Goal: Task Accomplishment & Management: Use online tool/utility

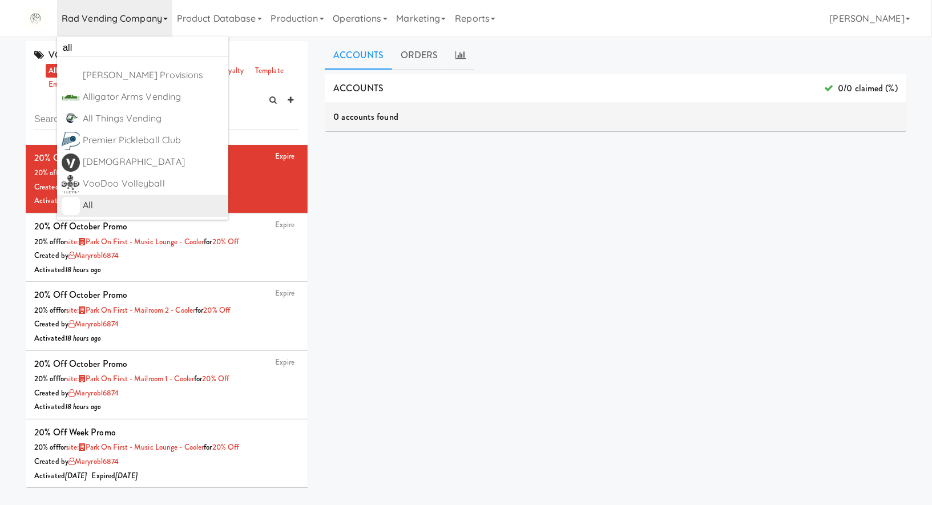
type input "all"
click at [158, 204] on div "All" at bounding box center [153, 205] width 141 height 17
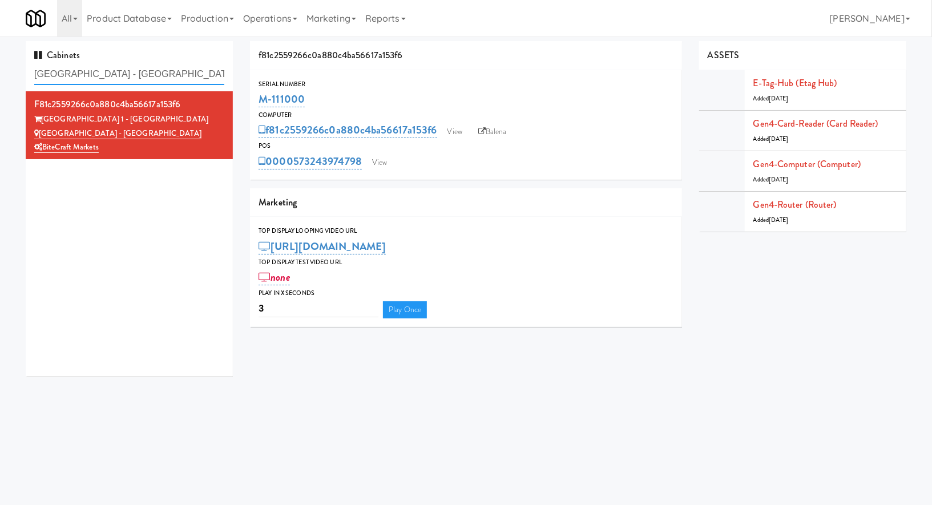
click at [158, 75] on input "Bay Village - Combo" at bounding box center [129, 74] width 190 height 21
click at [158, 75] on input "Bay Village - Combov" at bounding box center [129, 74] width 190 height 21
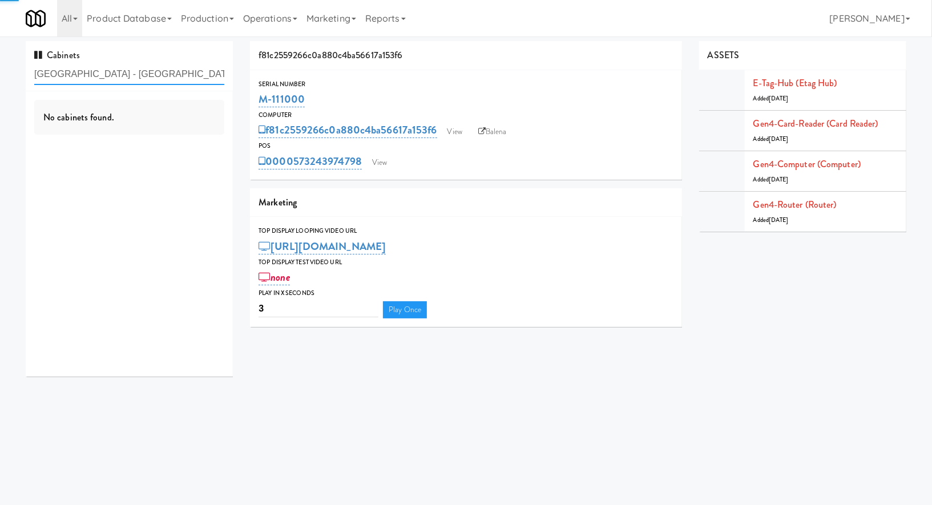
click at [158, 75] on input "Bay Village - Combov" at bounding box center [129, 74] width 190 height 21
paste input "700 Penn-Pantry"
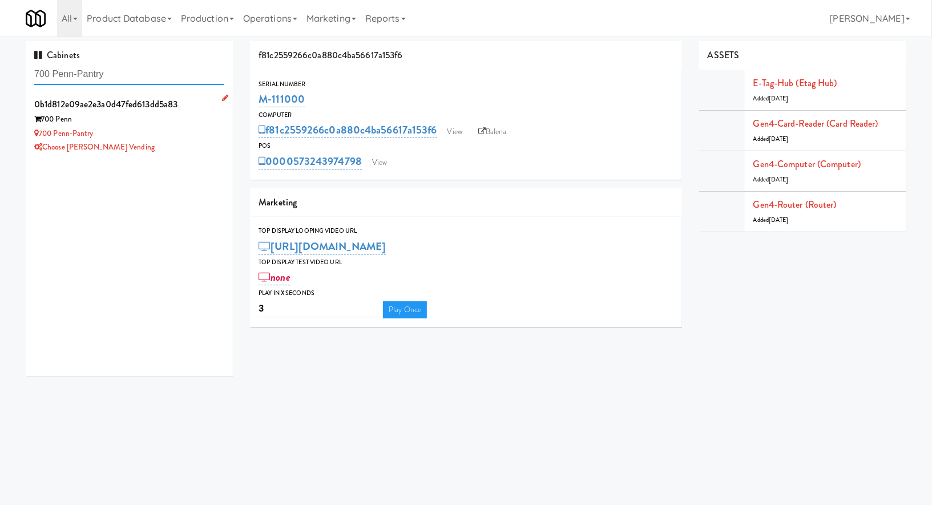
type input "700 Penn-Pantry"
click at [175, 144] on div "Choose [PERSON_NAME] Vending" at bounding box center [129, 147] width 190 height 14
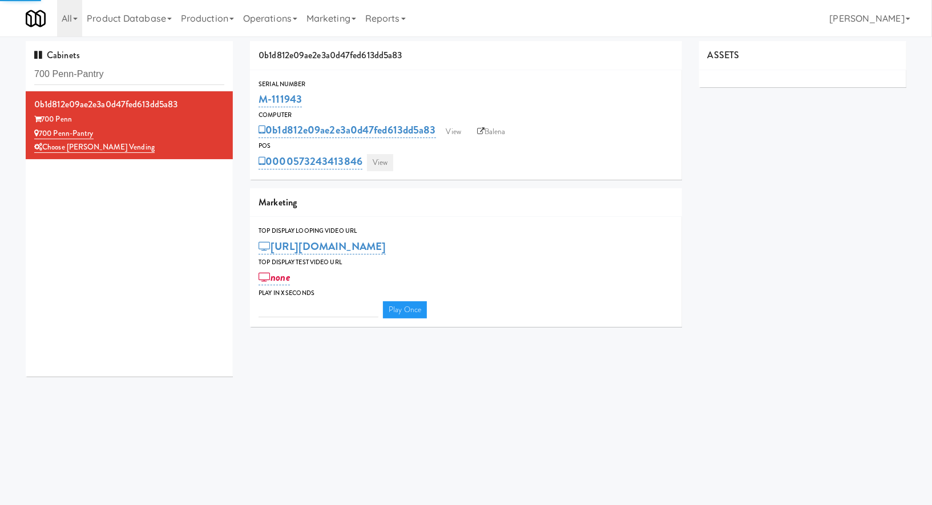
type input "3"
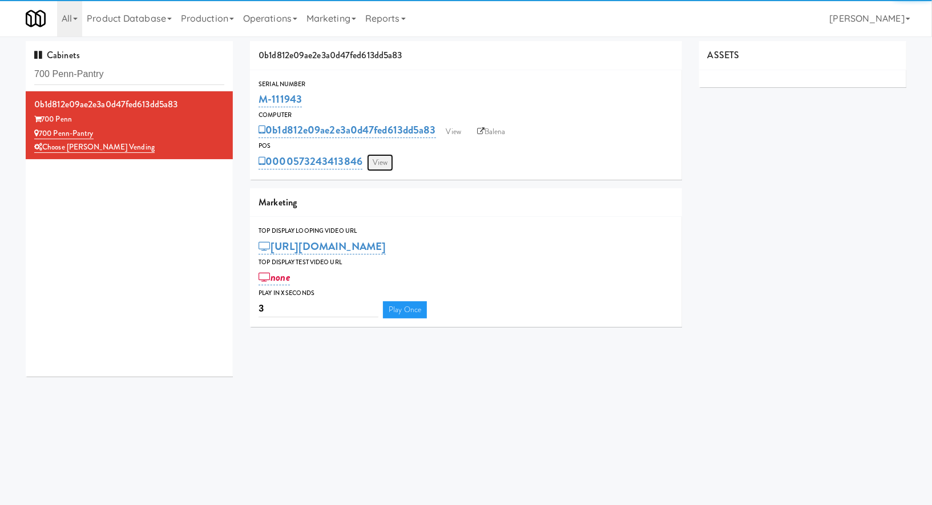
click at [369, 168] on link "View" at bounding box center [380, 162] width 26 height 17
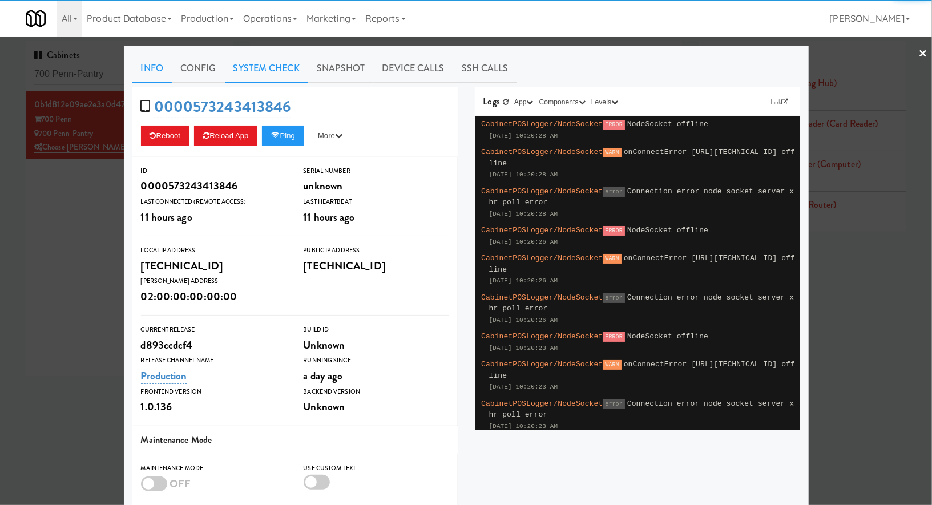
click at [277, 66] on link "System Check" at bounding box center [266, 68] width 83 height 29
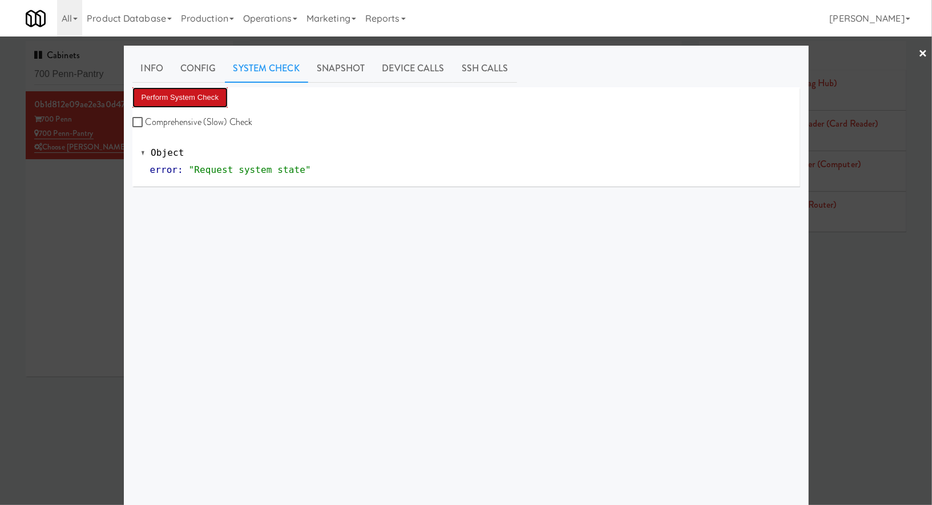
click at [213, 97] on button "Perform System Check" at bounding box center [180, 97] width 96 height 21
click at [192, 95] on button "Perform System Check" at bounding box center [180, 97] width 96 height 21
click at [104, 79] on div at bounding box center [466, 252] width 932 height 505
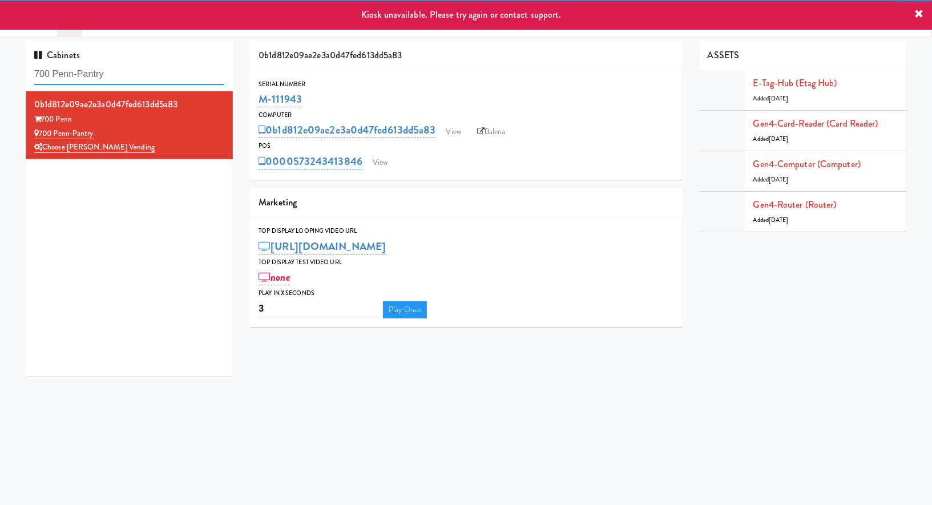
click at [104, 79] on input "700 Penn-Pantry" at bounding box center [129, 74] width 190 height 21
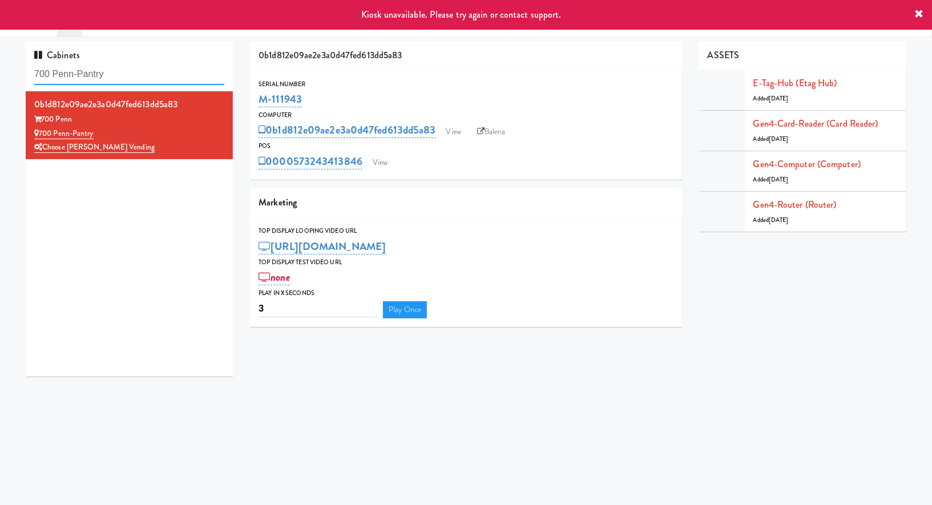
click at [104, 79] on input "700 Penn-Pantry" at bounding box center [129, 74] width 190 height 21
paste input "Flats at [GEOGRAPHIC_DATA]"
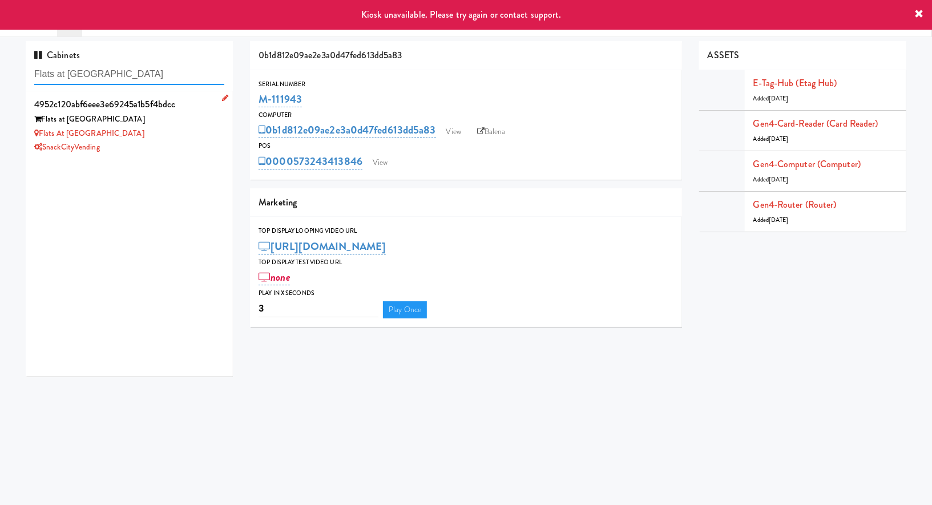
type input "Flats at [GEOGRAPHIC_DATA]"
click at [184, 151] on div "SnackCityVending" at bounding box center [129, 147] width 190 height 14
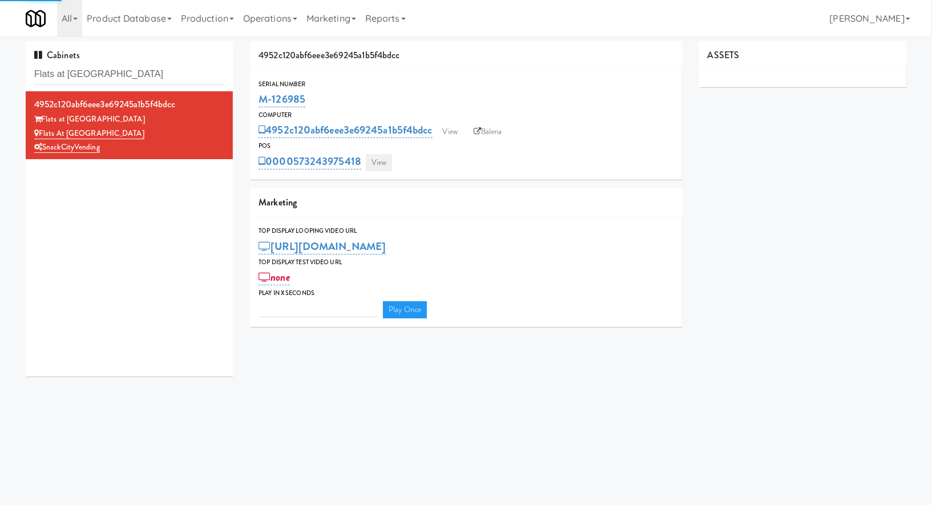
type input "3"
click at [377, 165] on link "View" at bounding box center [379, 162] width 26 height 17
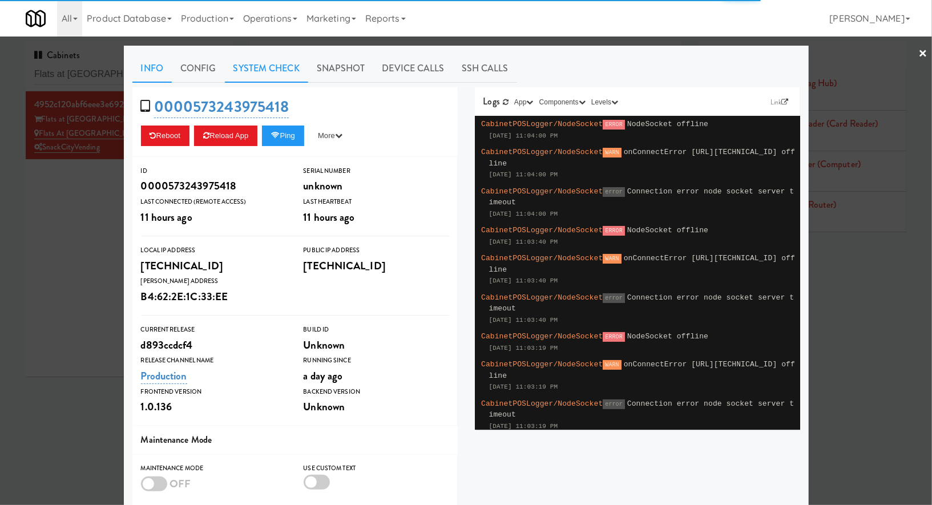
click at [279, 68] on link "System Check" at bounding box center [266, 68] width 83 height 29
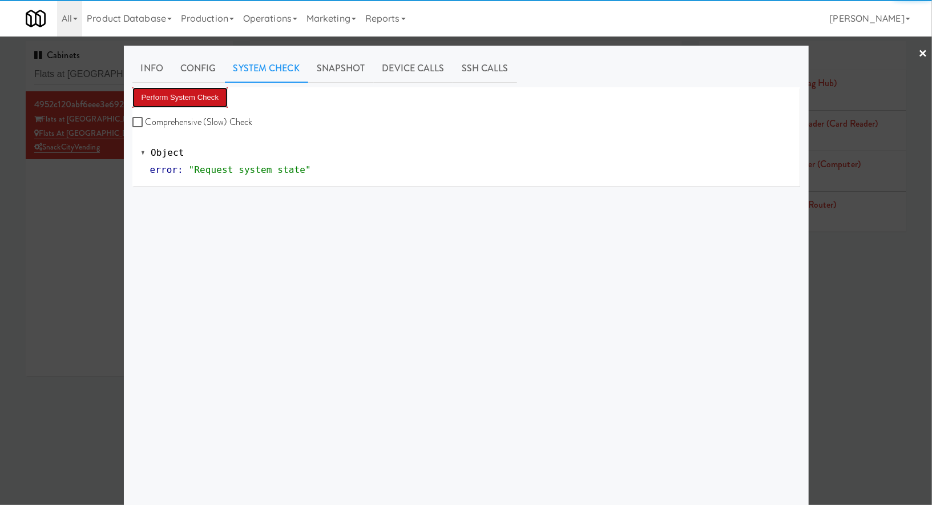
click at [212, 102] on button "Perform System Check" at bounding box center [180, 97] width 96 height 21
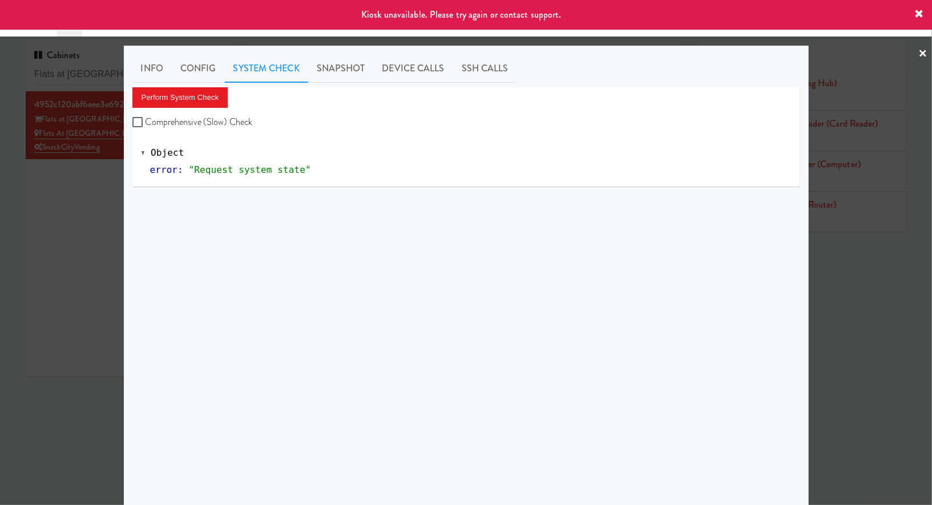
click at [96, 211] on div at bounding box center [466, 252] width 932 height 505
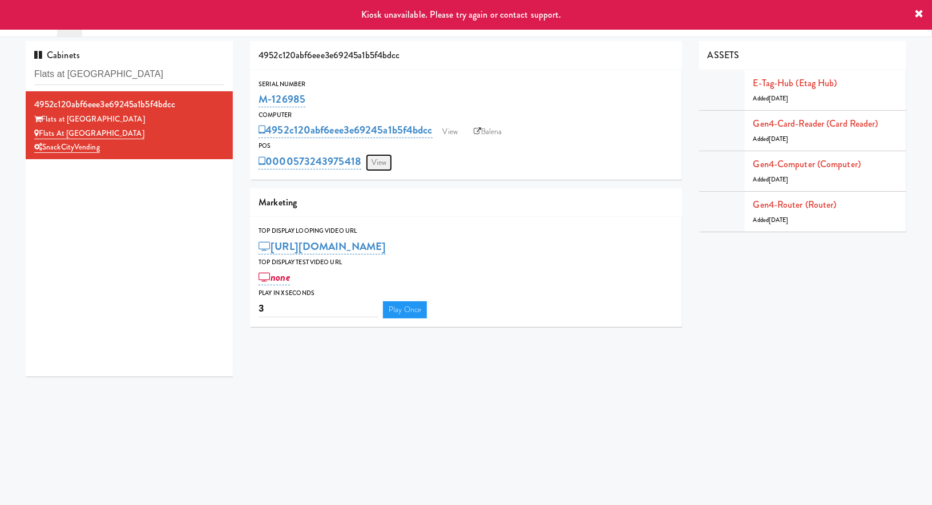
click at [383, 169] on link "View" at bounding box center [379, 162] width 26 height 17
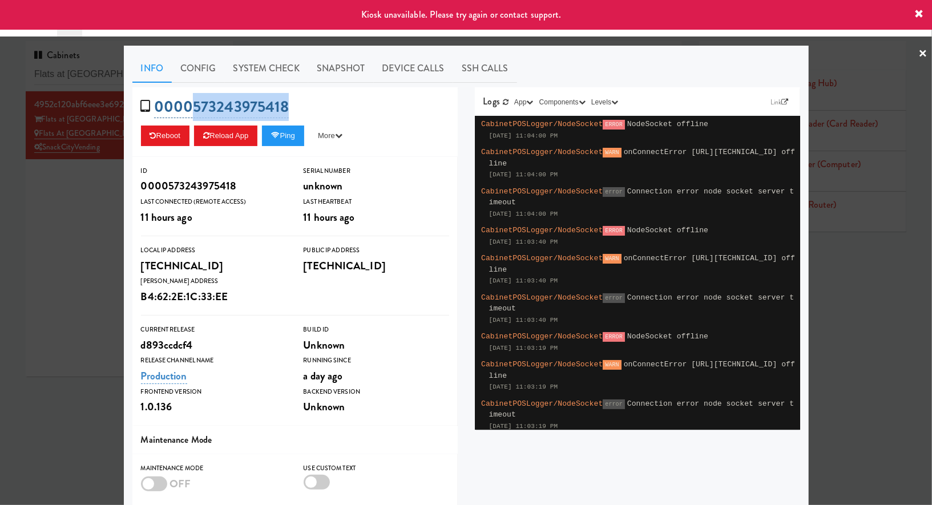
drag, startPoint x: 317, startPoint y: 109, endPoint x: 191, endPoint y: 109, distance: 126.2
click at [191, 109] on div "0000573243975418 Reboot Reload App Ping More Ping Server Restart Server Force R…" at bounding box center [294, 122] width 325 height 70
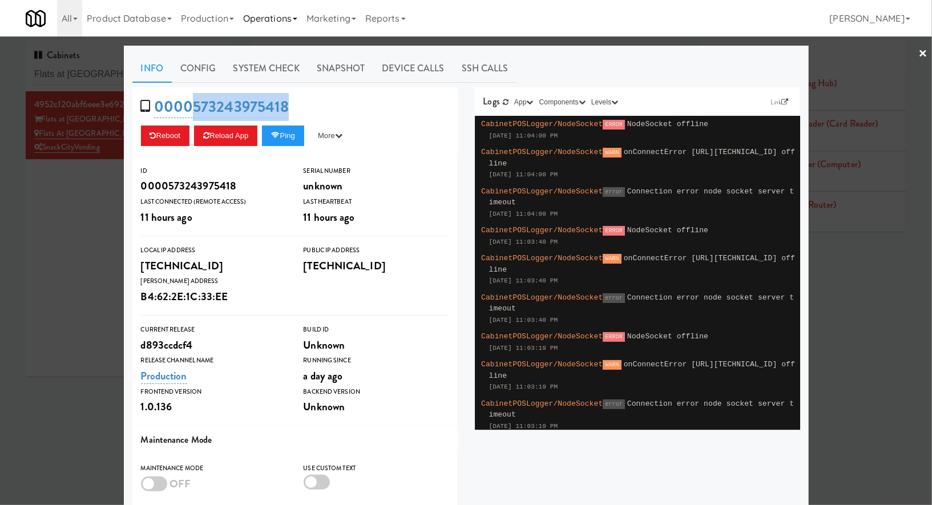
copy link "573243975418"
click at [93, 221] on div at bounding box center [466, 252] width 932 height 505
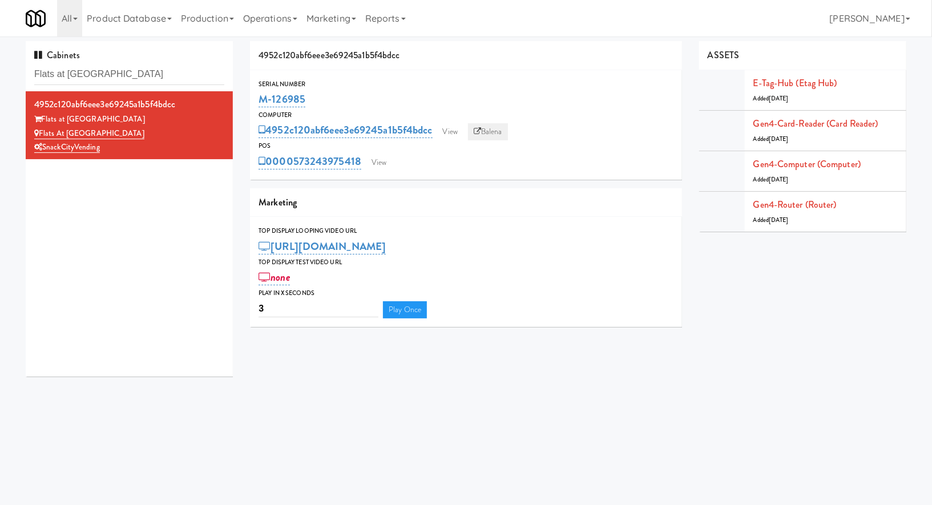
click at [492, 123] on link "Balena" at bounding box center [488, 131] width 40 height 17
click at [381, 162] on link "View" at bounding box center [379, 162] width 26 height 17
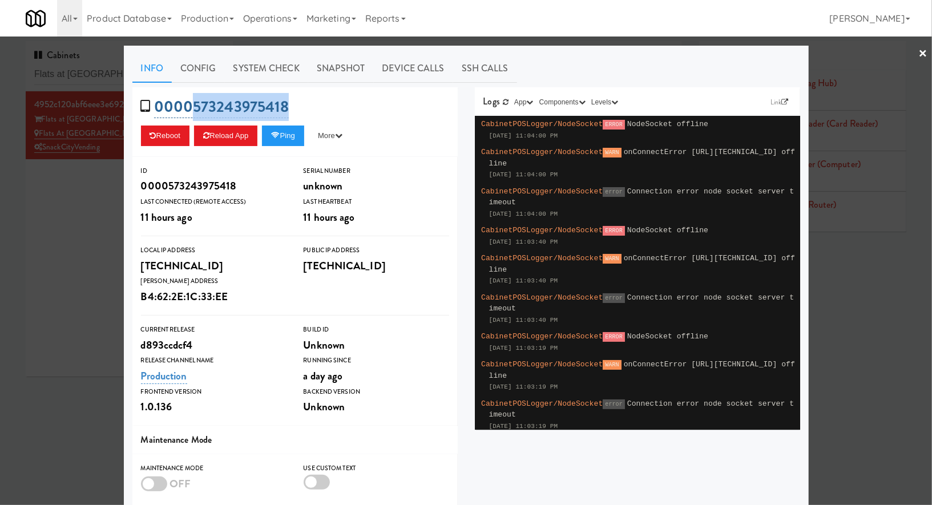
drag, startPoint x: 293, startPoint y: 108, endPoint x: 195, endPoint y: 104, distance: 98.3
click at [195, 104] on div "0000573243975418 Reboot Reload App Ping More Ping Server Restart Server Force R…" at bounding box center [294, 122] width 325 height 70
copy link "573243975418"
click at [88, 182] on div at bounding box center [466, 252] width 932 height 505
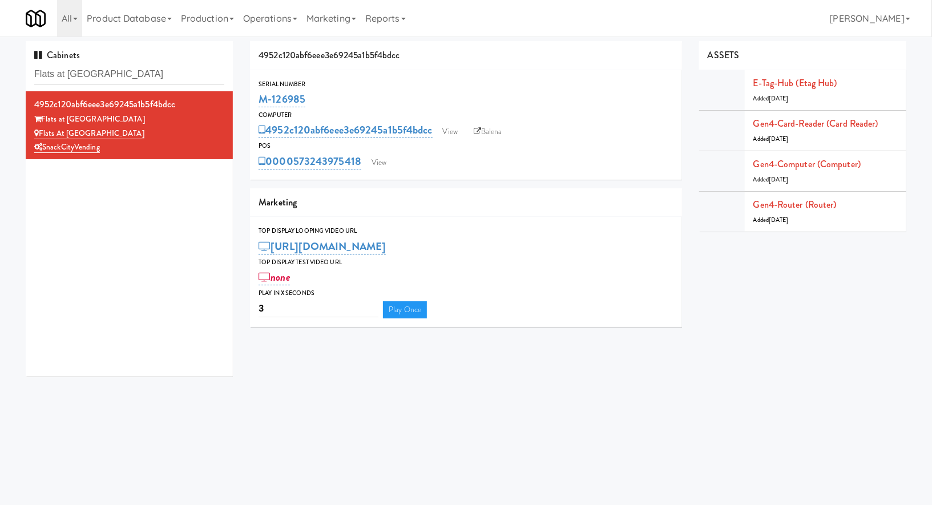
drag, startPoint x: 319, startPoint y: 98, endPoint x: 255, endPoint y: 100, distance: 64.0
click at [255, 100] on div "Serial Number M-126985" at bounding box center [466, 94] width 432 height 31
copy link "M-126985"
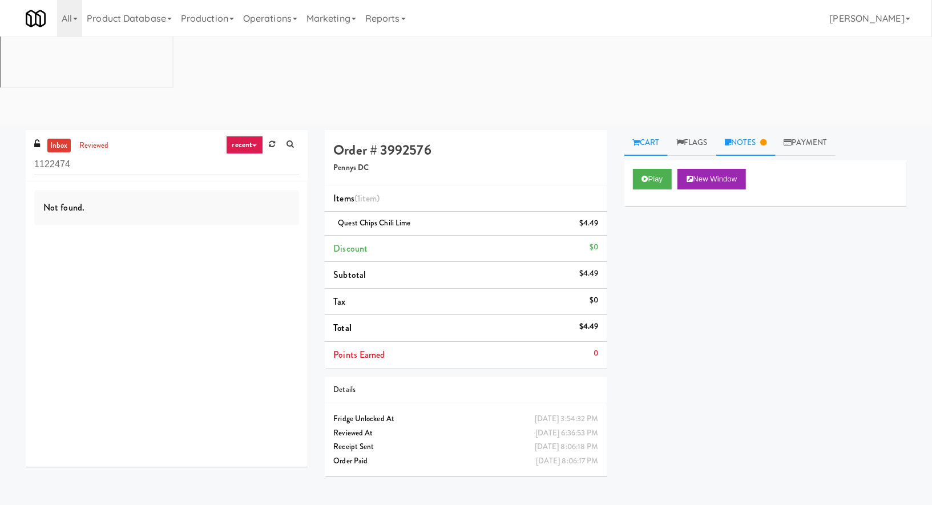
click at [743, 130] on link "Notes" at bounding box center [745, 143] width 59 height 26
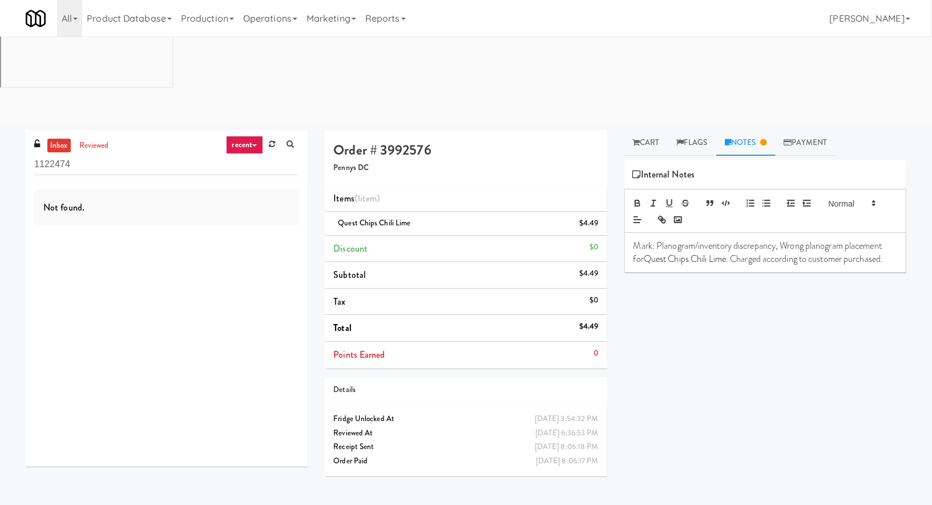
click at [400, 218] on span "Quest Chips Chili Lime" at bounding box center [374, 223] width 73 height 11
copy span "Quest Chips Chili Lime"
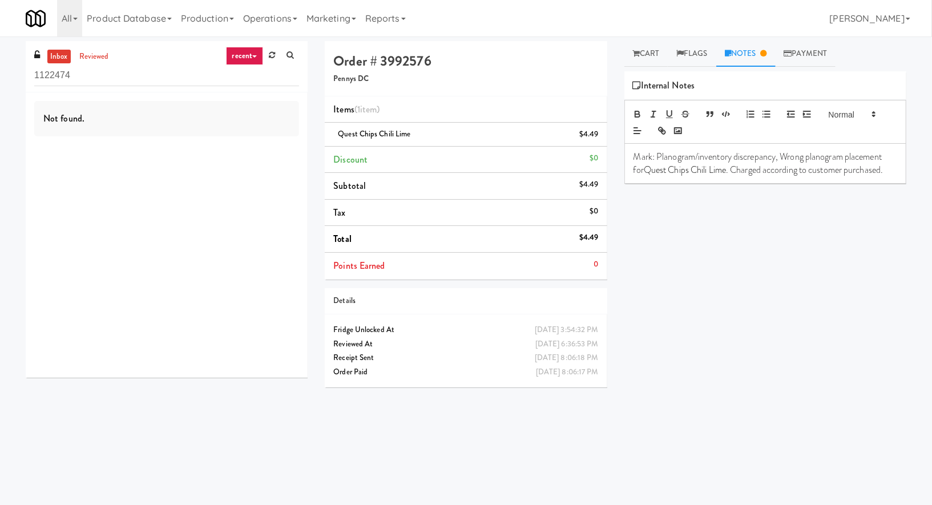
click at [407, 61] on h4 "Order # 3992576" at bounding box center [465, 61] width 265 height 15
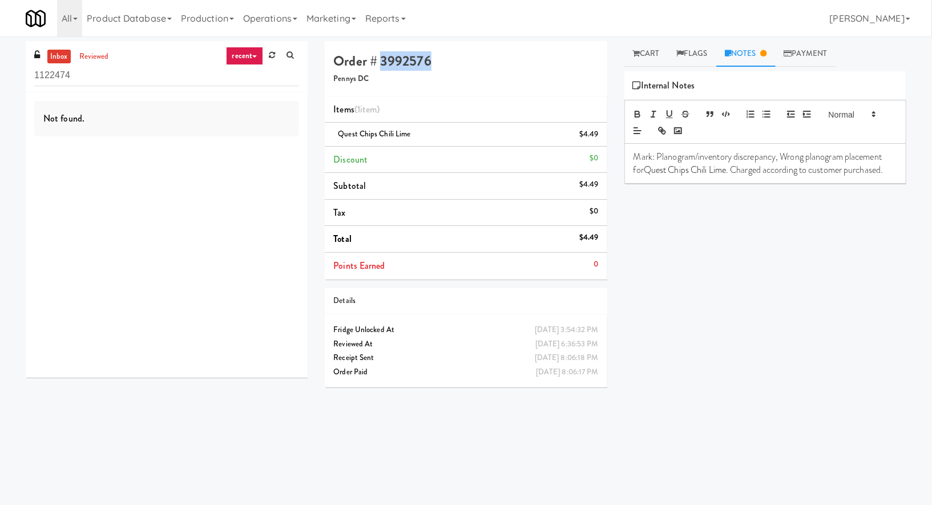
scroll to position [1, 0]
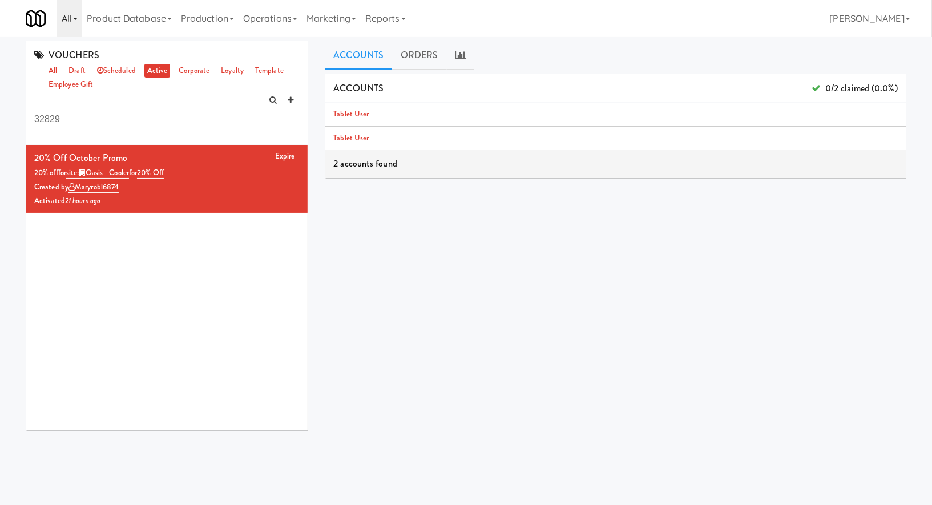
click at [74, 17] on link "All" at bounding box center [69, 18] width 25 height 37
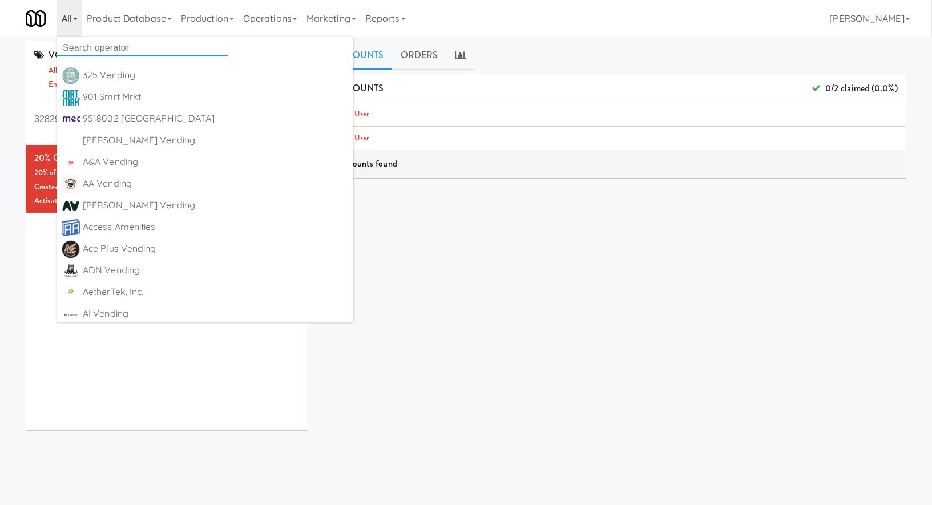
click at [82, 48] on input "text" at bounding box center [142, 47] width 171 height 17
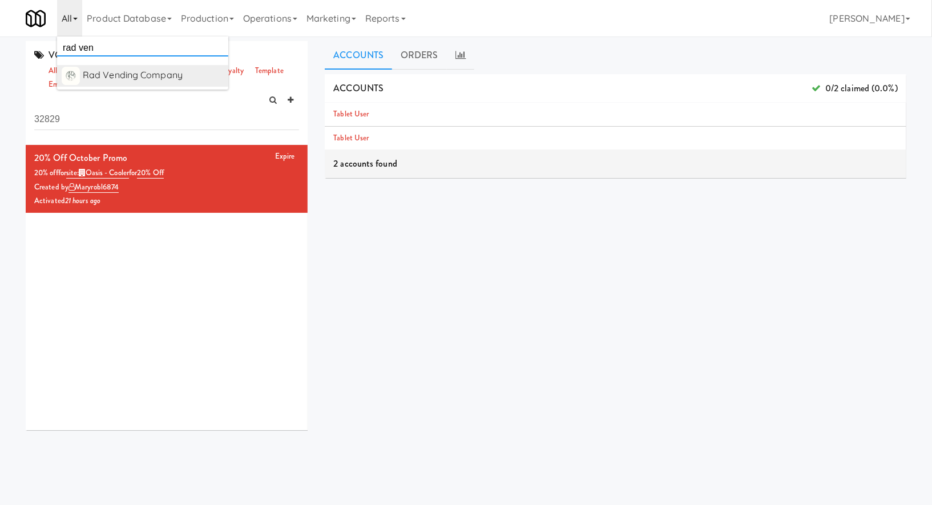
type input "rad ven"
click at [131, 83] on div "Rad Vending Company [URL][DOMAIN_NAME]" at bounding box center [153, 76] width 141 height 18
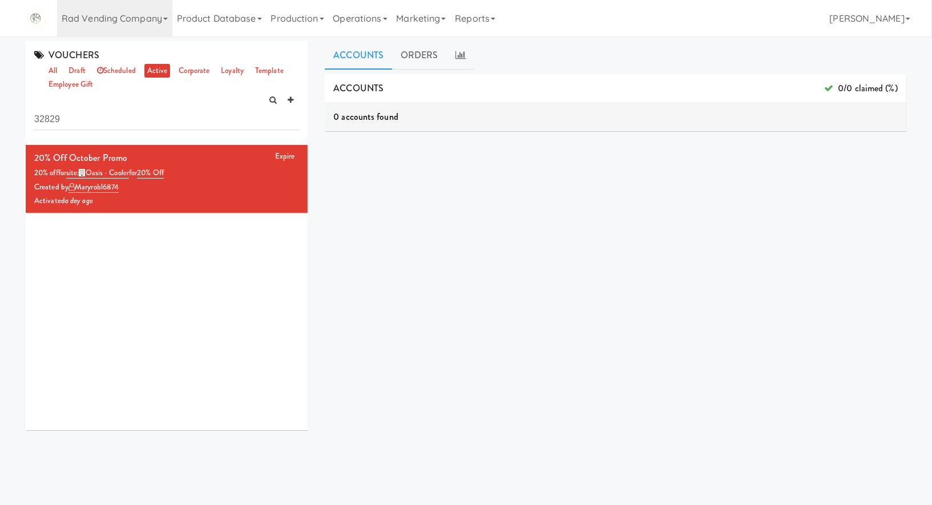
click at [50, 61] on span "VOUCHERS" at bounding box center [66, 55] width 65 height 13
click at [55, 77] on link "all" at bounding box center [53, 71] width 14 height 14
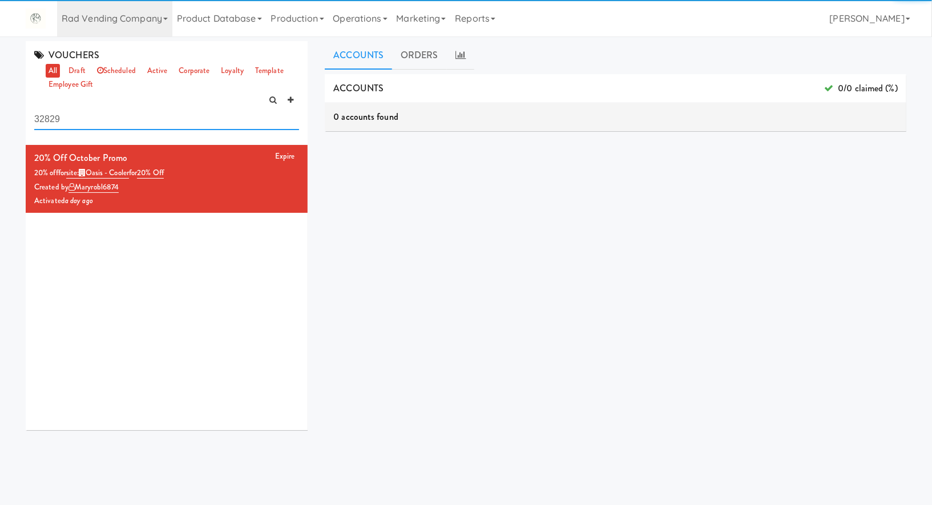
click at [66, 114] on input "32829" at bounding box center [166, 119] width 265 height 21
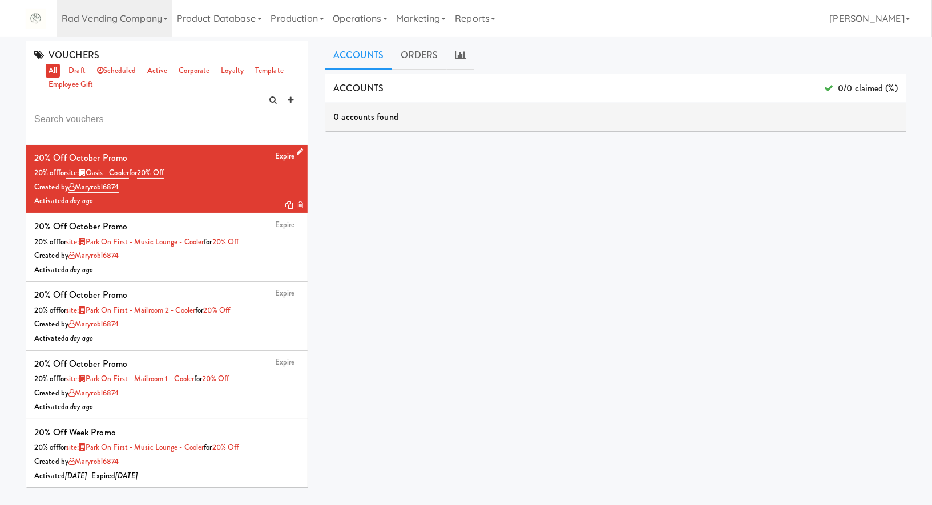
click at [300, 148] on icon at bounding box center [300, 151] width 6 height 7
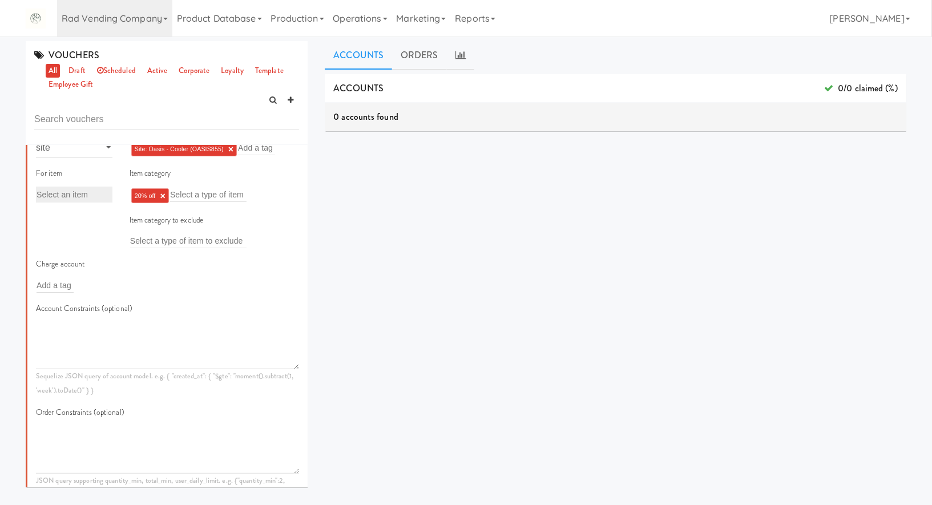
scroll to position [232, 0]
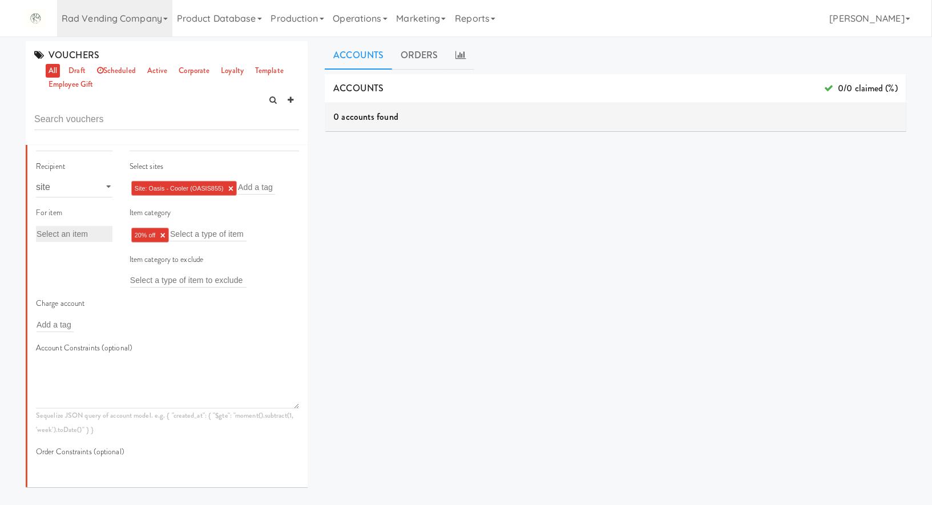
click at [167, 232] on li "20% off ×" at bounding box center [150, 235] width 38 height 15
click at [163, 234] on link "×" at bounding box center [162, 236] width 5 height 10
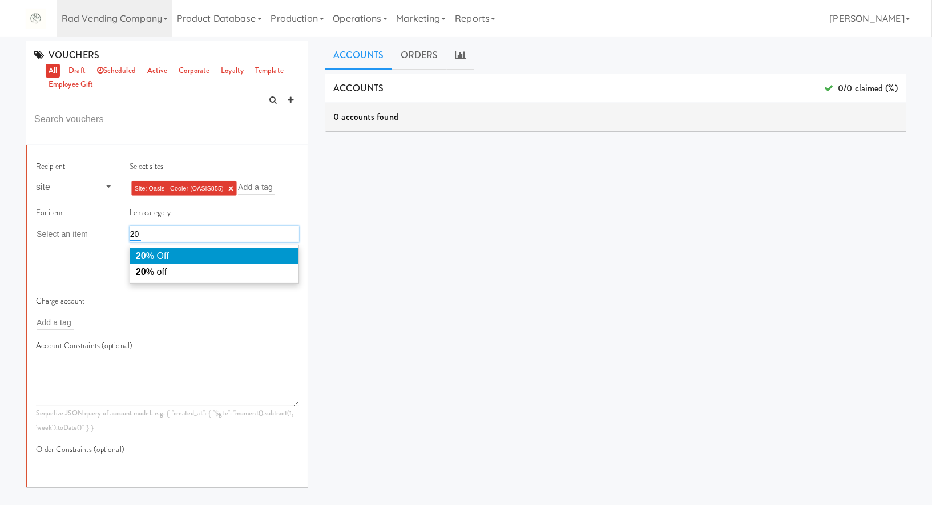
type input "20"
click at [171, 255] on li "20 % Off" at bounding box center [214, 256] width 169 height 16
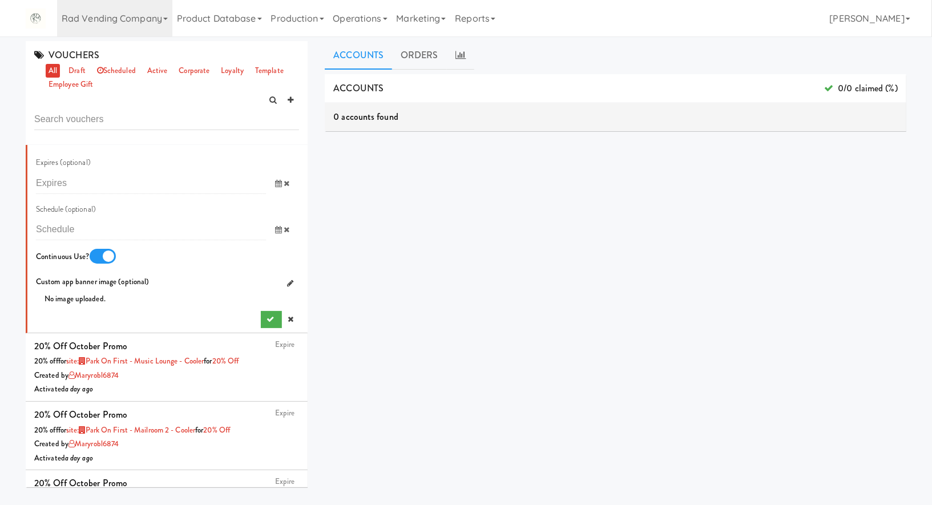
scroll to position [778, 0]
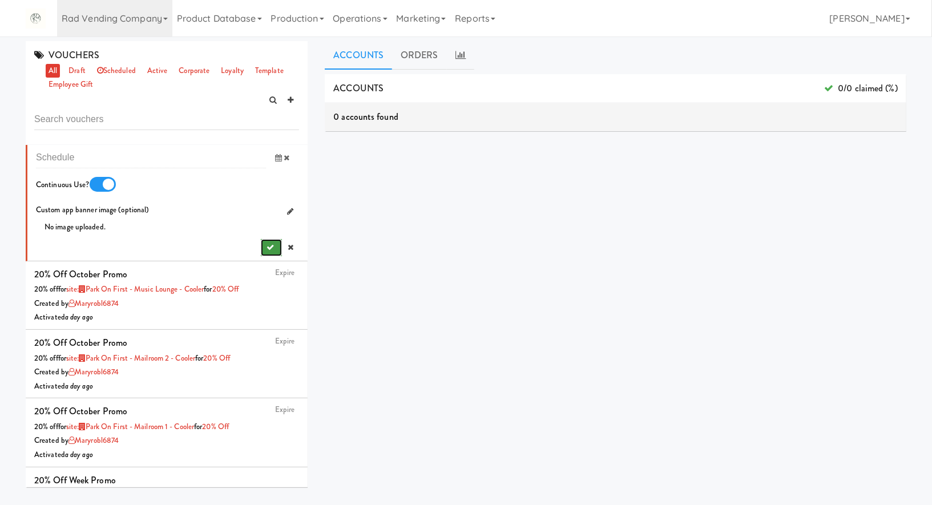
click at [262, 243] on button "submit" at bounding box center [271, 247] width 21 height 17
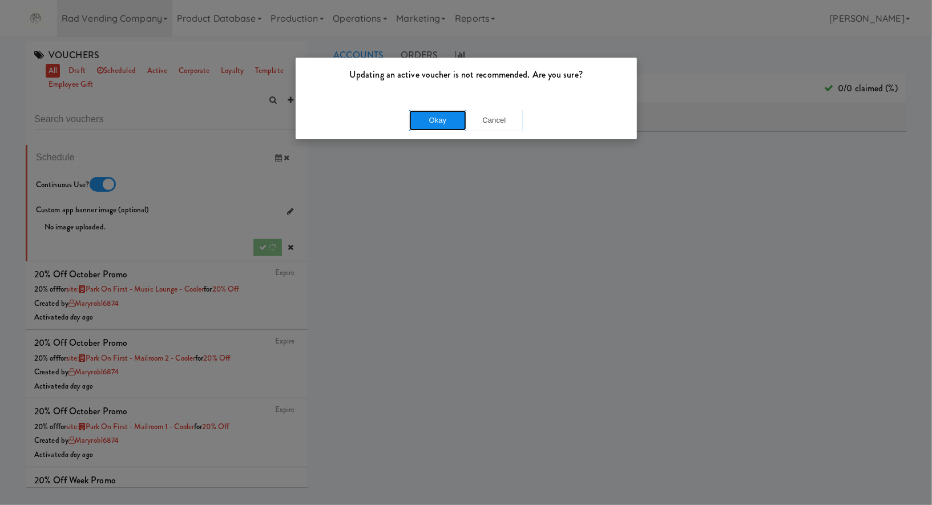
click at [454, 112] on button "Okay" at bounding box center [437, 120] width 57 height 21
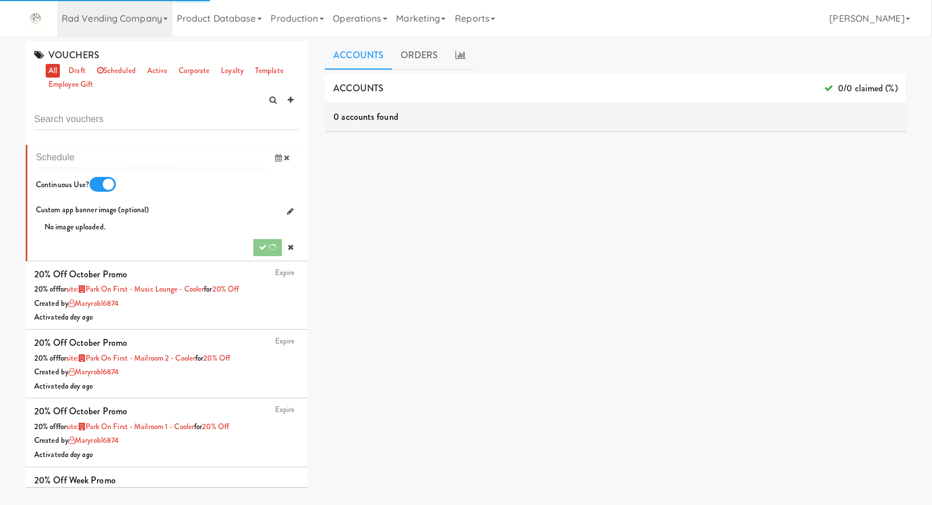
scroll to position [0, 0]
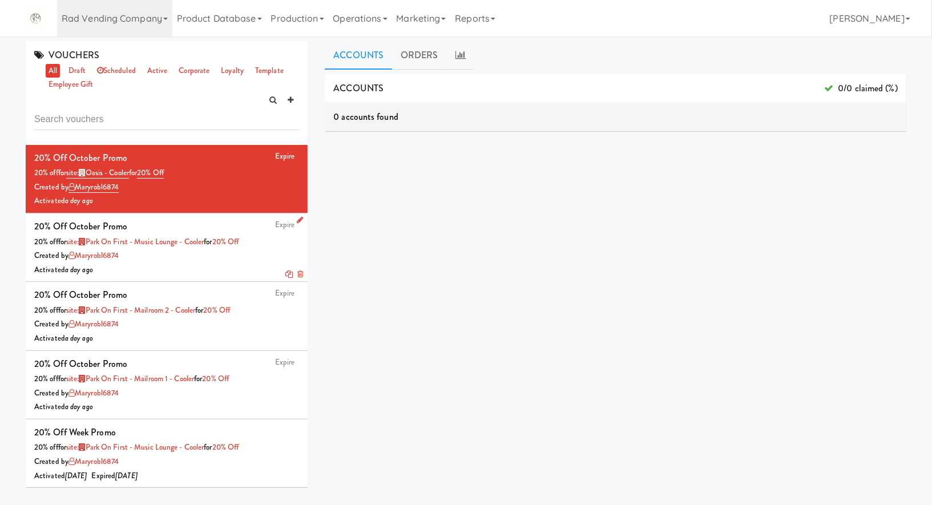
click at [301, 220] on icon at bounding box center [300, 219] width 6 height 7
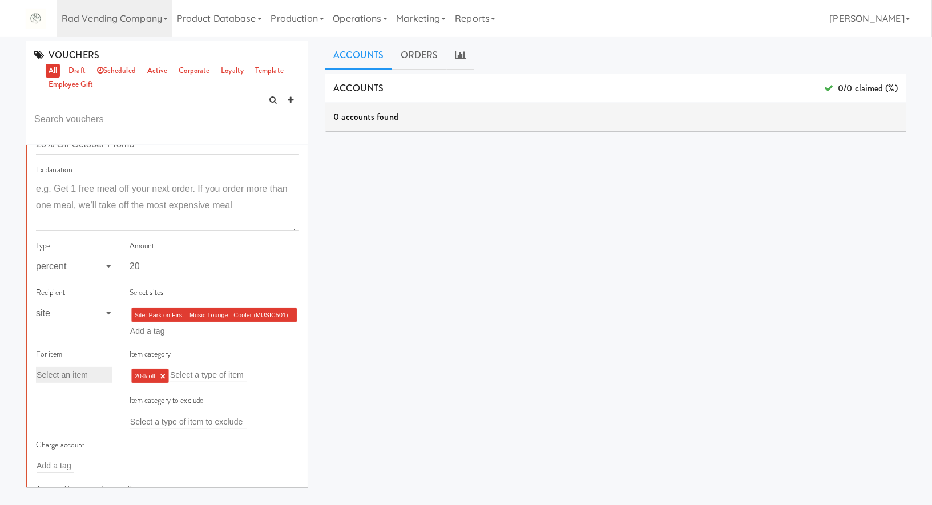
scroll to position [259, 0]
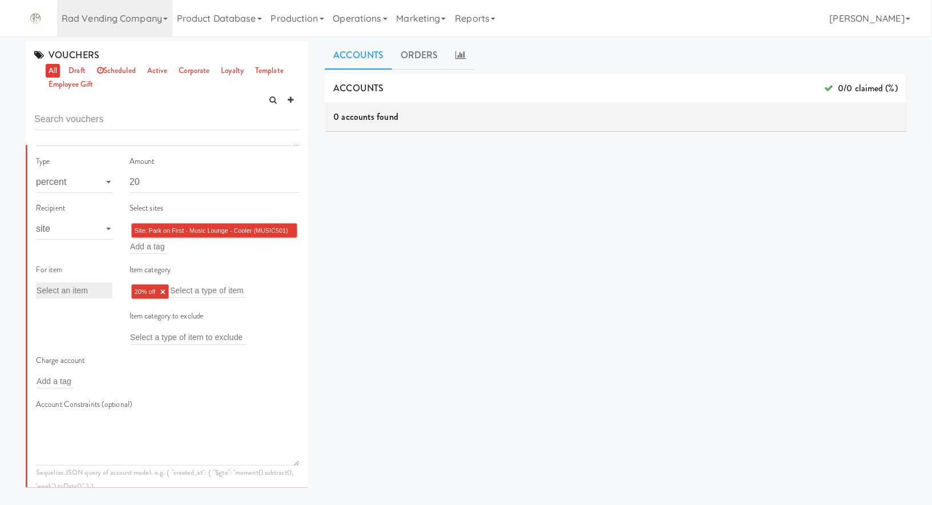
click at [165, 293] on link "×" at bounding box center [162, 292] width 5 height 10
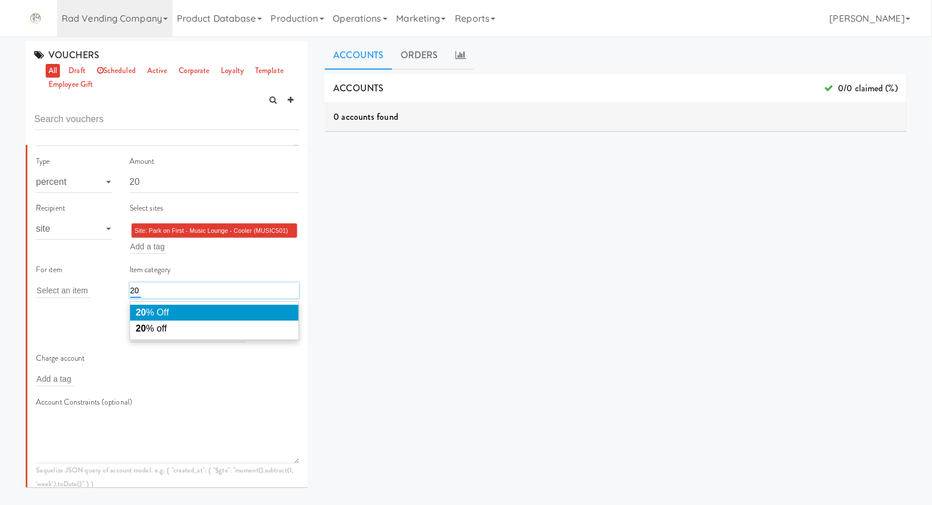
type input "20"
click at [182, 316] on li "20 % Off" at bounding box center [214, 313] width 169 height 16
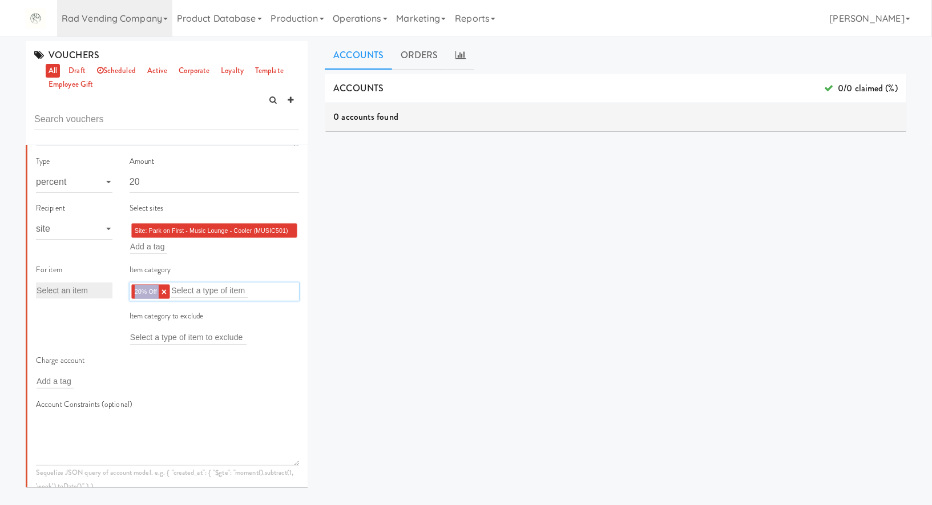
drag, startPoint x: 134, startPoint y: 291, endPoint x: 159, endPoint y: 293, distance: 25.2
click at [159, 293] on ng-include "20% Off ×" at bounding box center [151, 291] width 33 height 7
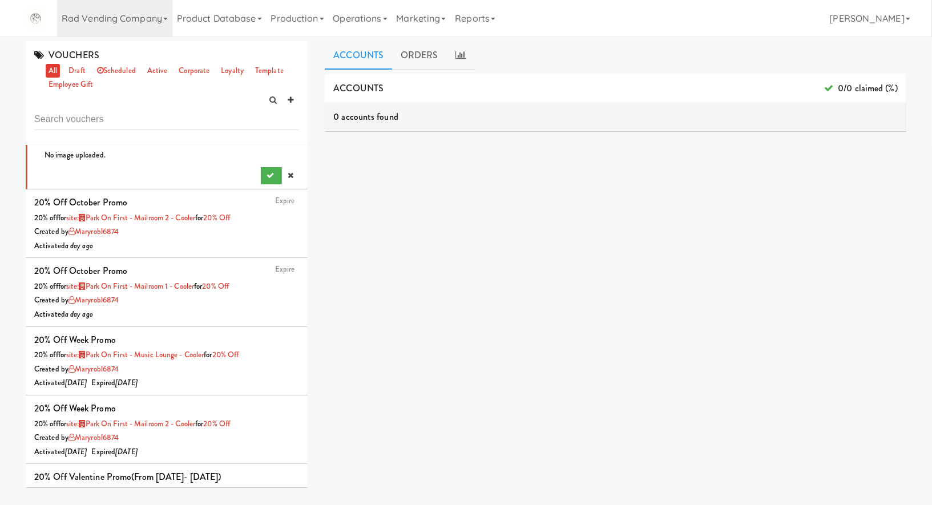
scroll to position [958, 0]
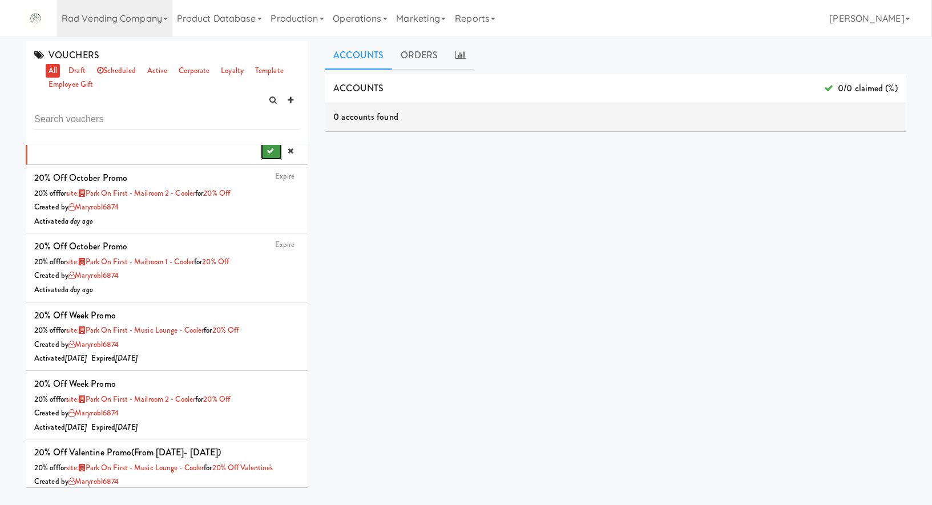
click at [272, 150] on icon "submit" at bounding box center [270, 150] width 7 height 7
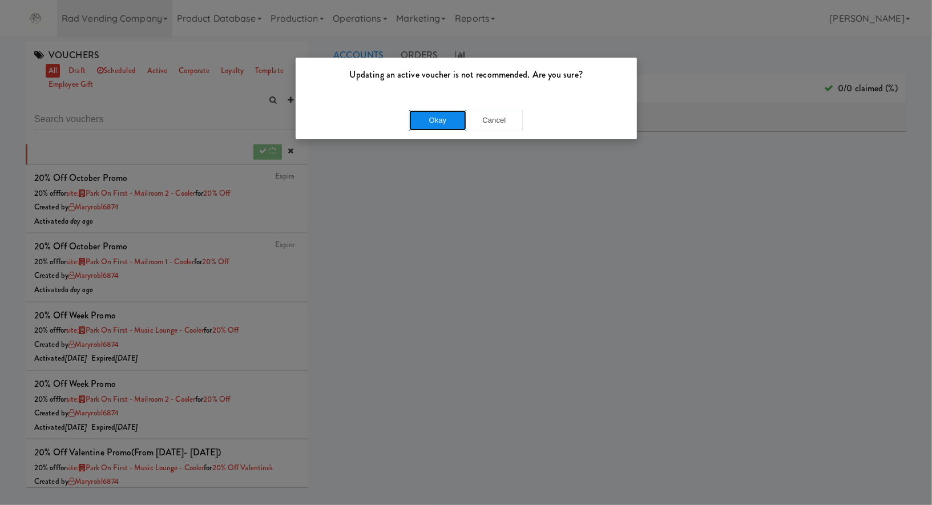
click at [434, 111] on button "Okay" at bounding box center [437, 120] width 57 height 21
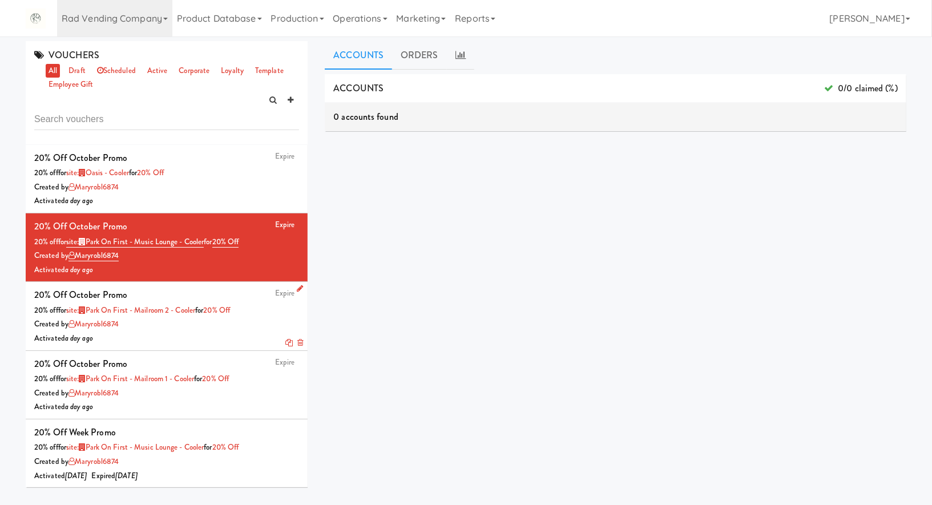
drag, startPoint x: 266, startPoint y: 325, endPoint x: 266, endPoint y: 319, distance: 6.3
click at [266, 325] on div "Created by maryrobl6874" at bounding box center [166, 324] width 265 height 14
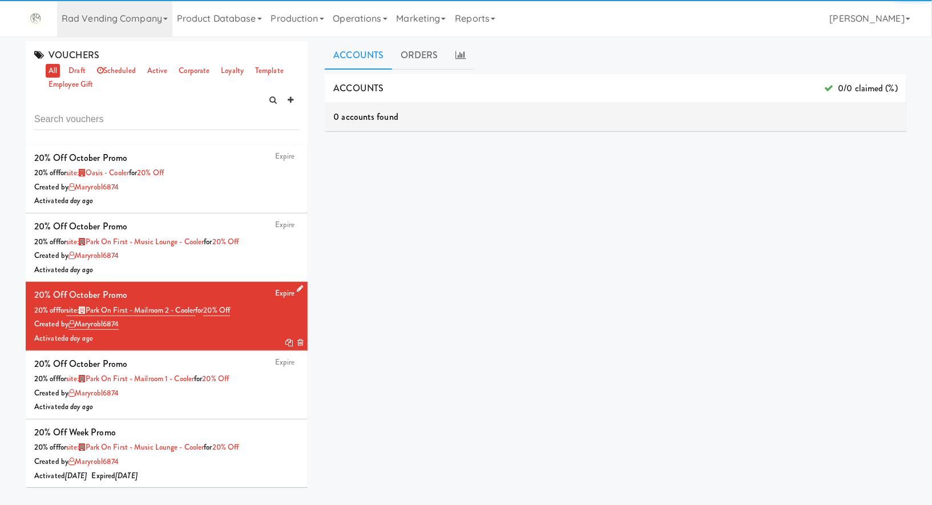
click at [299, 287] on icon at bounding box center [300, 288] width 6 height 7
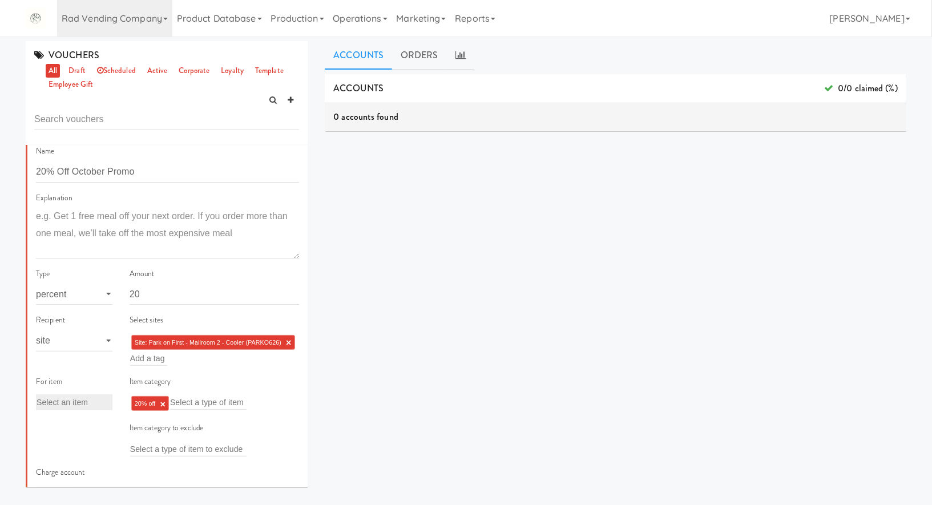
scroll to position [339, 0]
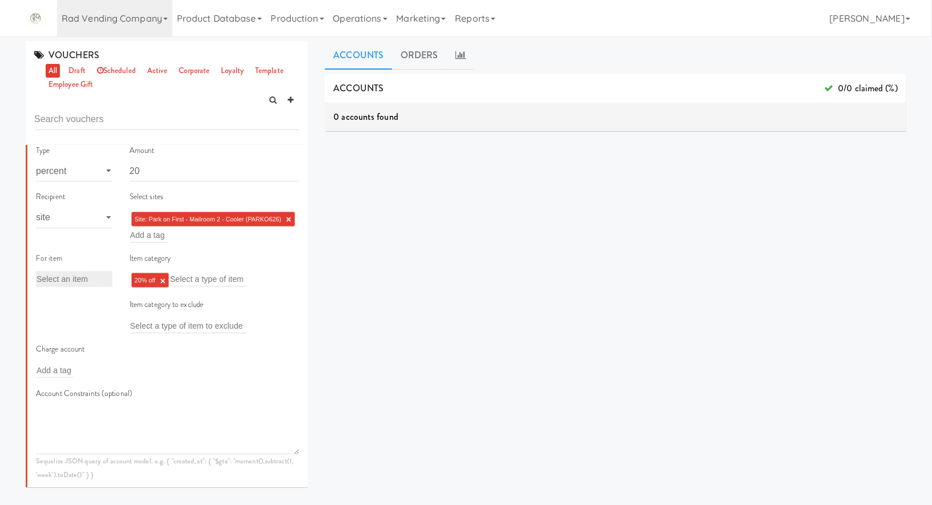
click at [164, 280] on link "×" at bounding box center [162, 281] width 5 height 10
click at [164, 280] on input "text" at bounding box center [168, 279] width 77 height 15
paste input "C300003673A4"
click at [164, 280] on input "C300003673A4" at bounding box center [159, 279] width 58 height 15
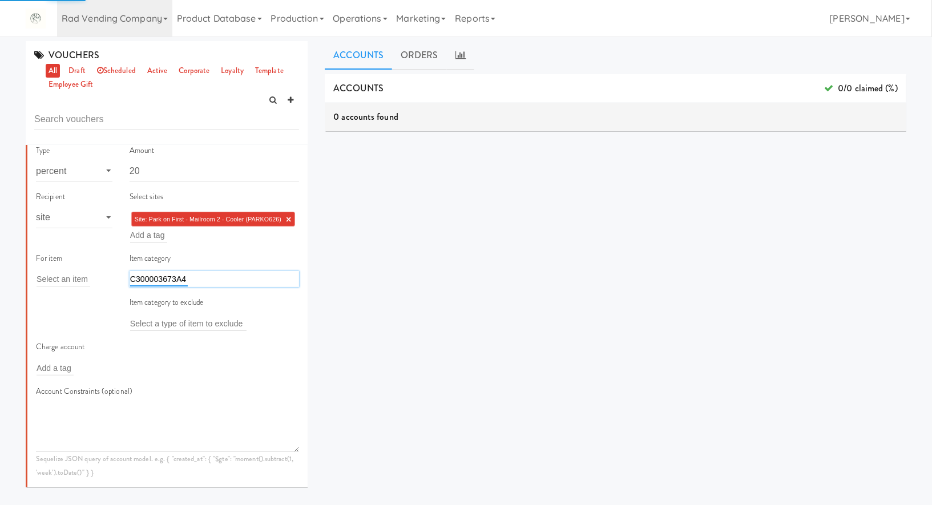
click at [164, 280] on input "C300003673A4" at bounding box center [159, 279] width 58 height 15
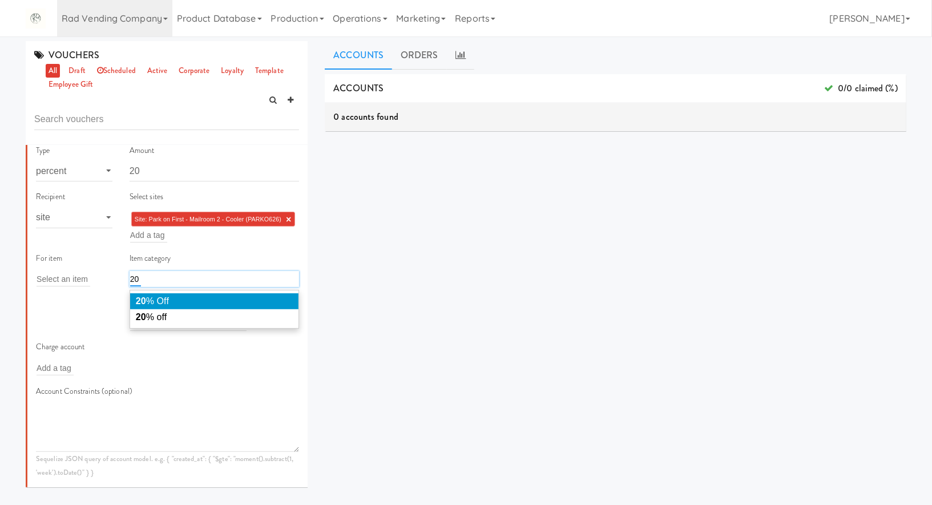
type input "20"
click at [179, 302] on li "20 % Off" at bounding box center [214, 301] width 169 height 16
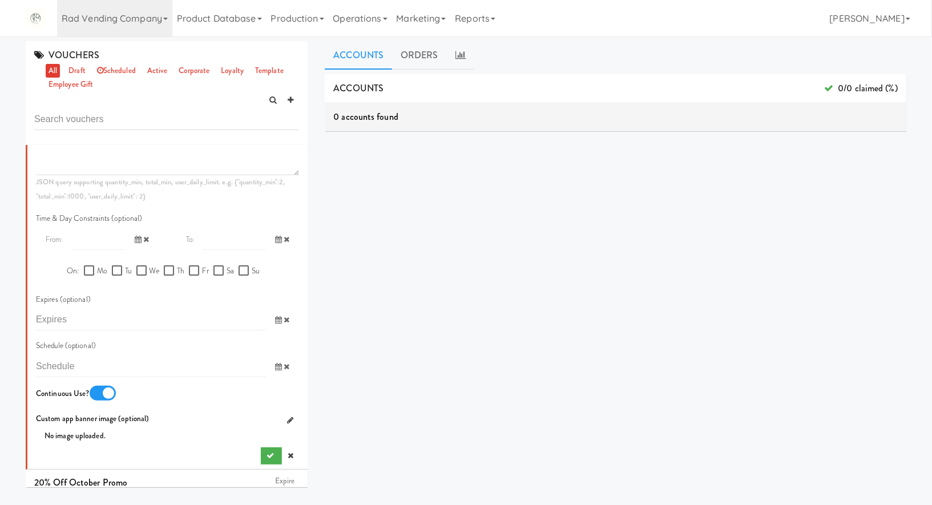
scroll to position [751, 0]
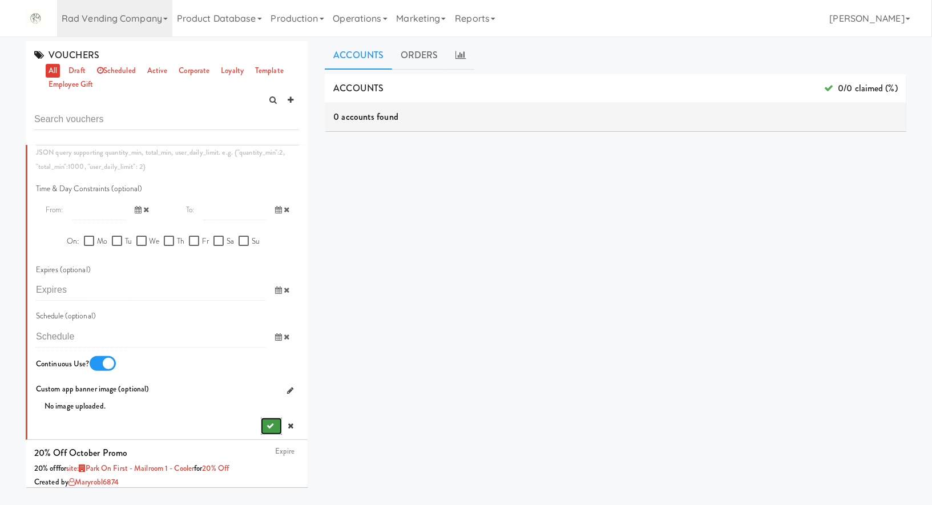
click at [272, 424] on icon "submit" at bounding box center [270, 425] width 7 height 7
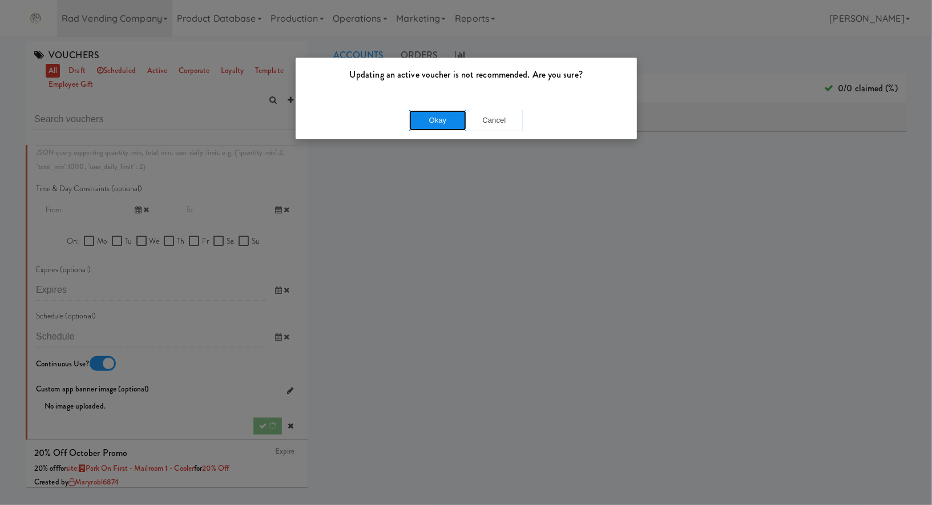
click at [439, 111] on button "Okay" at bounding box center [437, 120] width 57 height 21
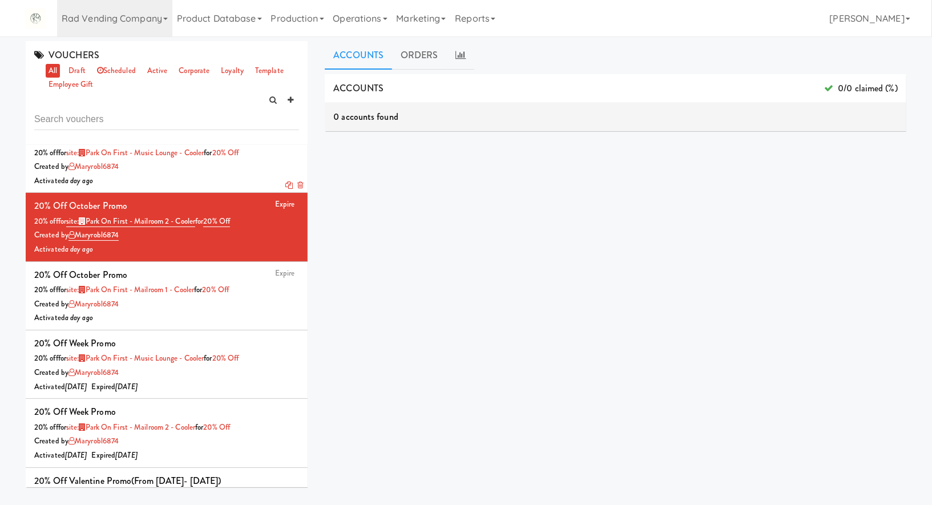
scroll to position [93, 0]
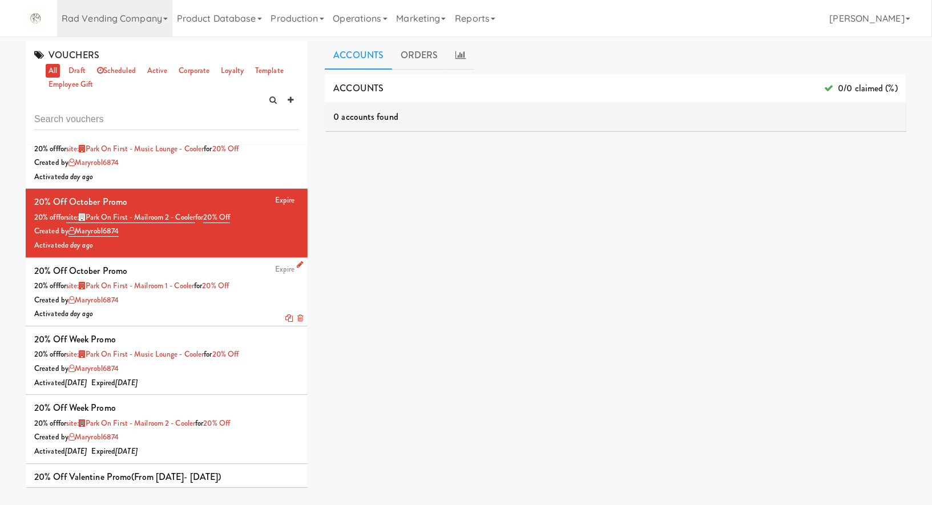
click at [299, 264] on icon at bounding box center [300, 264] width 6 height 7
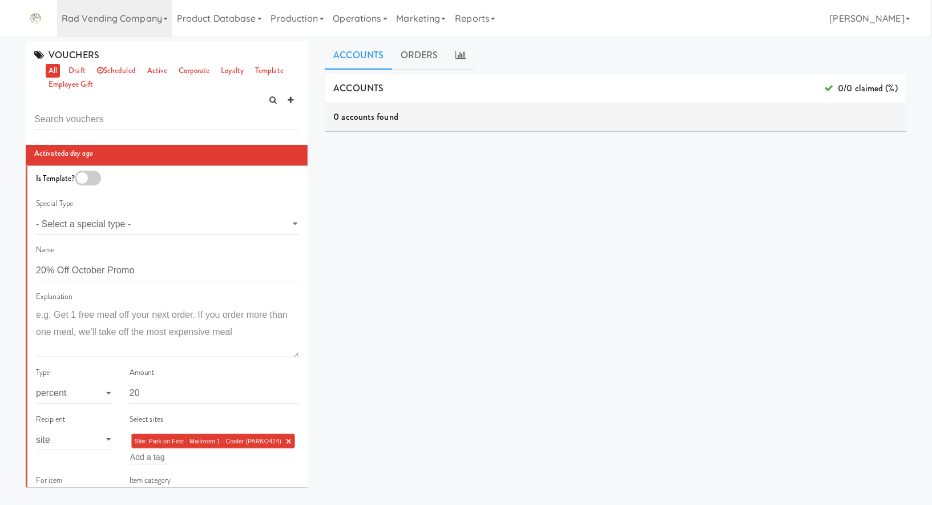
scroll to position [237, 0]
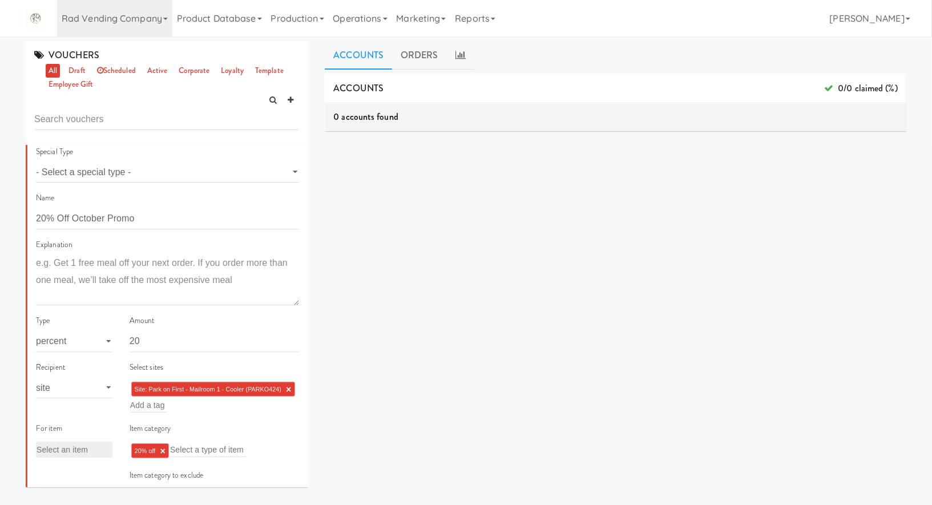
click at [164, 450] on link "×" at bounding box center [162, 451] width 5 height 10
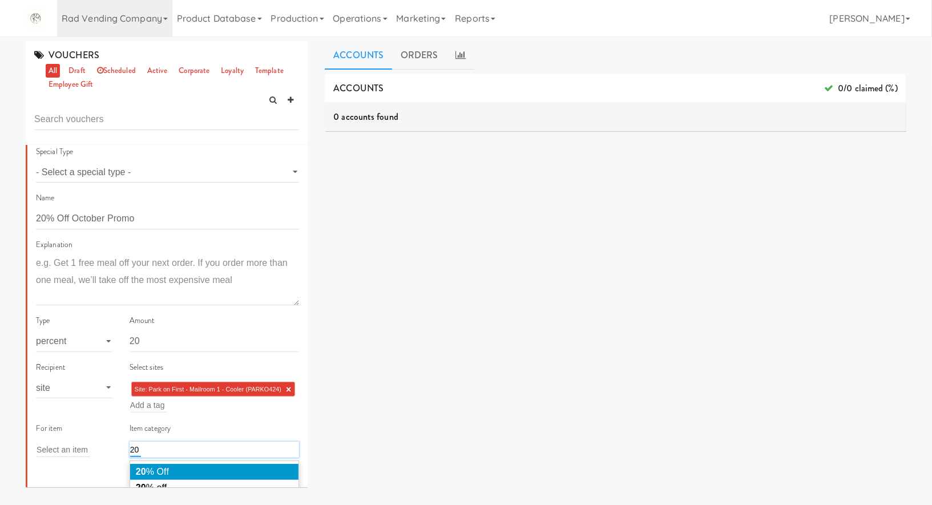
type input "20"
click at [177, 469] on li "20 % Off" at bounding box center [214, 472] width 169 height 16
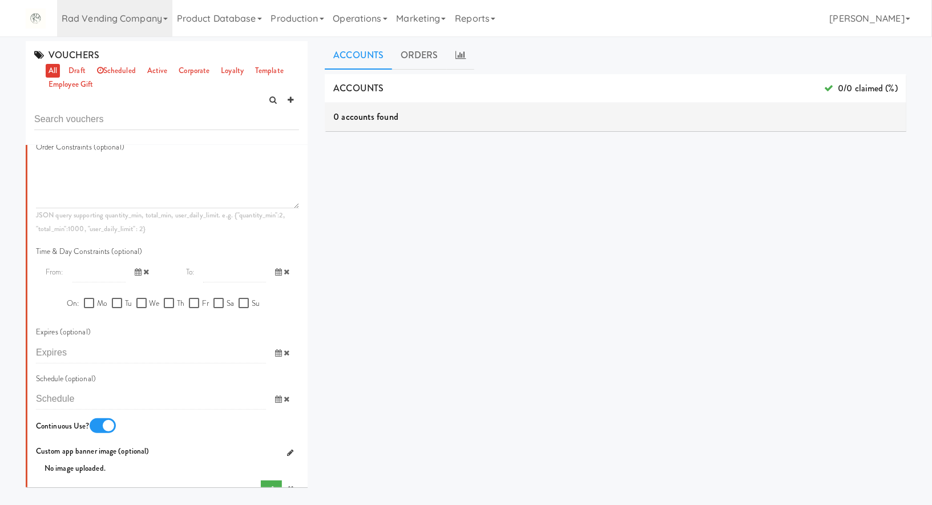
scroll to position [781, 0]
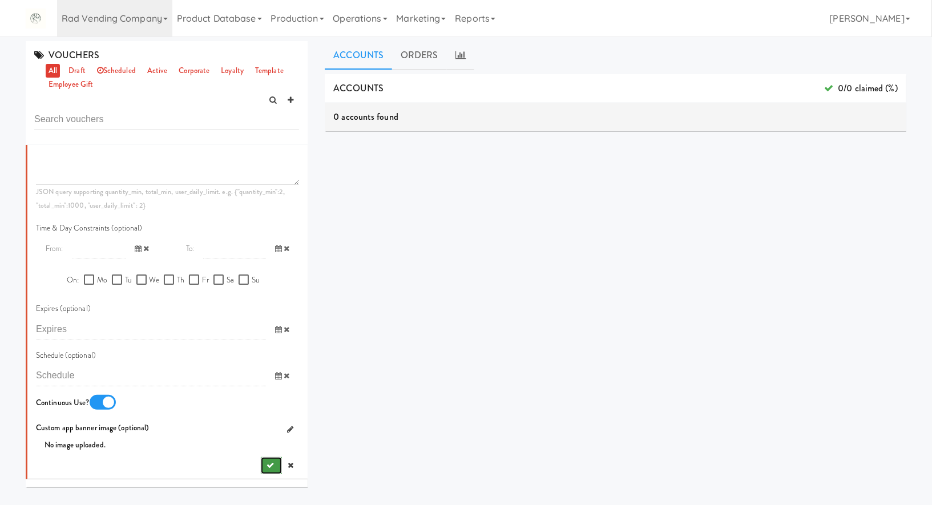
click at [267, 465] on icon "submit" at bounding box center [270, 465] width 7 height 7
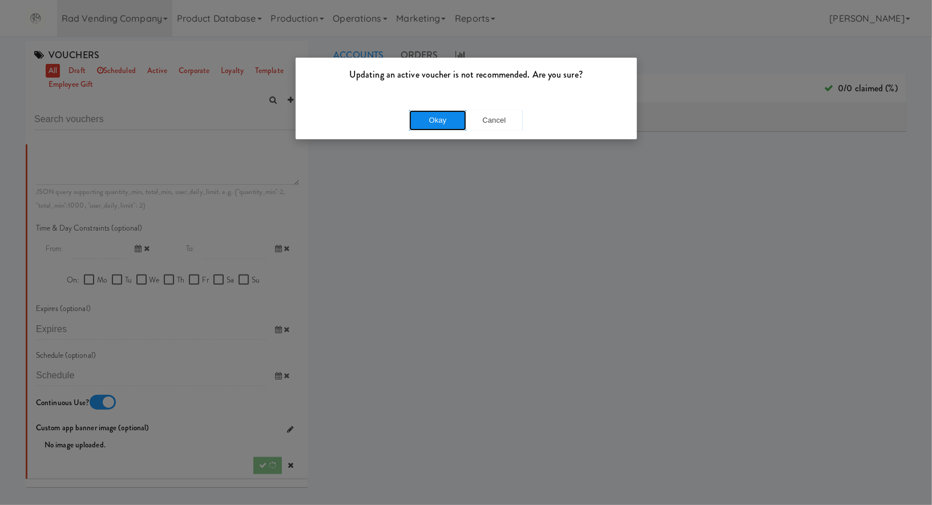
click at [430, 121] on button "Okay" at bounding box center [437, 120] width 57 height 21
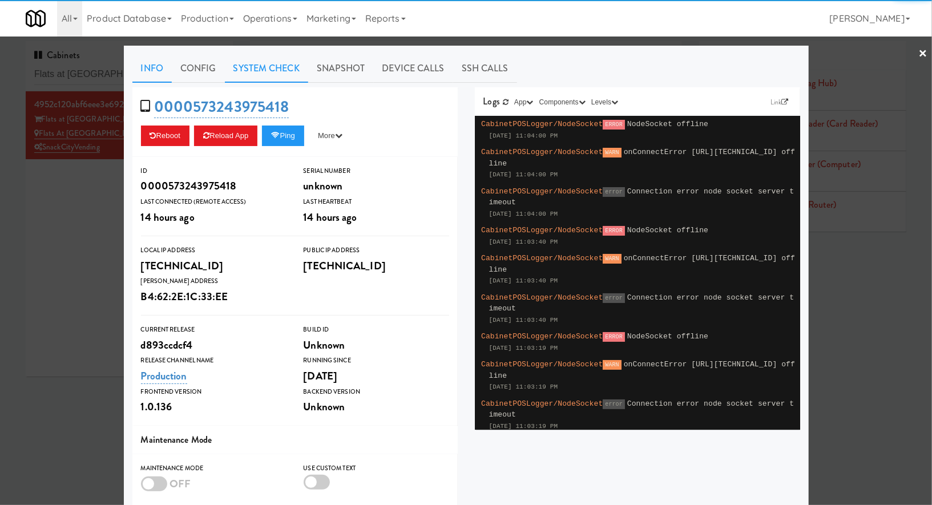
click at [285, 67] on link "System Check" at bounding box center [266, 68] width 83 height 29
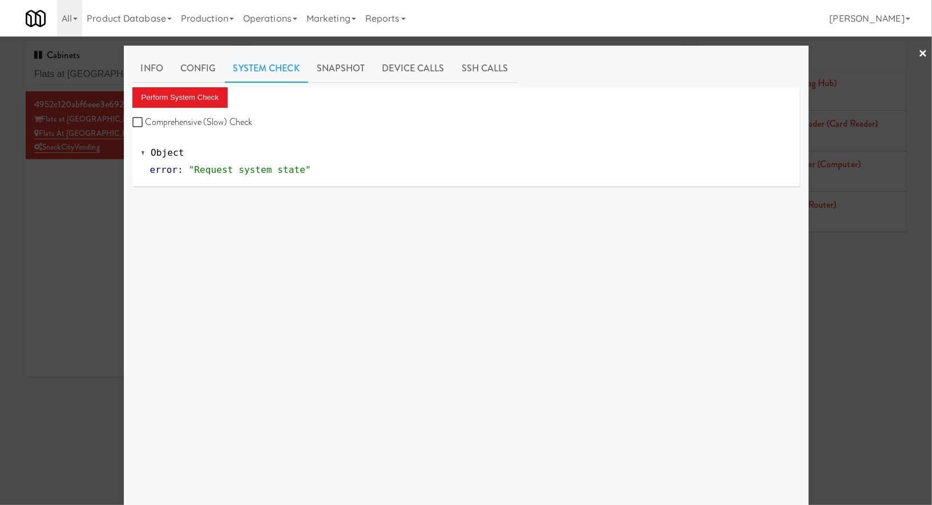
click at [212, 107] on div "Perform System Check Comprehensive (Slow) Check" at bounding box center [466, 108] width 668 height 43
click at [211, 98] on button "Perform System Check" at bounding box center [180, 97] width 96 height 21
click at [84, 224] on div at bounding box center [466, 252] width 932 height 505
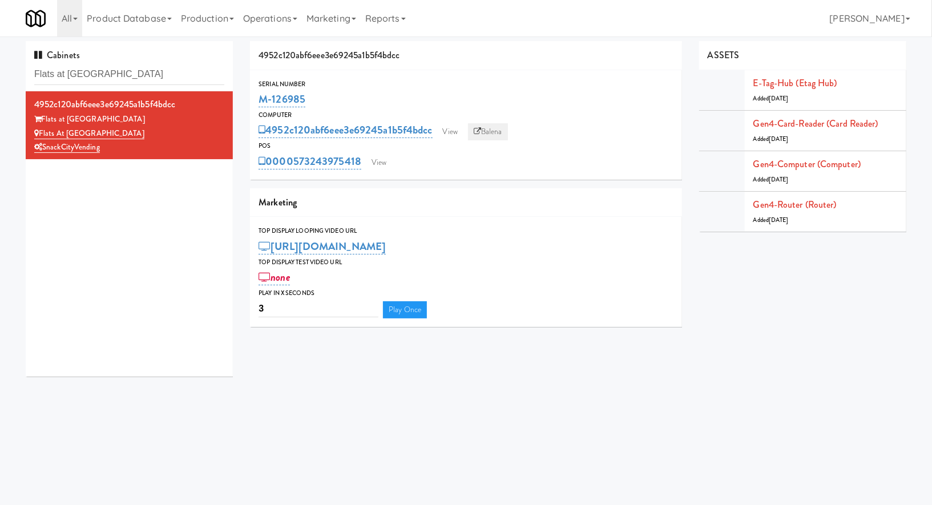
click at [505, 128] on link "Balena" at bounding box center [488, 131] width 40 height 17
click at [159, 70] on input "Flats at [GEOGRAPHIC_DATA]" at bounding box center [129, 74] width 190 height 21
click at [159, 70] on input "Flats at San Tan-Fridge" at bounding box center [129, 74] width 190 height 21
paste input "CrossFit Anah"
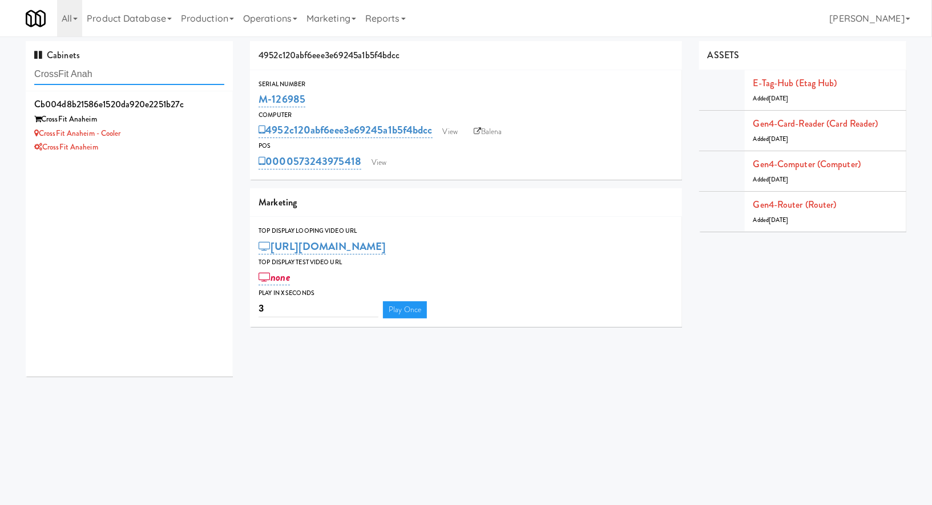
type input "CrossFit Anah"
click at [196, 131] on div "CrossFit Anaheim - Cooler" at bounding box center [129, 134] width 190 height 14
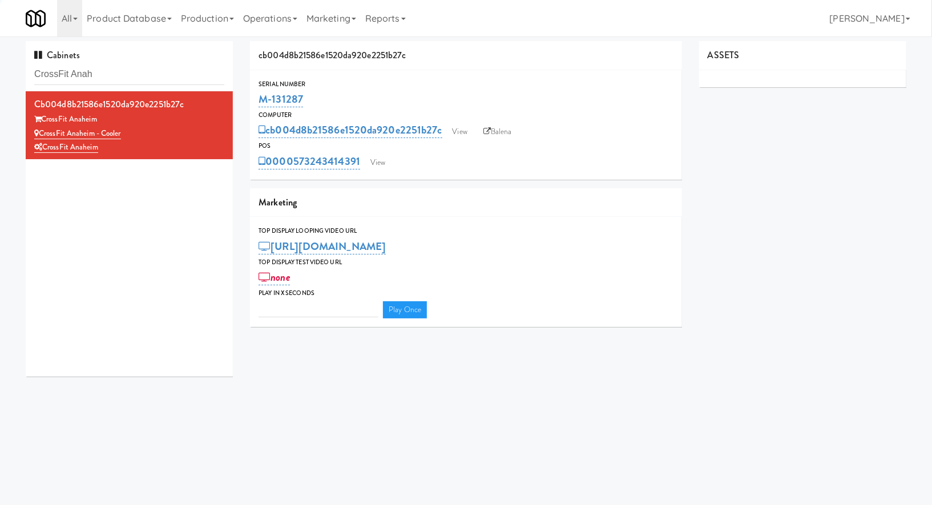
type input "3"
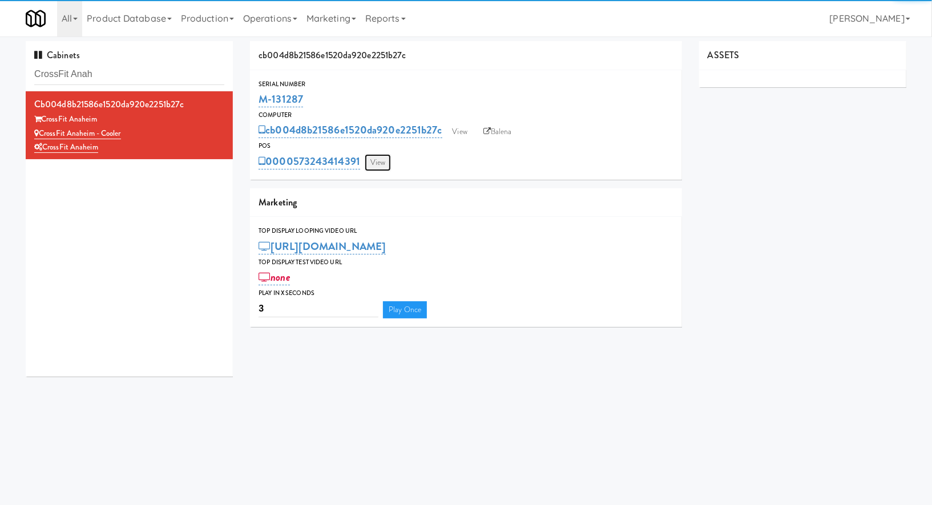
click at [371, 159] on link "View" at bounding box center [378, 162] width 26 height 17
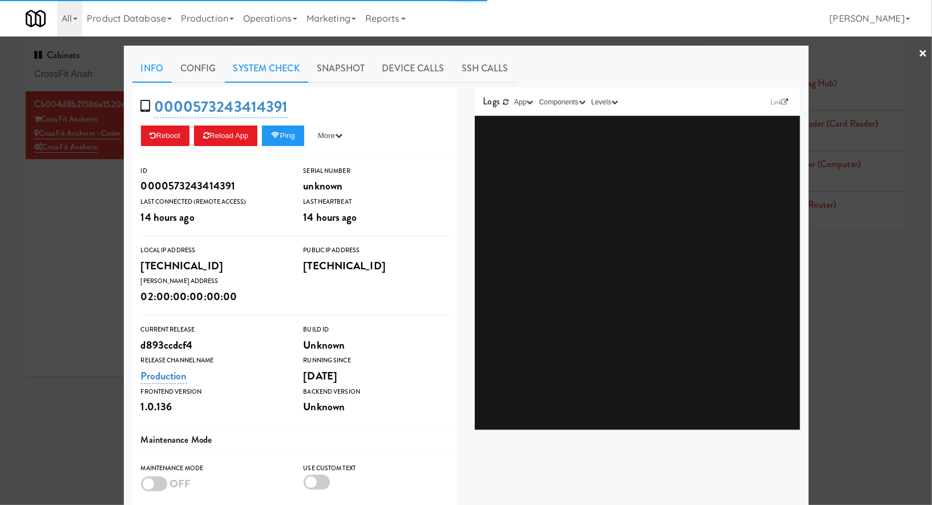
click at [288, 67] on link "System Check" at bounding box center [266, 68] width 83 height 29
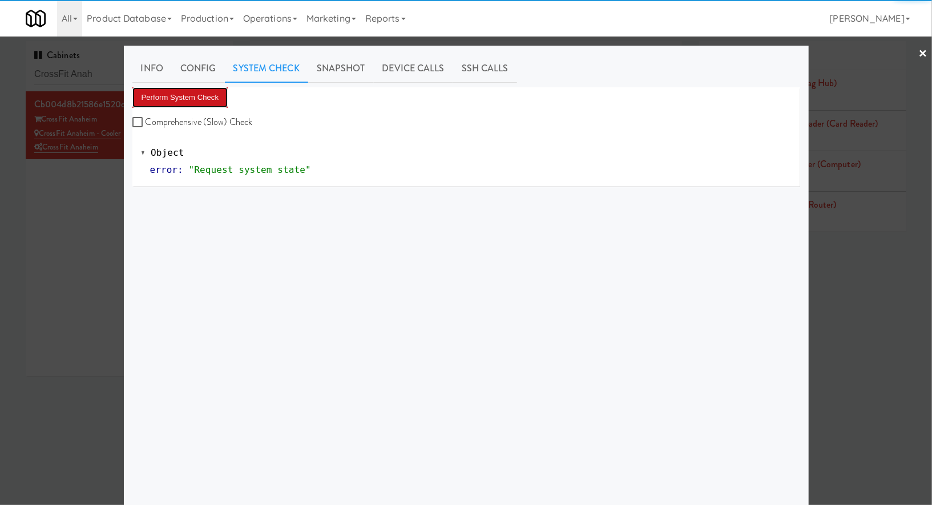
click at [224, 92] on button "Perform System Check" at bounding box center [180, 97] width 96 height 21
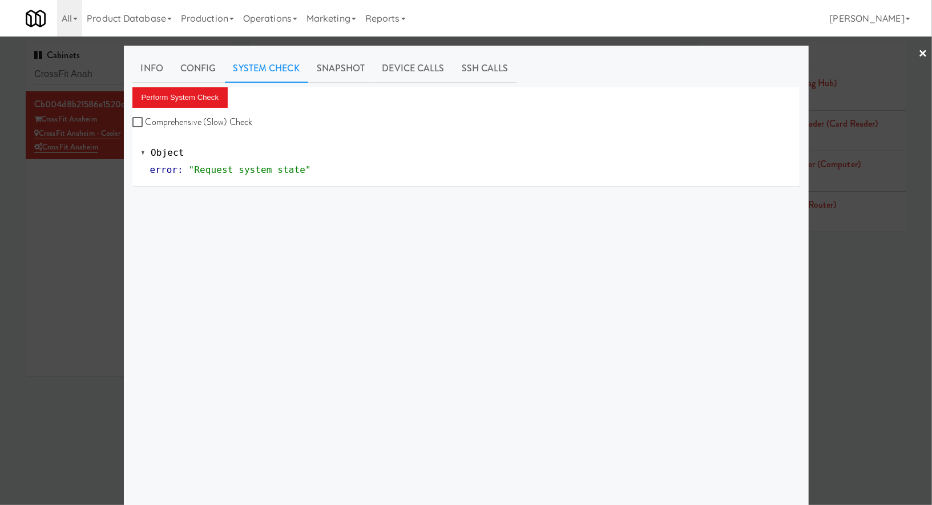
click at [91, 191] on div at bounding box center [466, 252] width 932 height 505
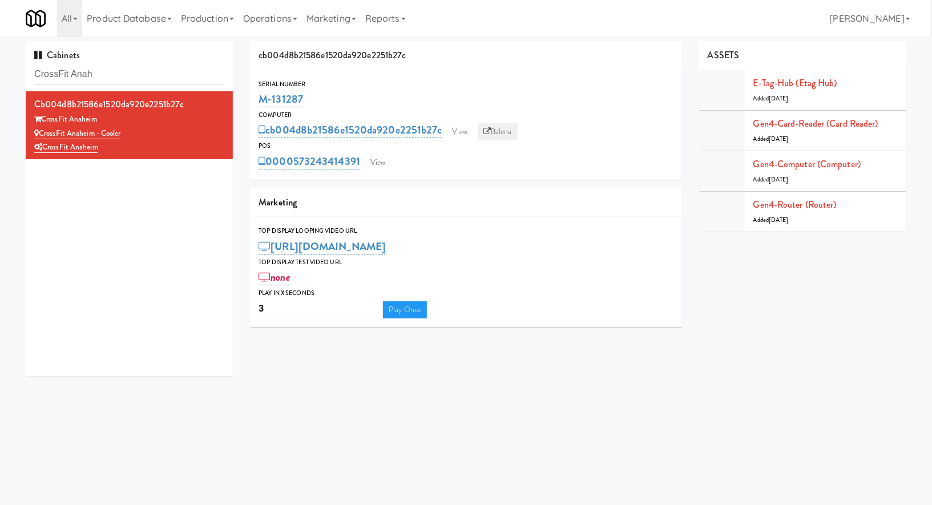
click at [511, 126] on link "Balena" at bounding box center [498, 131] width 40 height 17
click at [386, 167] on link "View" at bounding box center [378, 162] width 26 height 17
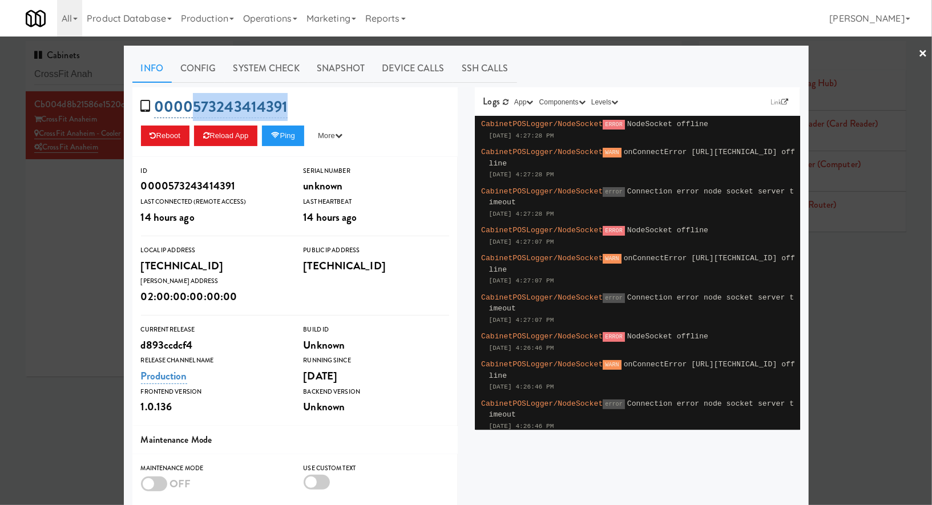
drag, startPoint x: 300, startPoint y: 111, endPoint x: 193, endPoint y: 111, distance: 107.3
click at [193, 111] on div "0000573243414391 Reboot Reload App Ping More Ping Server Restart Server Force R…" at bounding box center [294, 122] width 325 height 70
copy link "573243414391"
click at [81, 218] on div at bounding box center [466, 252] width 932 height 505
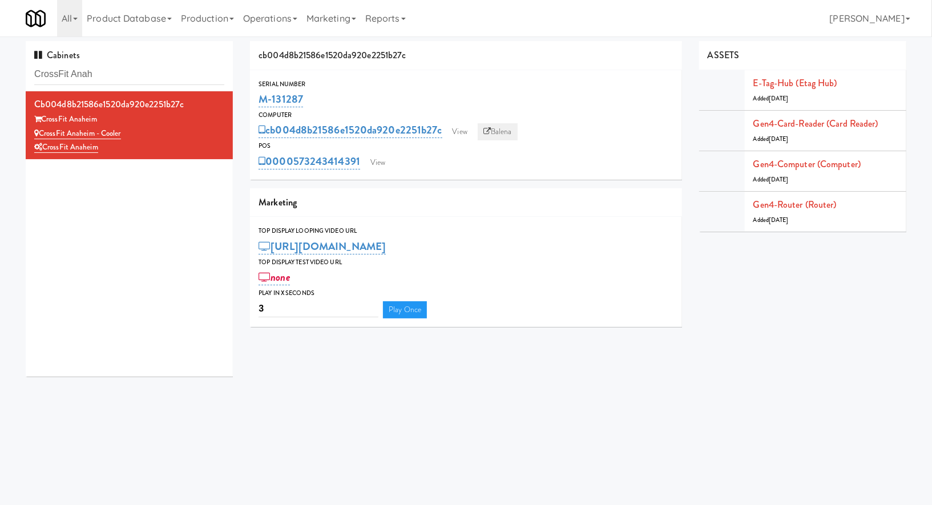
click at [493, 127] on link "Balena" at bounding box center [498, 131] width 40 height 17
drag, startPoint x: 327, startPoint y: 99, endPoint x: 255, endPoint y: 99, distance: 71.9
click at [255, 99] on div "Serial Number M-131287" at bounding box center [466, 94] width 432 height 31
copy link "M-131287"
click at [180, 69] on input "CrossFit Anah" at bounding box center [129, 74] width 190 height 21
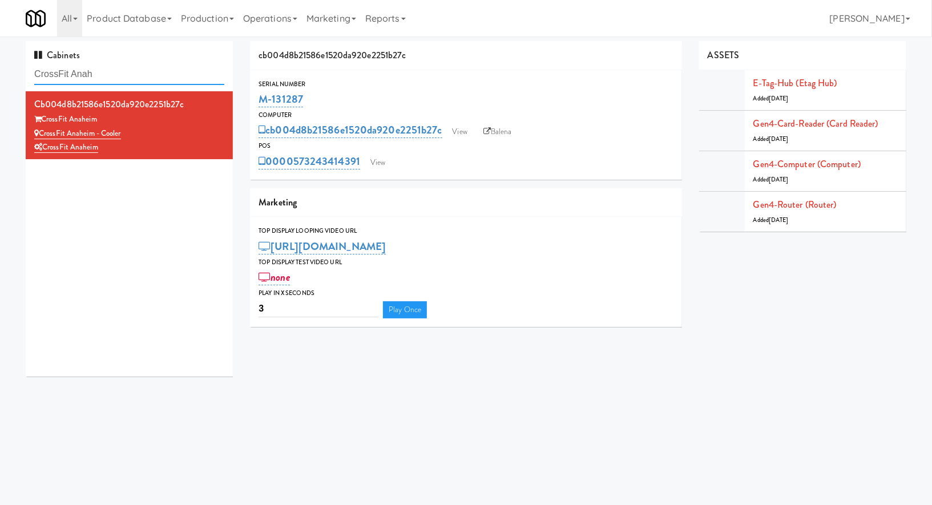
click at [180, 69] on input "CrossFit Anah" at bounding box center [129, 74] width 190 height 21
paste input "abinet 1 - CES High Poin"
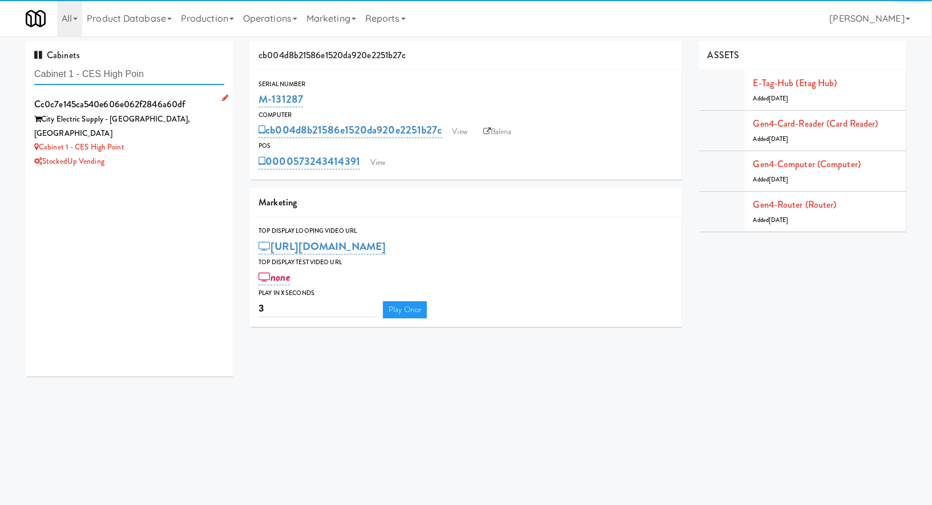
type input "Cabinet 1 - CES High Poin"
click at [188, 140] on div "Cabinet 1 - CES High Point" at bounding box center [129, 147] width 190 height 14
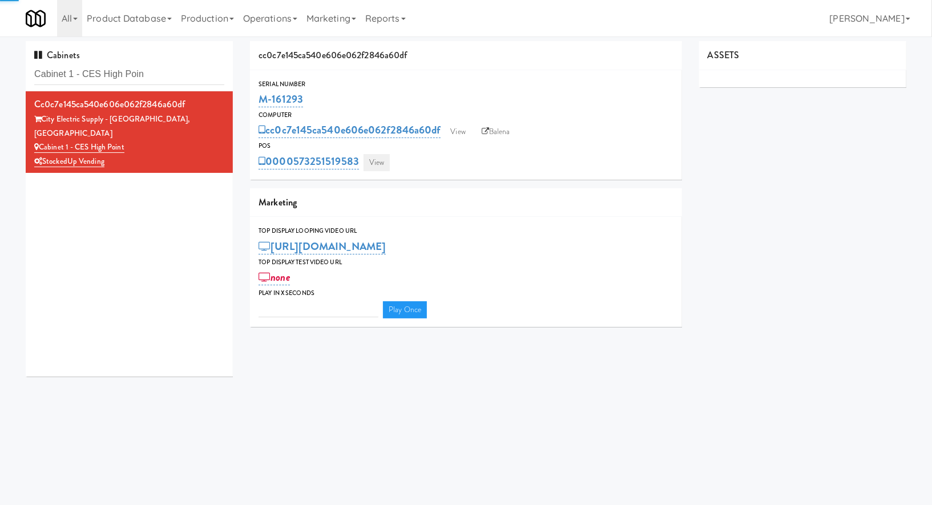
type input "3"
click at [379, 160] on link "View" at bounding box center [377, 162] width 26 height 17
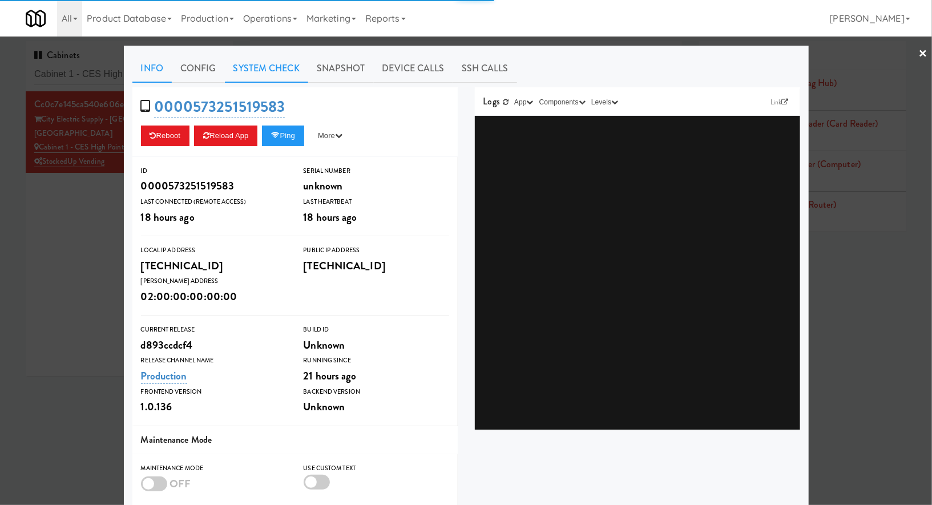
click at [283, 74] on link "System Check" at bounding box center [266, 68] width 83 height 29
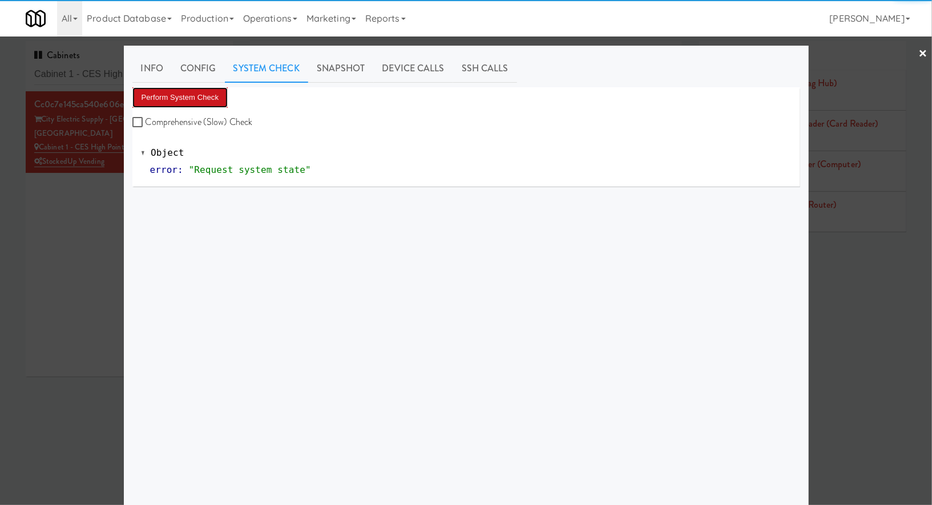
click at [214, 99] on button "Perform System Check" at bounding box center [180, 97] width 96 height 21
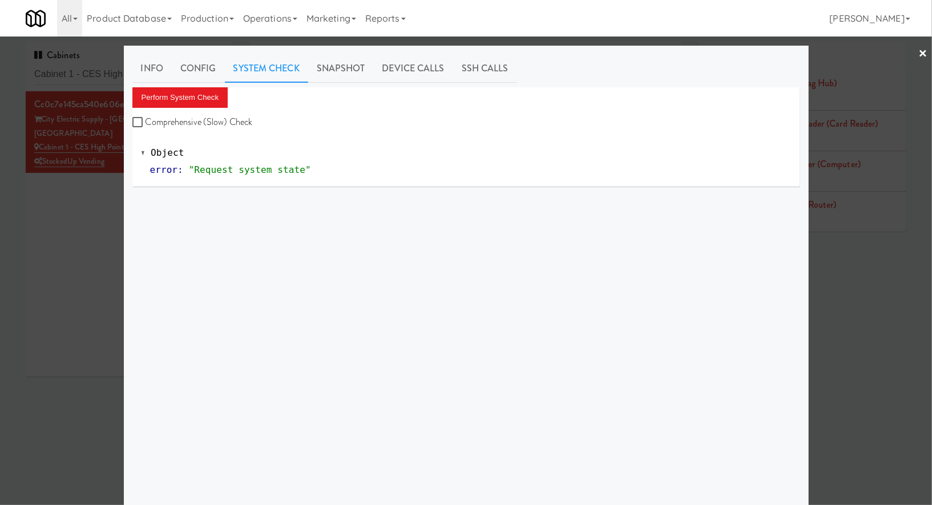
click at [73, 179] on div at bounding box center [466, 252] width 932 height 505
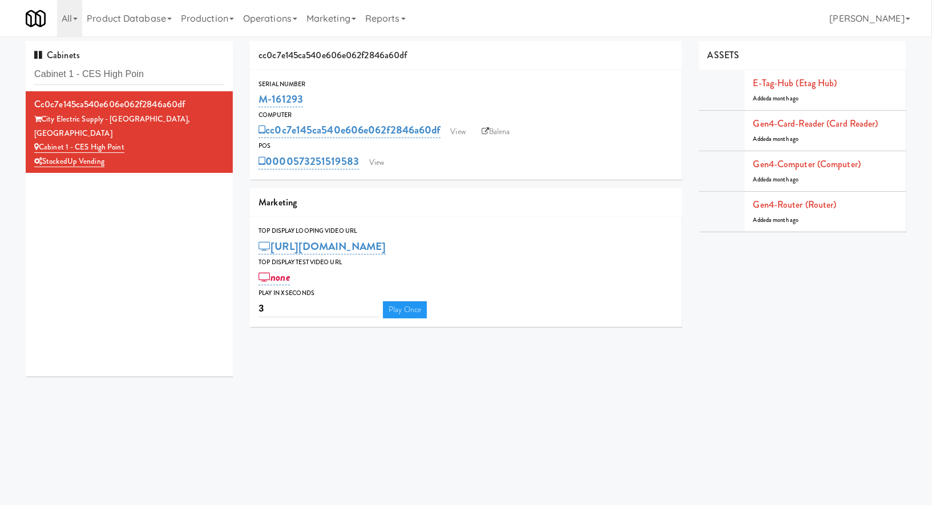
copy link "M-161293"
drag, startPoint x: 305, startPoint y: 97, endPoint x: 251, endPoint y: 97, distance: 54.2
click at [252, 97] on div "Serial Number M-161293" at bounding box center [466, 94] width 432 height 31
click at [502, 136] on link "Balena" at bounding box center [496, 131] width 40 height 17
copy link "M-161293"
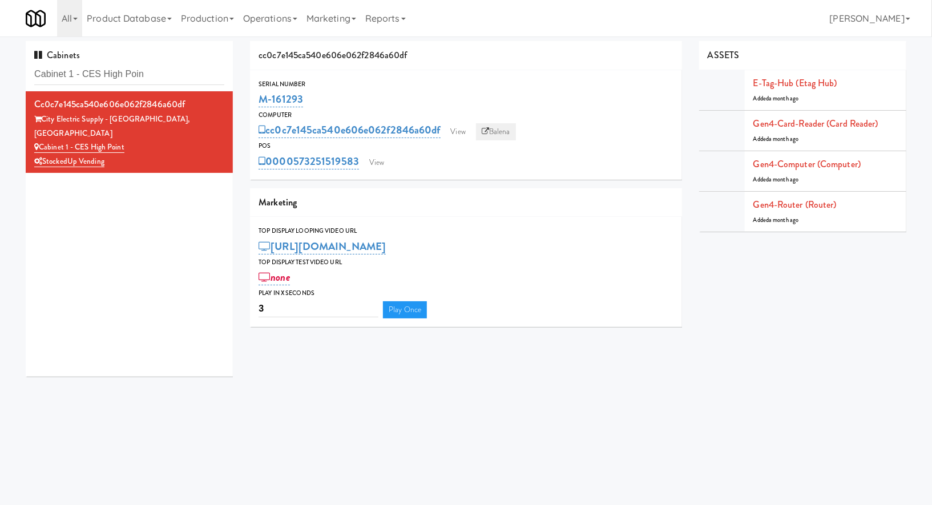
click at [502, 136] on link "Balena" at bounding box center [496, 131] width 40 height 17
click at [163, 72] on input "Cabinet 1 - CES High Poin" at bounding box center [129, 74] width 190 height 21
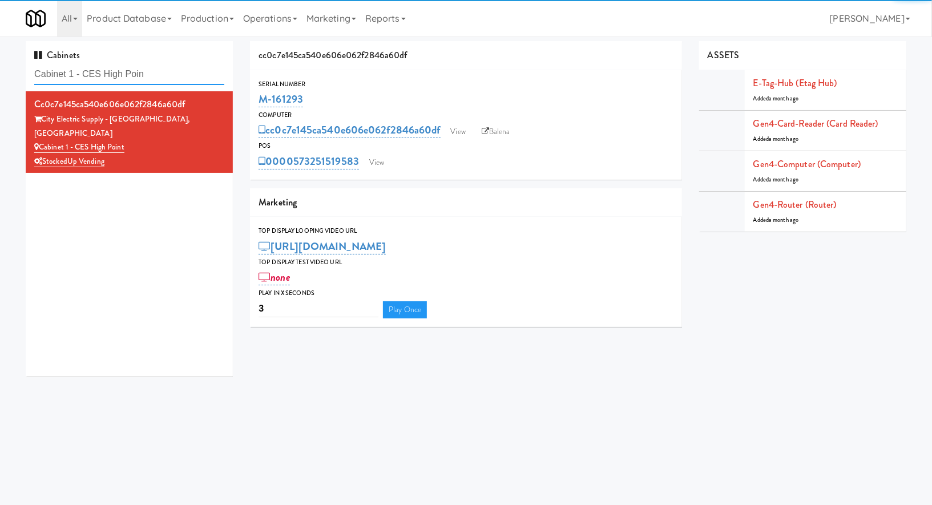
click at [166, 64] on input "Cabinet 1 - CES High Poin" at bounding box center [129, 74] width 190 height 21
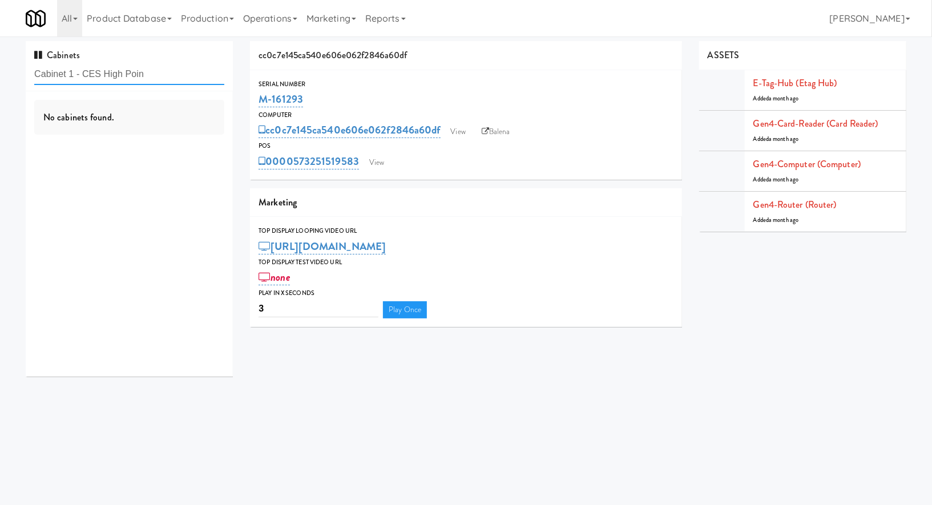
click at [166, 64] on input "Cabinet 1 - CES High Poin" at bounding box center [129, 74] width 190 height 21
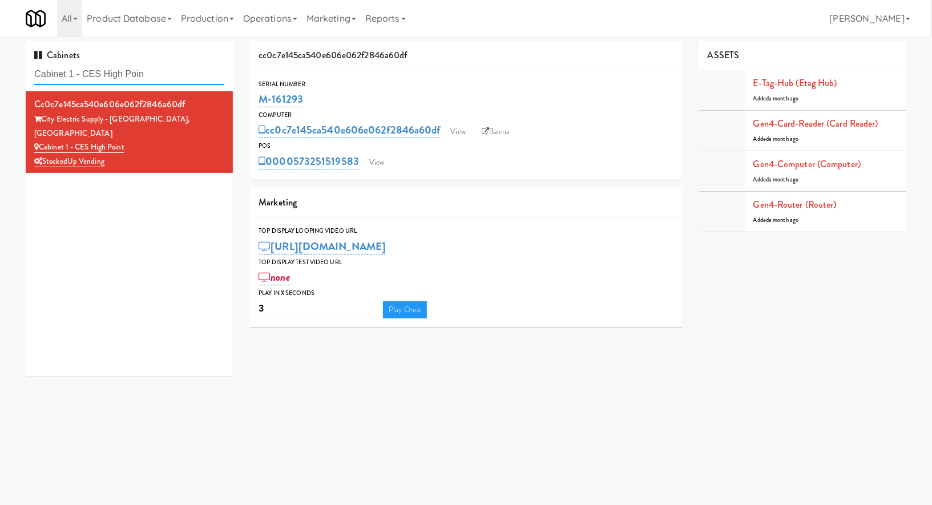
click at [166, 64] on input "Cabinet 1 - CES High Poin" at bounding box center [129, 74] width 190 height 21
paste input "The Park at Arlington Ridge - Cooler #2"
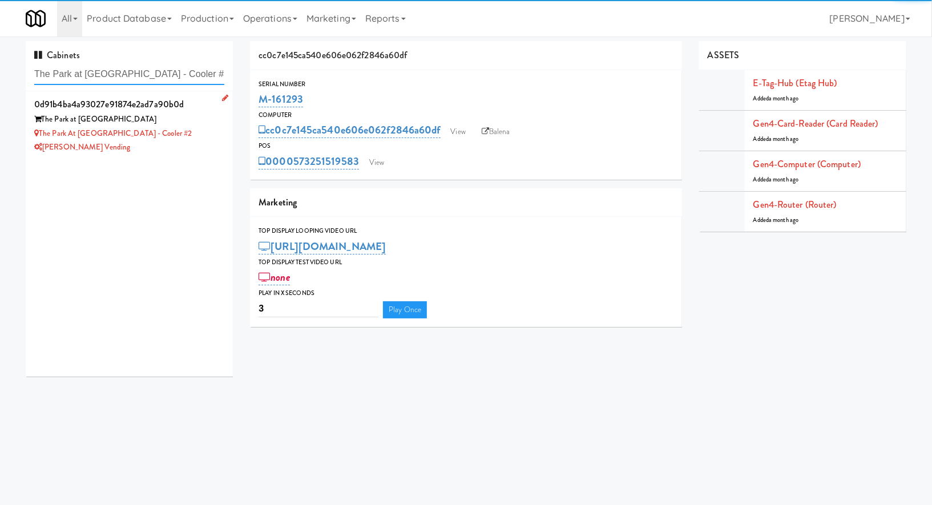
type input "The Park at Arlington Ridge - Cooler #2"
click at [181, 129] on div "The Park at Arlington Ridge - Cooler #2" at bounding box center [129, 134] width 190 height 14
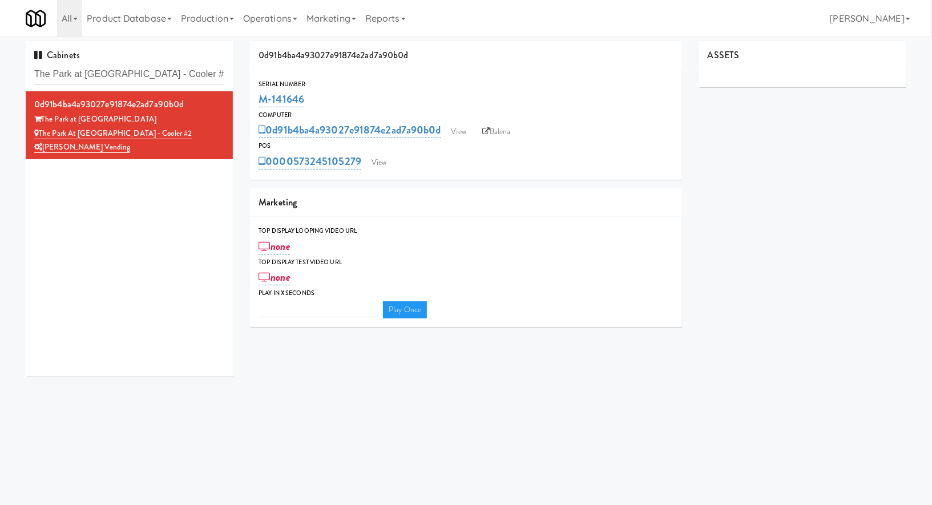
type input "3"
click at [383, 163] on link "View" at bounding box center [379, 162] width 26 height 17
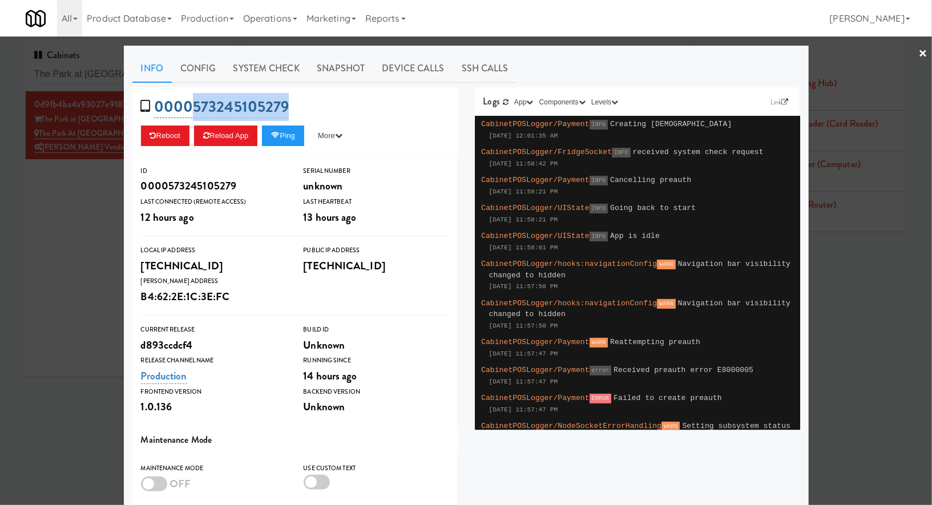
drag, startPoint x: 311, startPoint y: 110, endPoint x: 189, endPoint y: 108, distance: 122.2
click at [189, 108] on div "0000573245105279 Reboot Reload App Ping More Ping Server Restart Server Force R…" at bounding box center [294, 122] width 325 height 70
copy link "573245105279"
click at [249, 48] on div "Info Config System Check Snapshot Device Calls SSH Calls 0000573245105279 Reboo…" at bounding box center [466, 334] width 685 height 576
click at [249, 65] on link "System Check" at bounding box center [266, 68] width 83 height 29
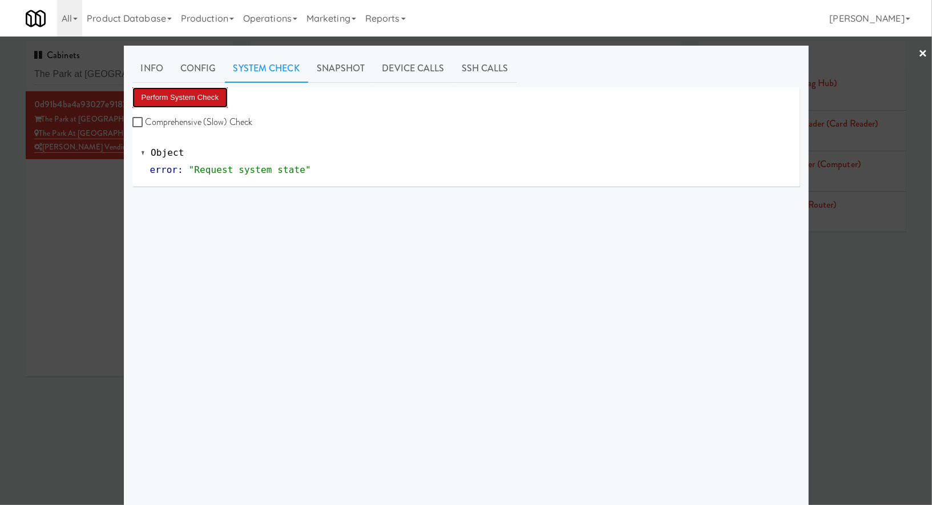
click at [182, 91] on button "Perform System Check" at bounding box center [180, 97] width 96 height 21
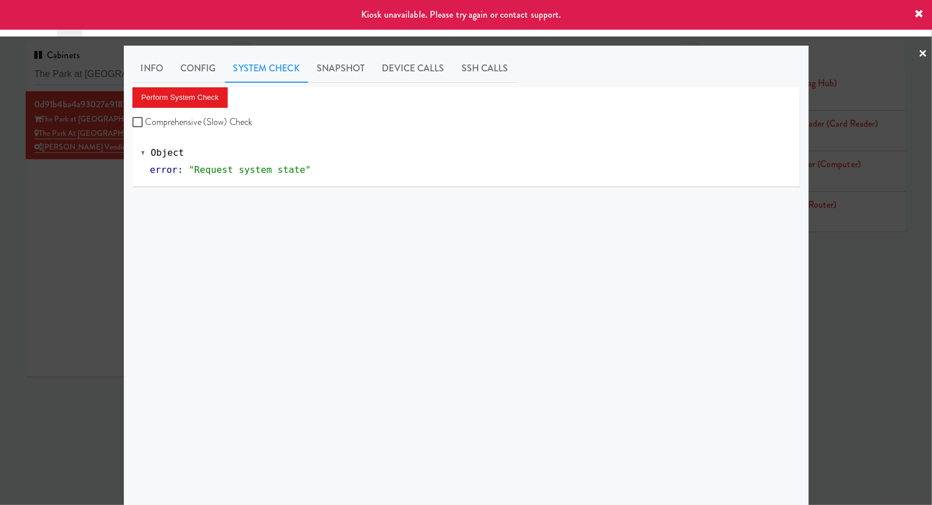
click at [84, 266] on div at bounding box center [466, 252] width 932 height 505
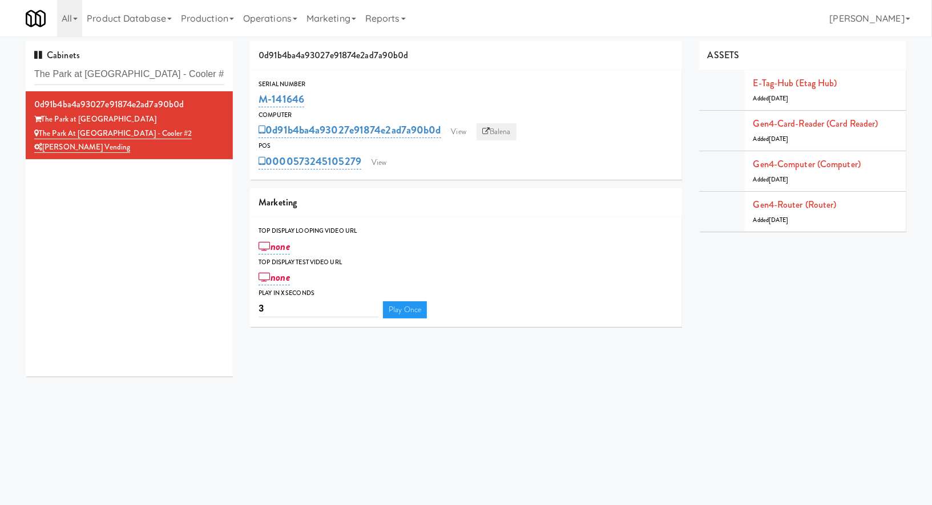
click at [508, 123] on link "Balena" at bounding box center [497, 131] width 40 height 17
click at [377, 166] on link "View" at bounding box center [379, 162] width 26 height 17
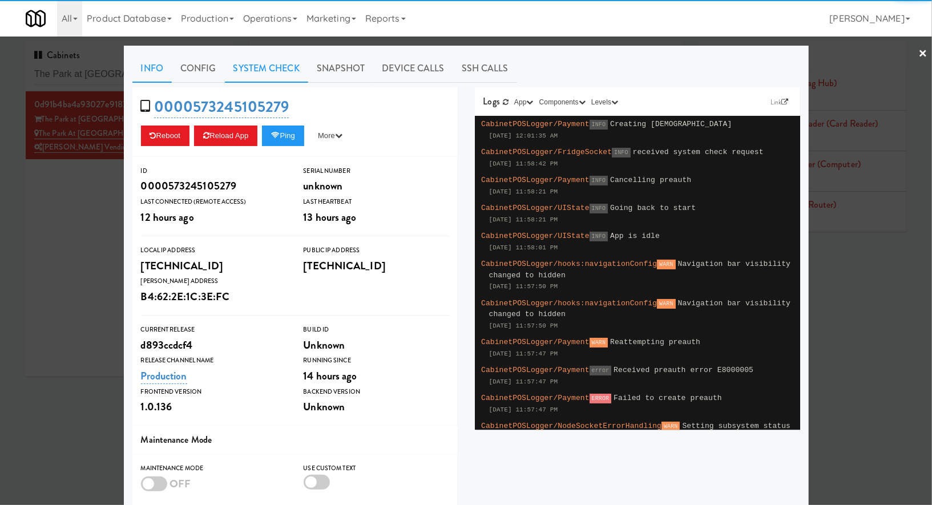
click at [285, 68] on link "System Check" at bounding box center [266, 68] width 83 height 29
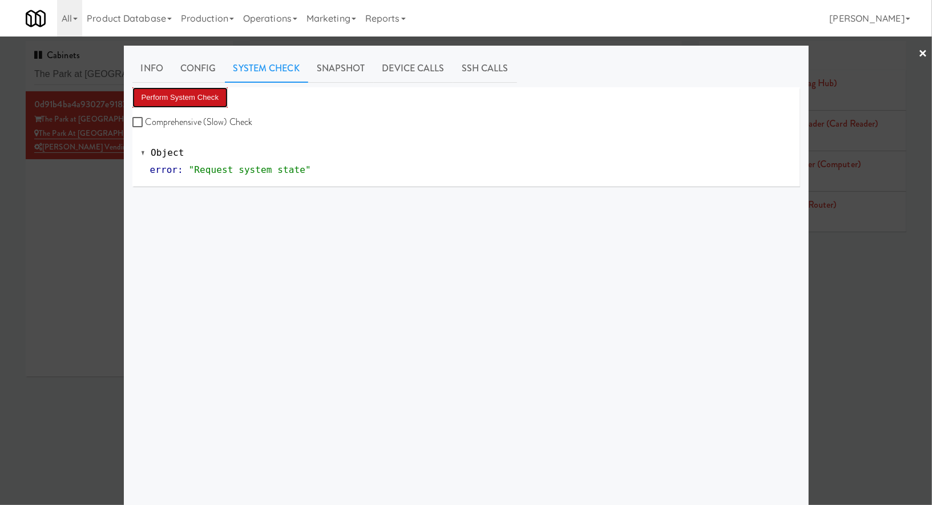
click at [212, 96] on button "Perform System Check" at bounding box center [180, 97] width 96 height 21
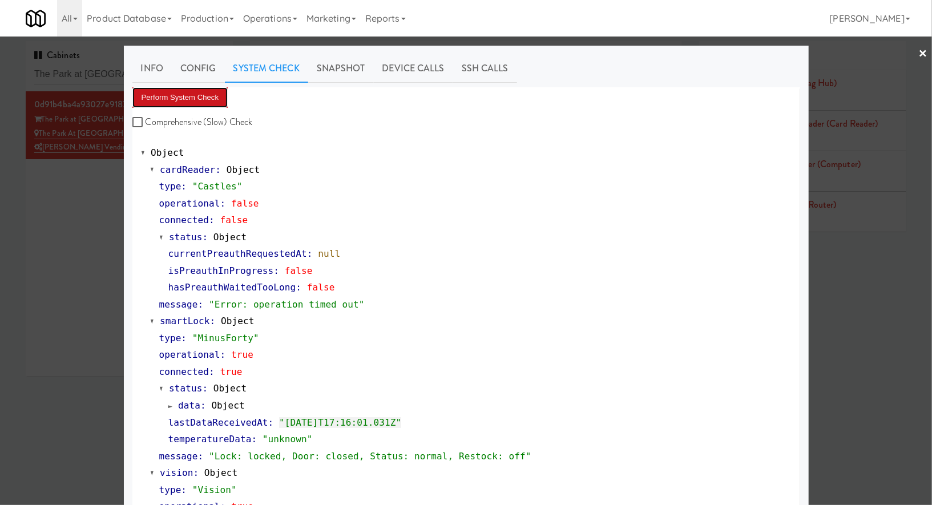
click at [207, 91] on button "Perform System Check" at bounding box center [180, 97] width 96 height 21
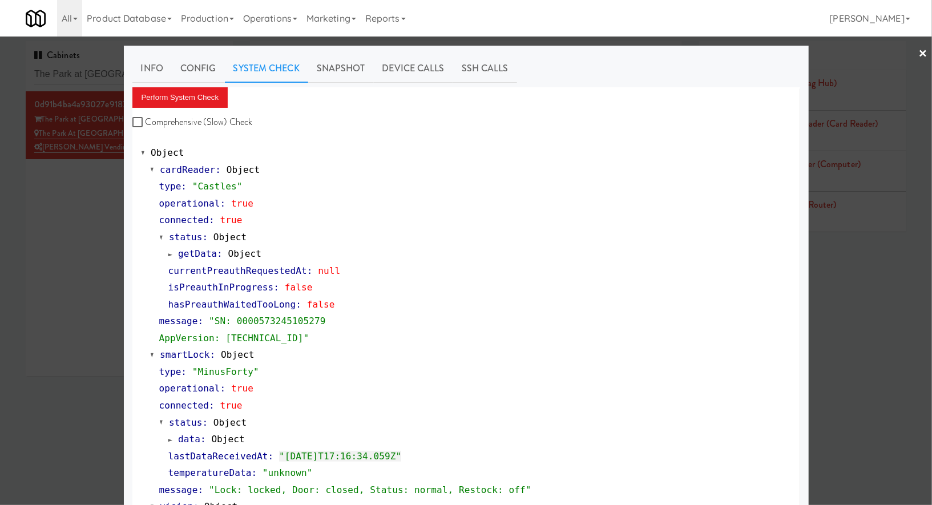
click at [88, 66] on div at bounding box center [466, 252] width 932 height 505
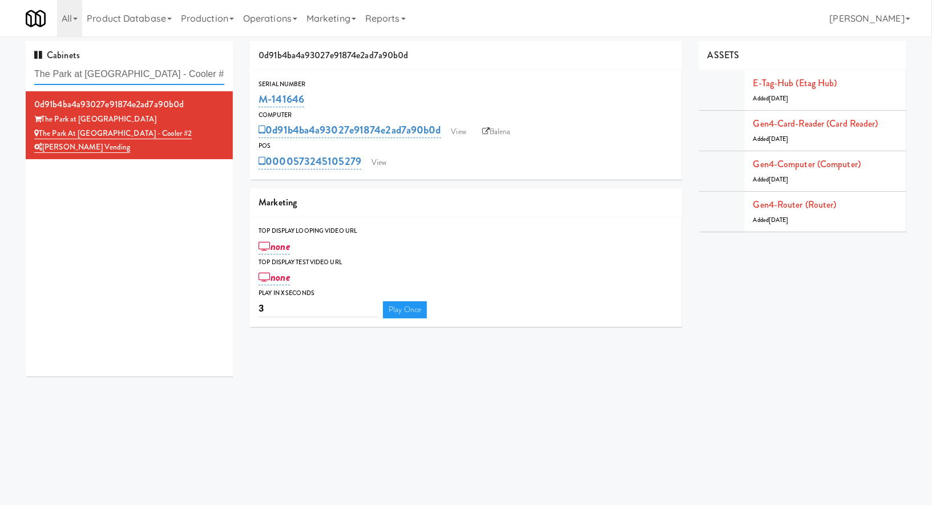
click at [88, 66] on input "The Park at Arlington Ridge - Cooler #2" at bounding box center [129, 74] width 190 height 21
paste input "RAW Training - Fridge"
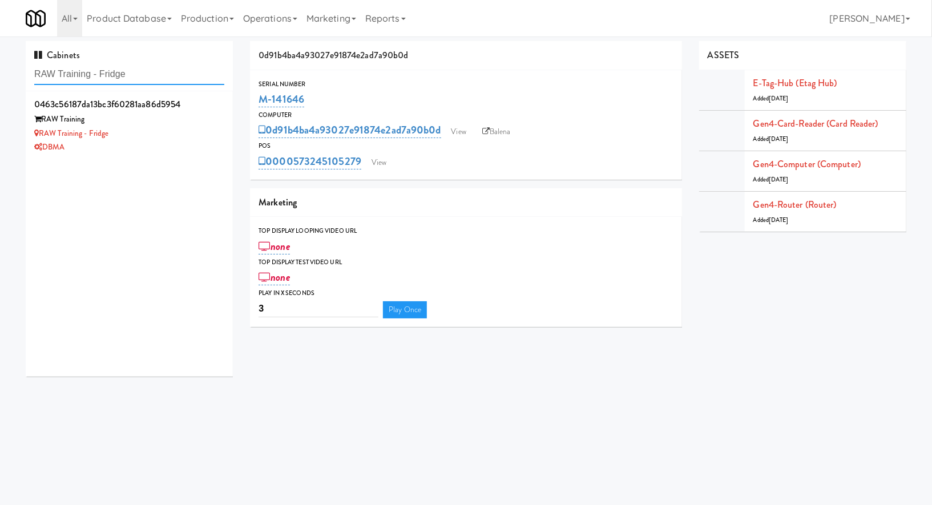
type input "RAW Training - Fridge"
click at [179, 131] on div "RAW Training - Fridge" at bounding box center [129, 134] width 190 height 14
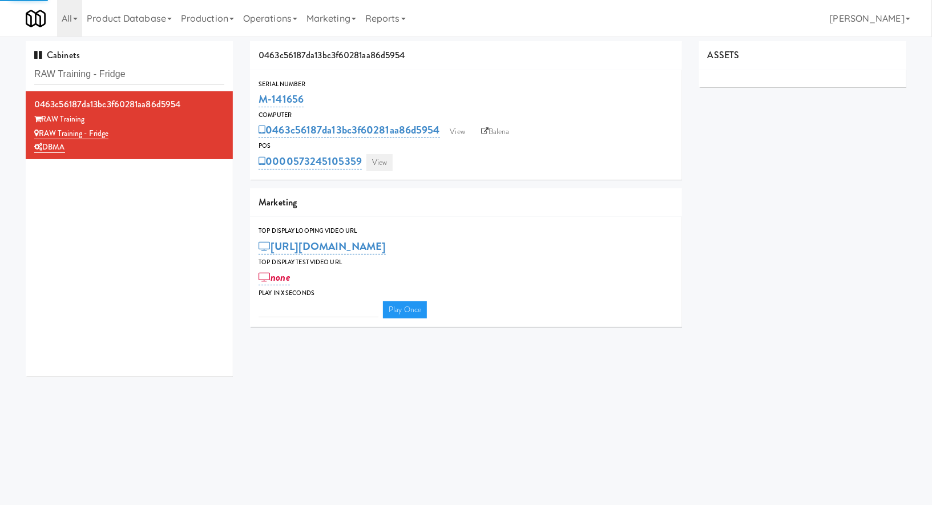
type input "3"
click at [377, 170] on link "View" at bounding box center [380, 162] width 26 height 17
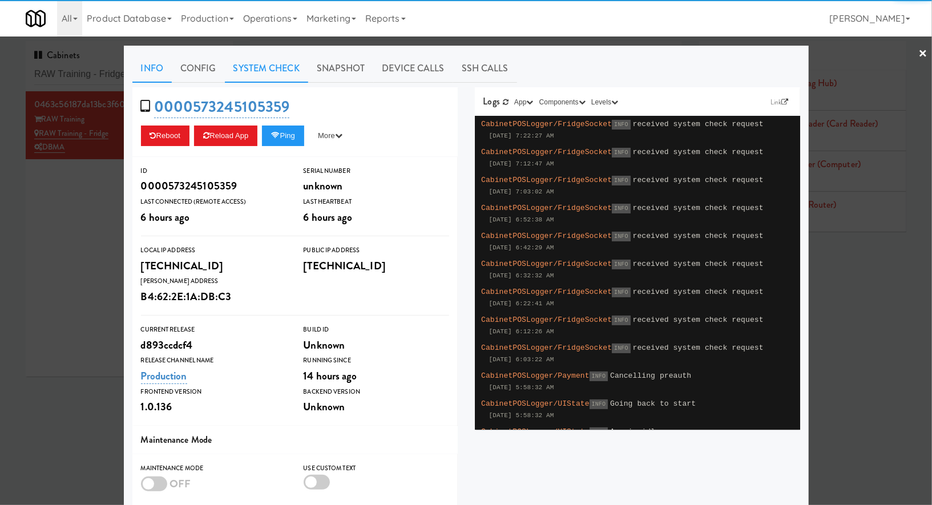
click at [285, 78] on link "System Check" at bounding box center [266, 68] width 83 height 29
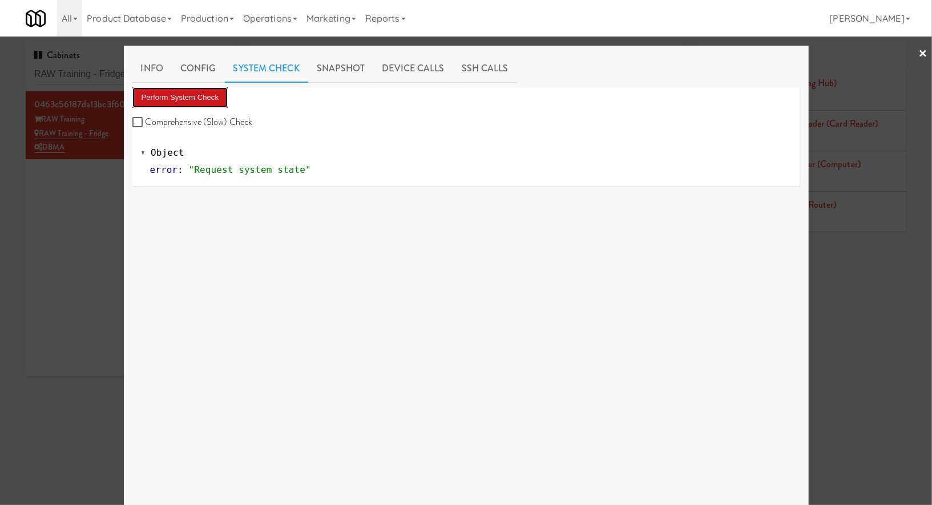
click at [208, 93] on button "Perform System Check" at bounding box center [180, 97] width 96 height 21
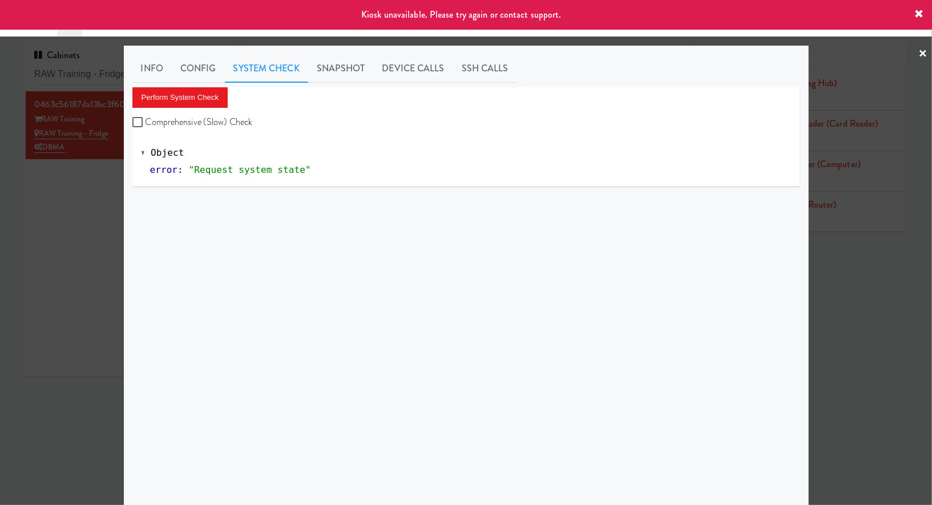
click at [79, 226] on div at bounding box center [466, 252] width 932 height 505
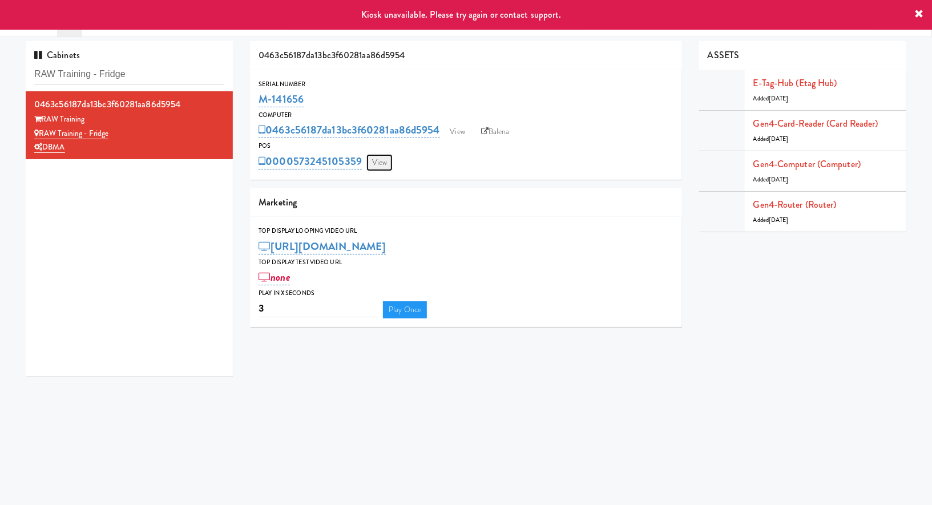
click at [374, 159] on link "View" at bounding box center [380, 162] width 26 height 17
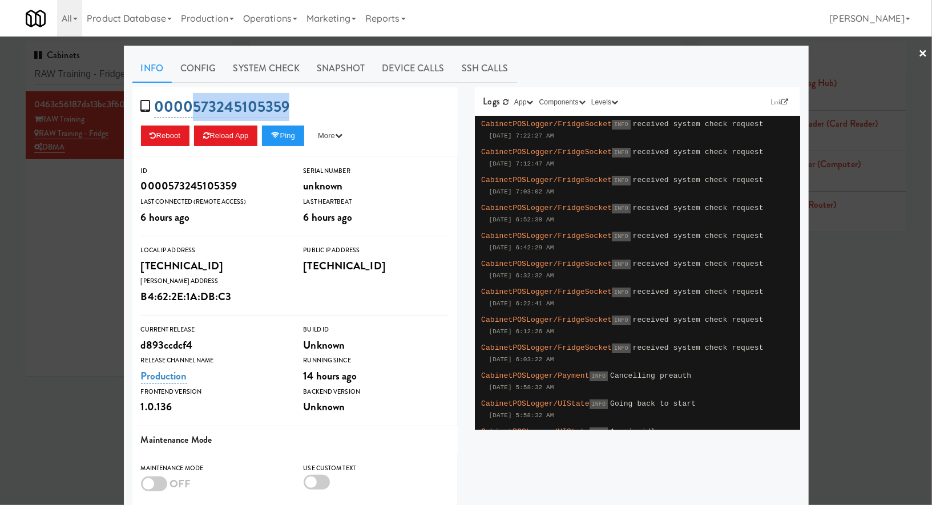
drag, startPoint x: 332, startPoint y: 99, endPoint x: 192, endPoint y: 102, distance: 139.3
click at [192, 102] on div "0000573245105359 Reboot Reload App Ping More Ping Server Restart Server Force R…" at bounding box center [294, 122] width 325 height 70
copy link "573245105359"
click at [71, 169] on div at bounding box center [466, 252] width 932 height 505
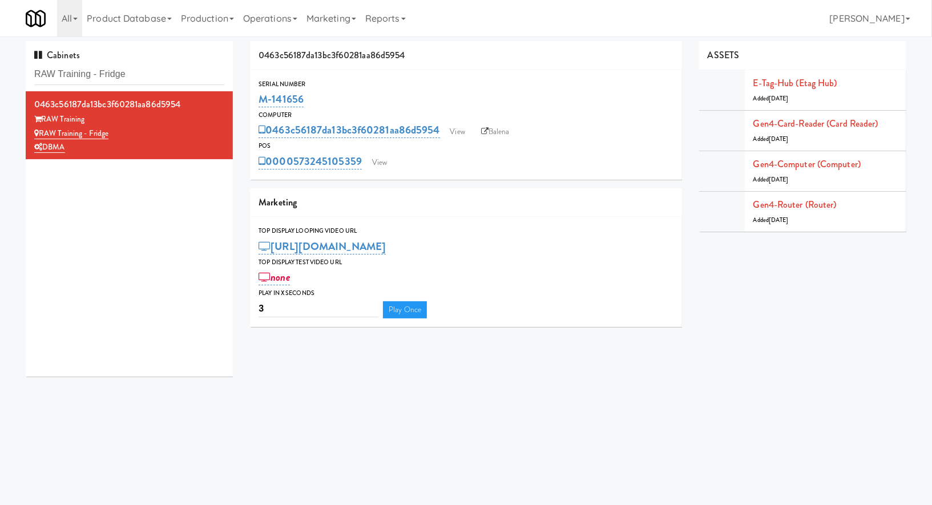
click at [488, 122] on div "0463c56187da13bc3f60281aa86d5954 View Balena" at bounding box center [466, 129] width 415 height 19
click at [491, 132] on link "Balena" at bounding box center [496, 131] width 40 height 17
drag, startPoint x: 323, startPoint y: 102, endPoint x: 258, endPoint y: 100, distance: 65.1
click at [258, 100] on div "Serial Number M-141656" at bounding box center [466, 94] width 432 height 31
copy link "M-141656"
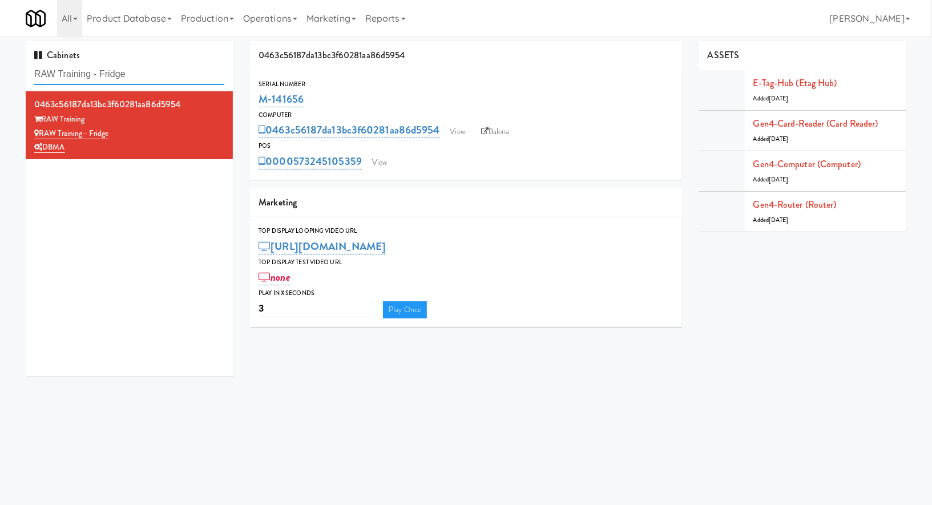
click at [178, 77] on input "RAW Training - Fridge" at bounding box center [129, 74] width 190 height 21
paste input "The Sutton - Cooler #1"
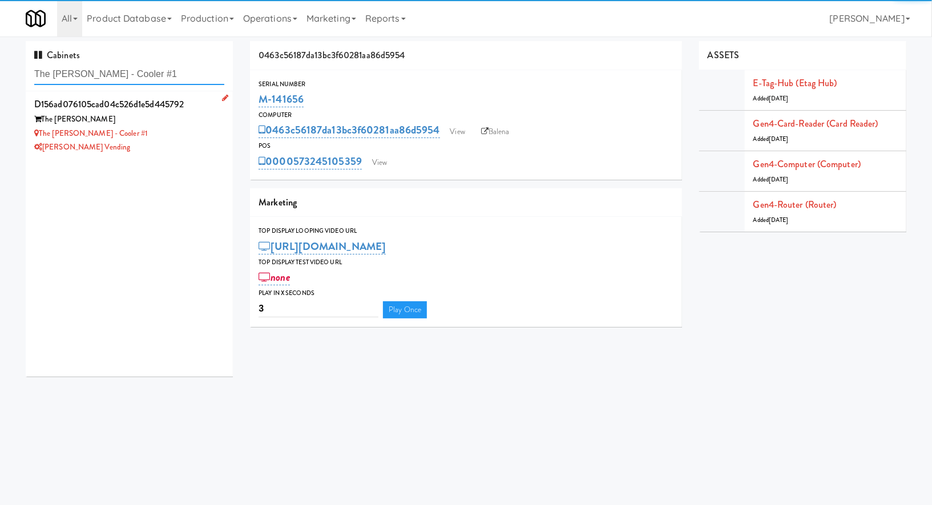
type input "The Sutton - Cooler #1"
click at [188, 140] on div "[PERSON_NAME] Vending" at bounding box center [129, 147] width 190 height 14
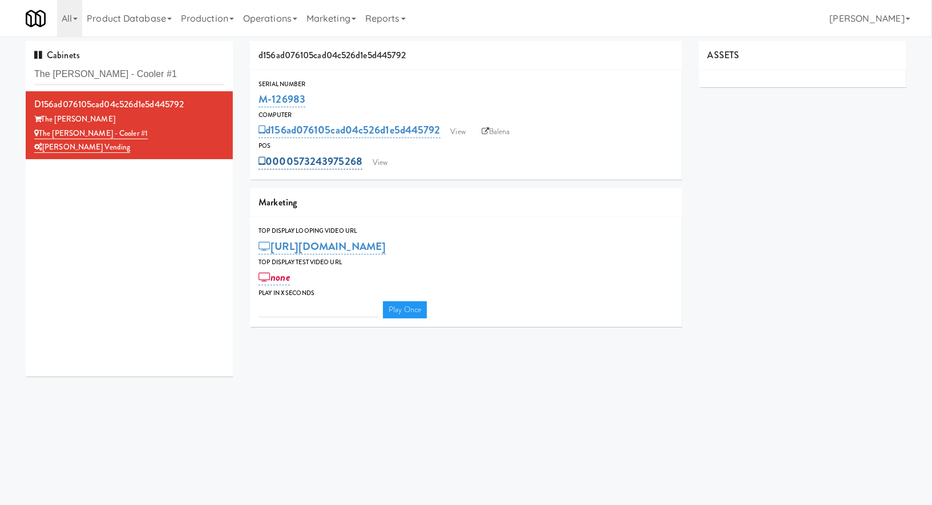
type input "3"
click at [375, 159] on link "View" at bounding box center [380, 162] width 26 height 17
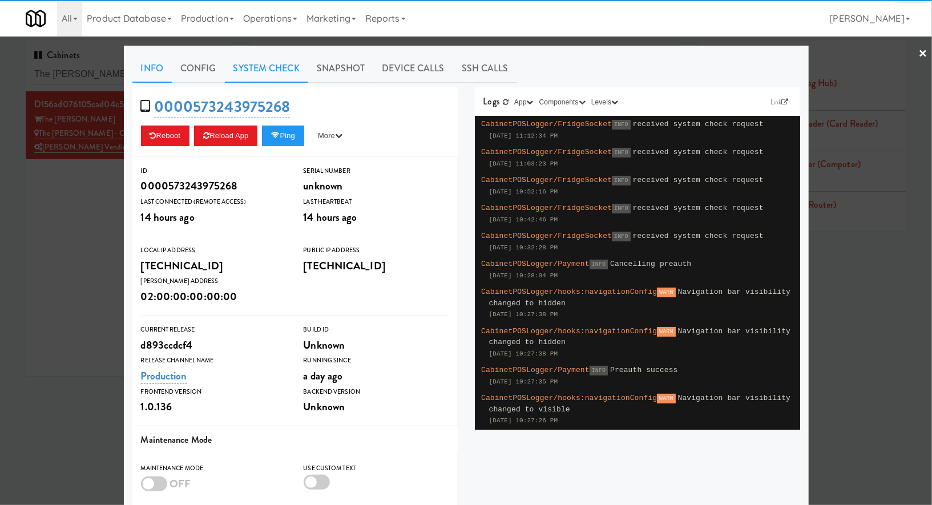
click at [285, 75] on link "System Check" at bounding box center [266, 68] width 83 height 29
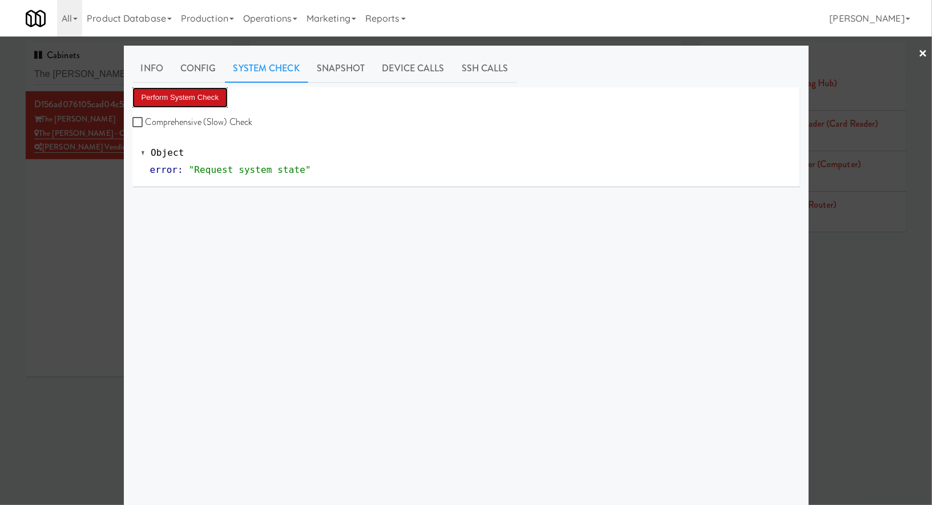
click at [223, 99] on button "Perform System Check" at bounding box center [180, 97] width 96 height 21
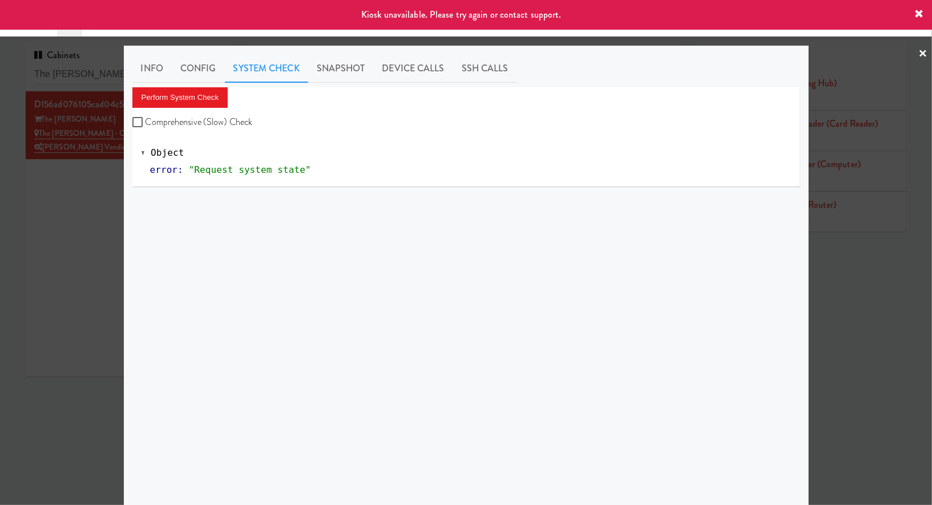
click at [70, 219] on div at bounding box center [466, 252] width 932 height 505
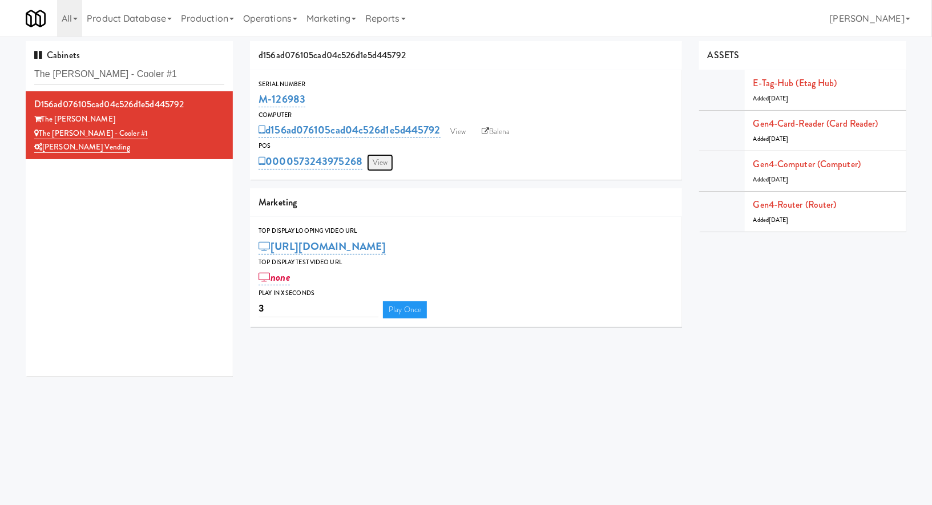
click at [386, 163] on link "View" at bounding box center [380, 162] width 26 height 17
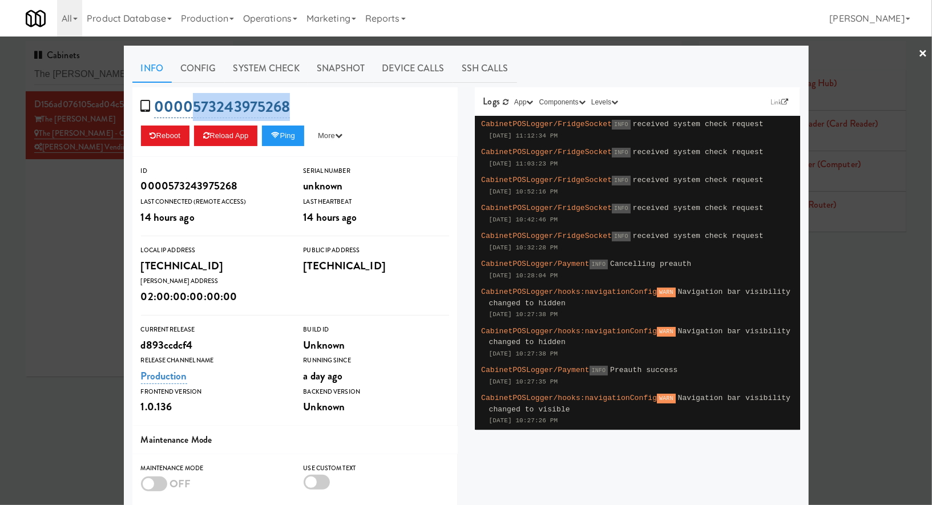
drag, startPoint x: 339, startPoint y: 111, endPoint x: 192, endPoint y: 112, distance: 147.3
click at [192, 112] on div "0000573243975268 Reboot Reload App Ping More Ping Server Restart Server Force R…" at bounding box center [294, 122] width 325 height 70
copy link "573243975268"
click at [82, 74] on div at bounding box center [466, 252] width 932 height 505
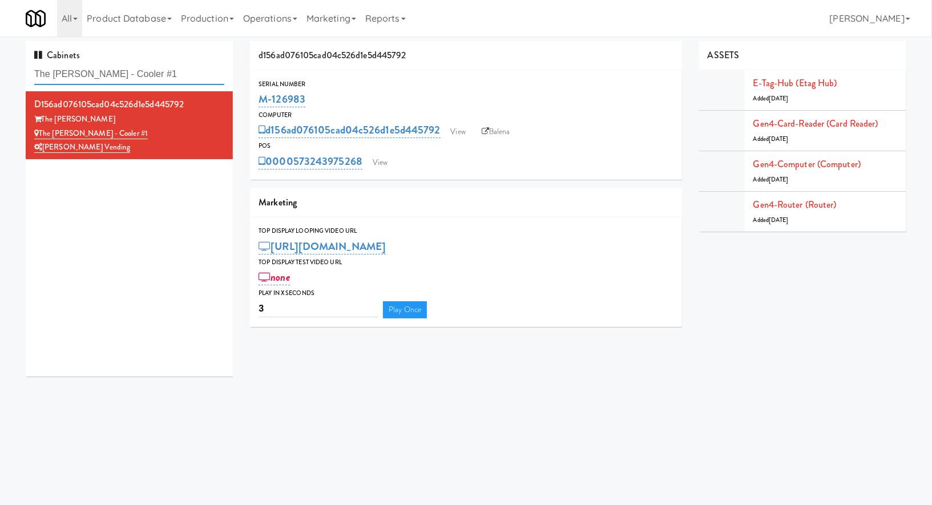
click at [82, 74] on input "The Sutton - Cooler #1" at bounding box center [129, 74] width 190 height 21
paste input "Armada Combo Uni"
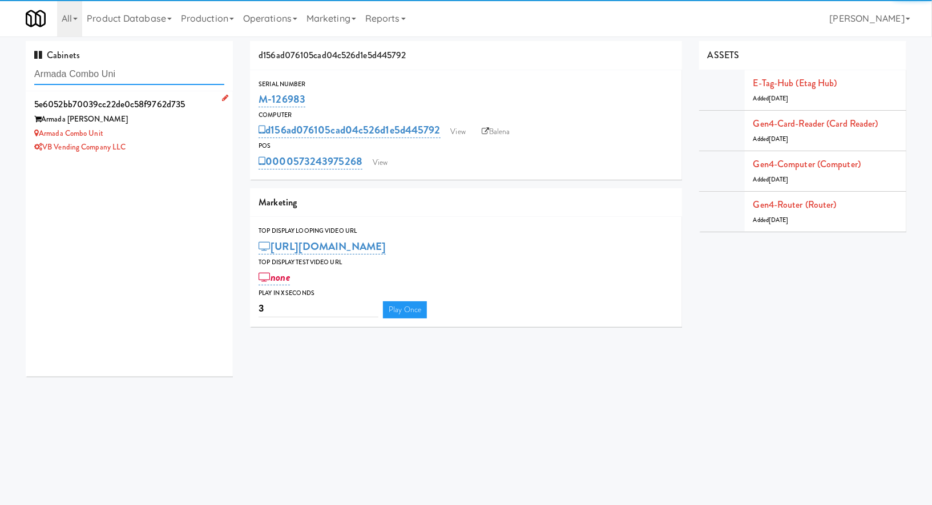
type input "Armada Combo Uni"
click at [159, 142] on div "VB Vending Company LLC" at bounding box center [129, 147] width 190 height 14
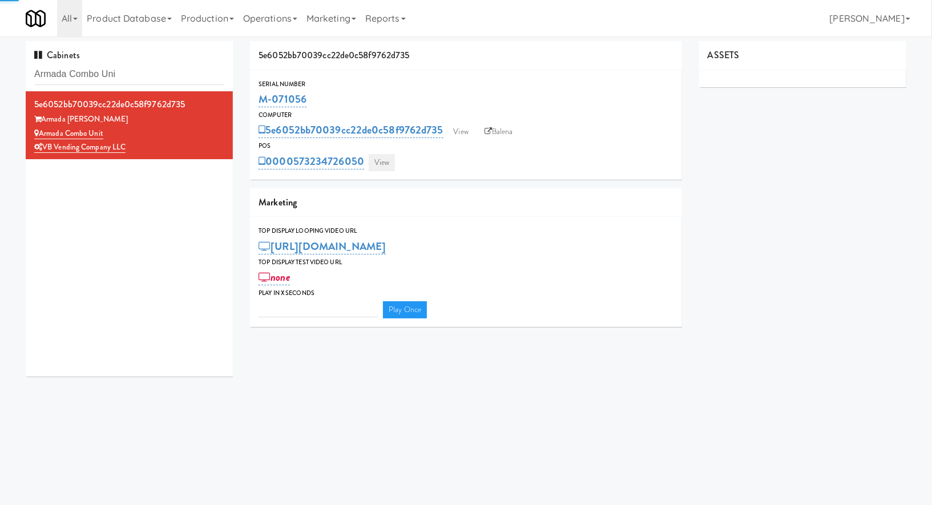
type input "3"
click at [385, 156] on link "View" at bounding box center [382, 162] width 26 height 17
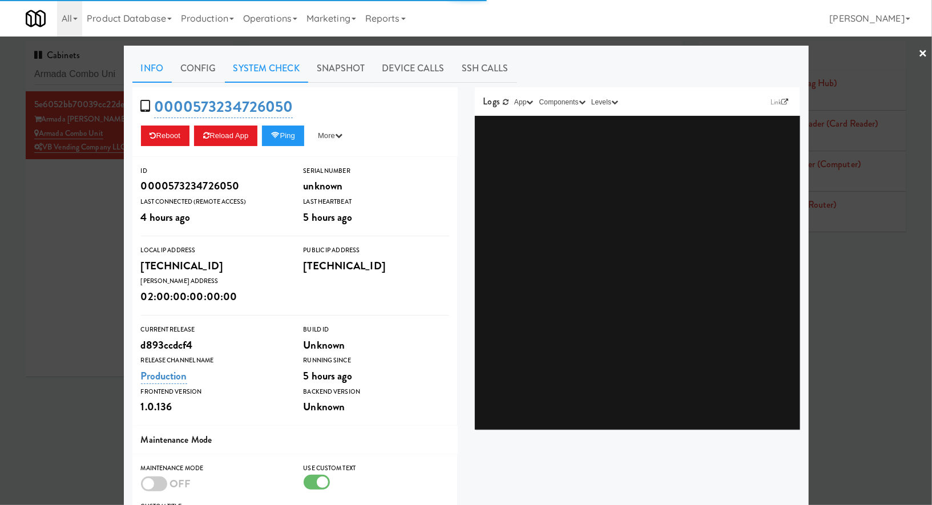
click at [284, 70] on link "System Check" at bounding box center [266, 68] width 83 height 29
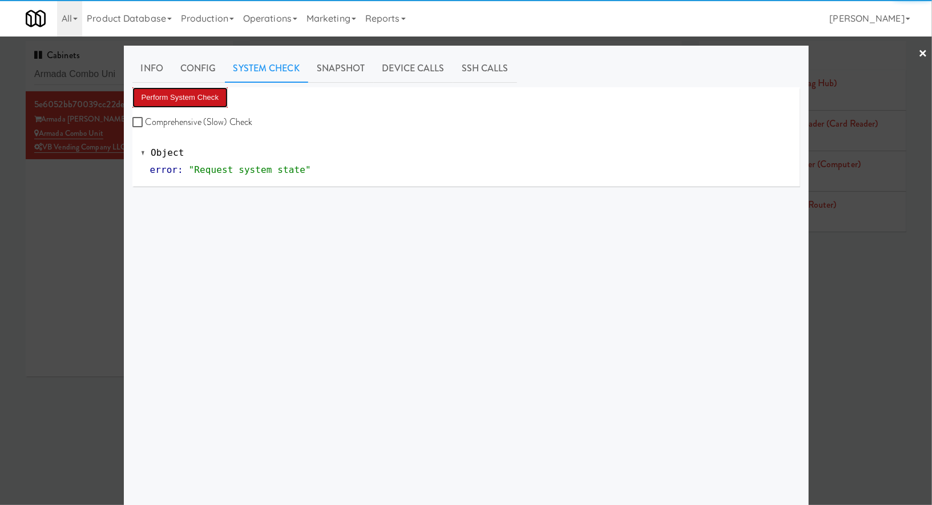
click at [228, 90] on button "Perform System Check" at bounding box center [180, 97] width 96 height 21
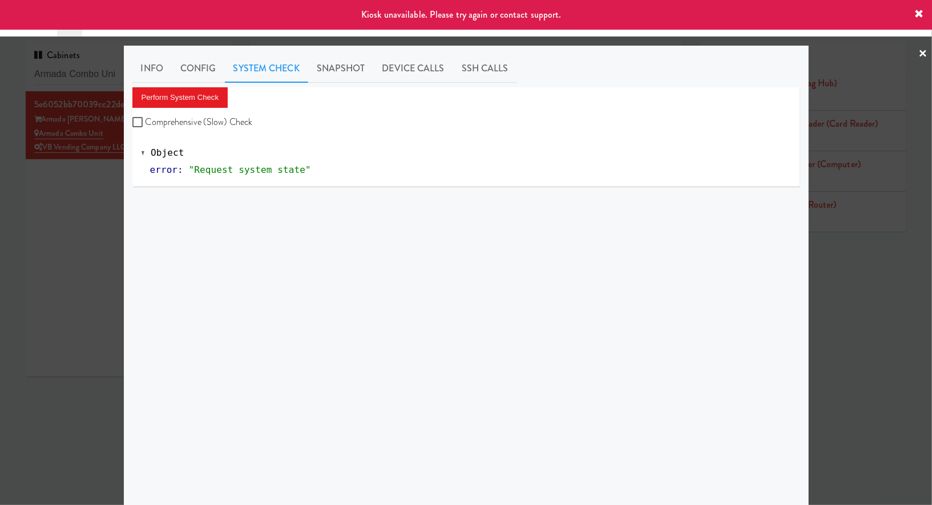
click at [73, 226] on div at bounding box center [466, 252] width 932 height 505
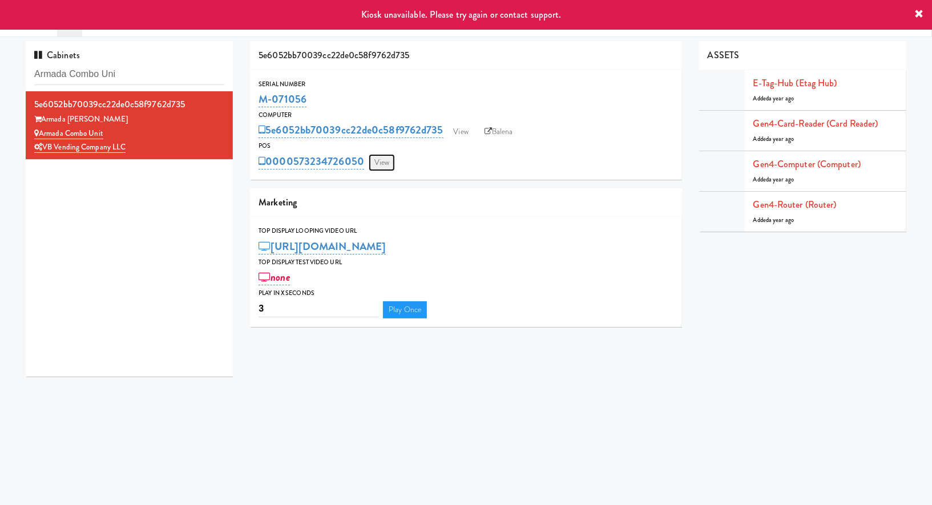
click at [388, 160] on link "View" at bounding box center [382, 162] width 26 height 17
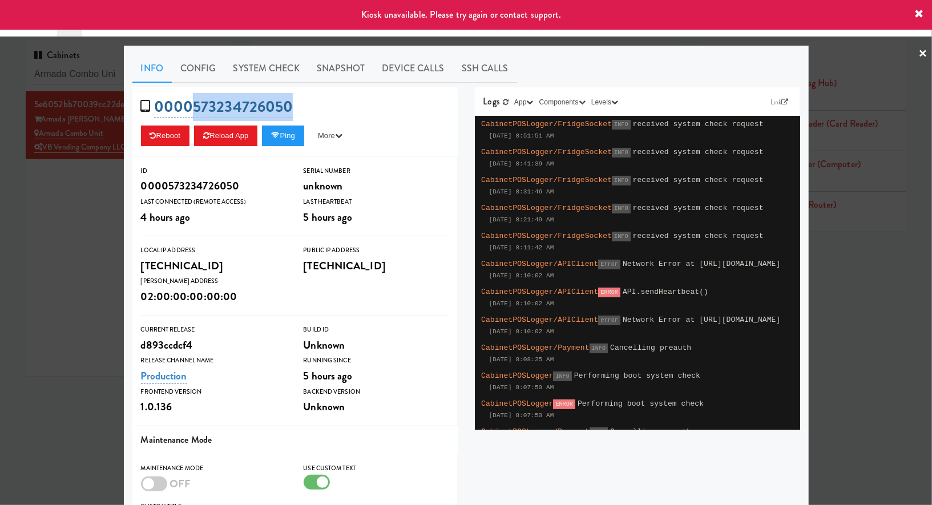
drag, startPoint x: 319, startPoint y: 110, endPoint x: 191, endPoint y: 108, distance: 127.9
click at [191, 108] on div "0000573234726050 Reboot Reload App Ping More Ping Server Restart Server Force R…" at bounding box center [294, 122] width 325 height 70
copy link "573234726050"
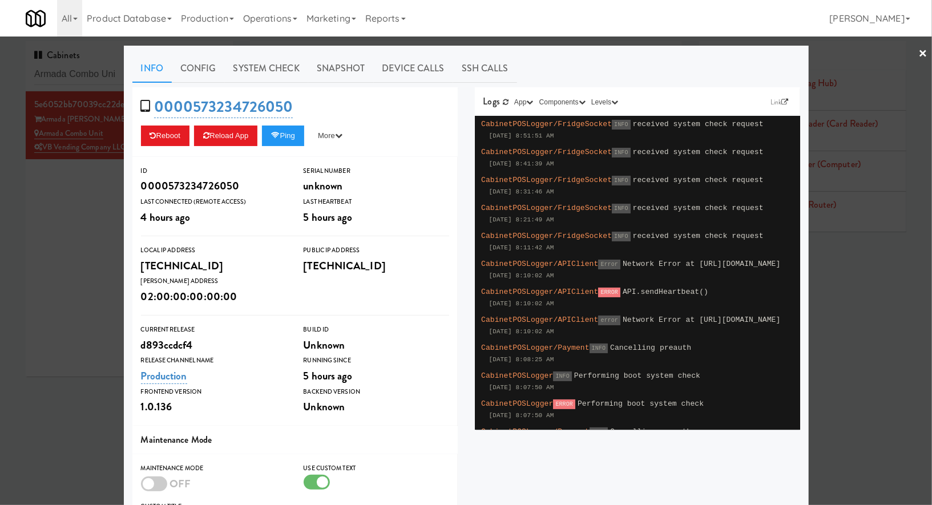
click at [106, 160] on div at bounding box center [466, 252] width 932 height 505
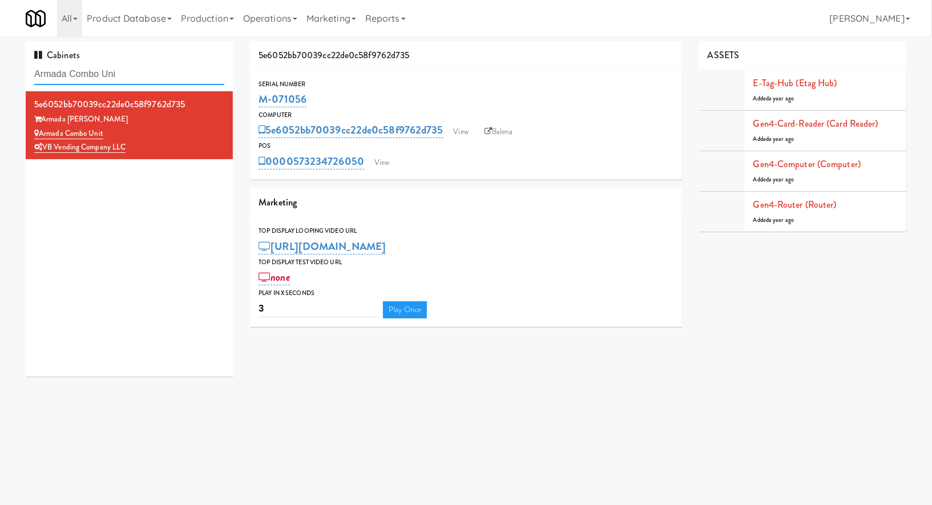
click at [150, 69] on input "Armada Combo Uni" at bounding box center [129, 74] width 190 height 21
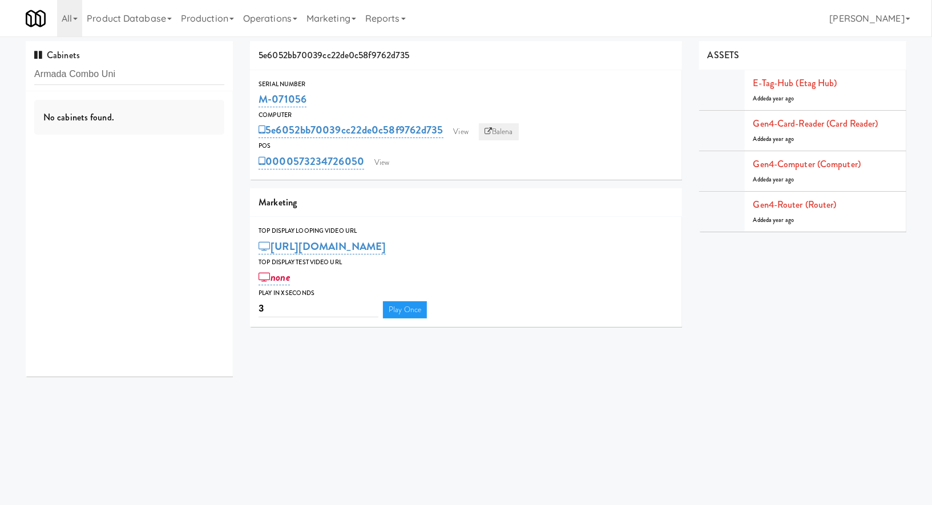
click at [503, 127] on link "Balena" at bounding box center [499, 131] width 40 height 17
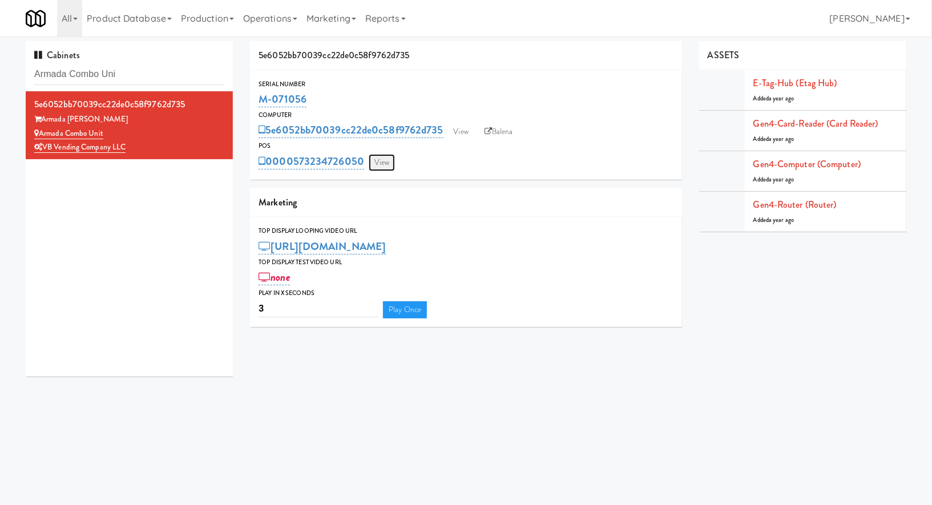
click at [380, 158] on link "View" at bounding box center [382, 162] width 26 height 17
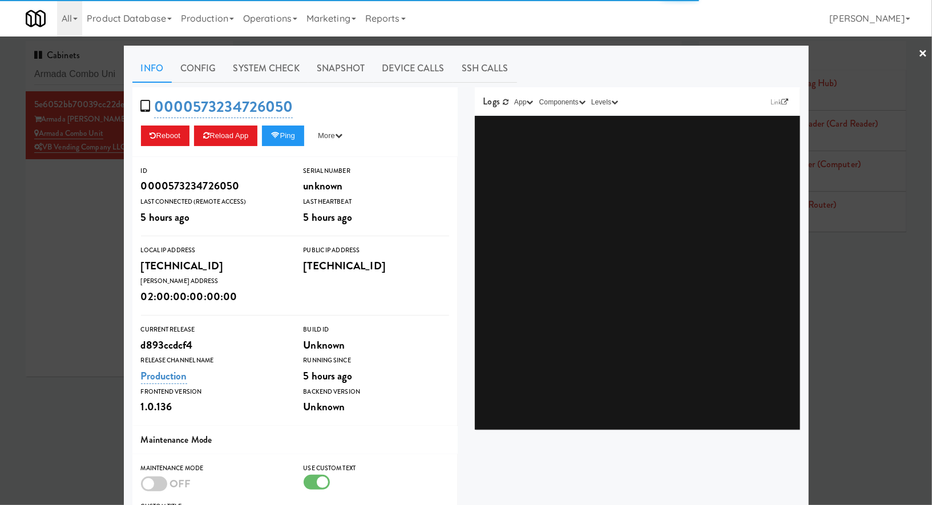
click at [277, 70] on link "System Check" at bounding box center [266, 68] width 83 height 29
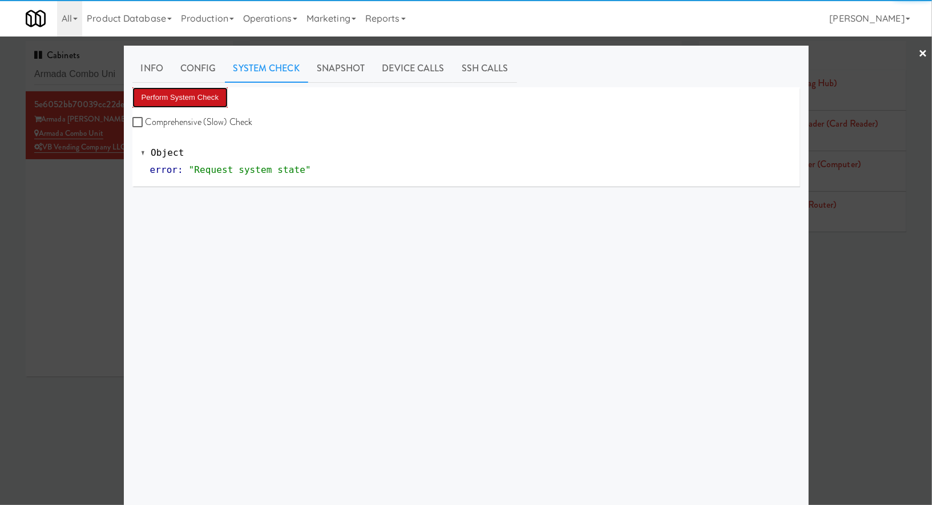
click at [222, 98] on button "Perform System Check" at bounding box center [180, 97] width 96 height 21
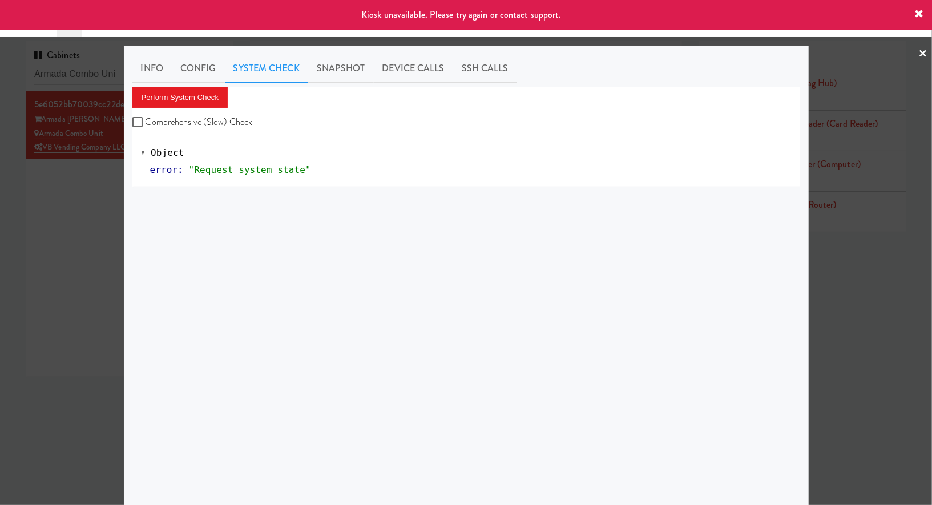
click at [115, 191] on div at bounding box center [466, 252] width 932 height 505
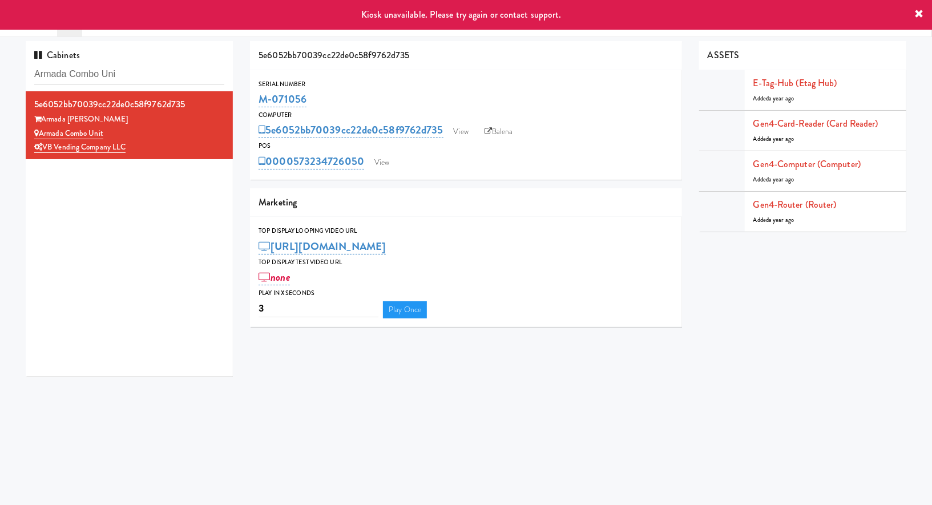
drag, startPoint x: 315, startPoint y: 98, endPoint x: 252, endPoint y: 98, distance: 62.8
click at [253, 96] on div "Serial Number M-071056" at bounding box center [466, 94] width 432 height 31
copy link "M-071056"
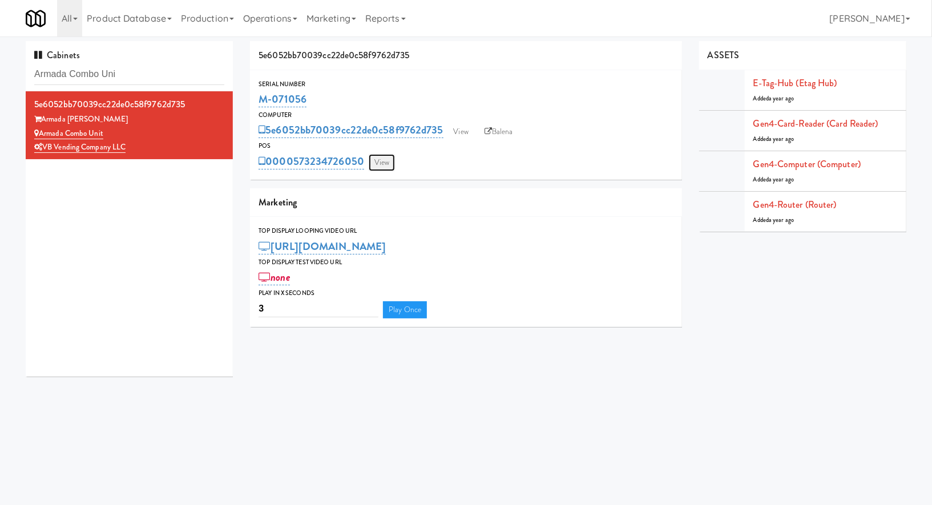
click at [369, 163] on link "View" at bounding box center [382, 162] width 26 height 17
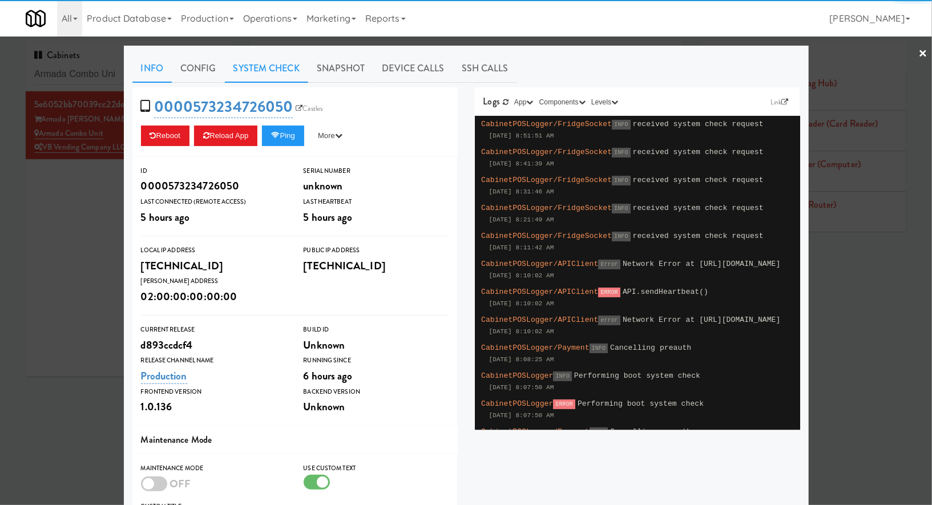
click at [253, 63] on link "System Check" at bounding box center [266, 68] width 83 height 29
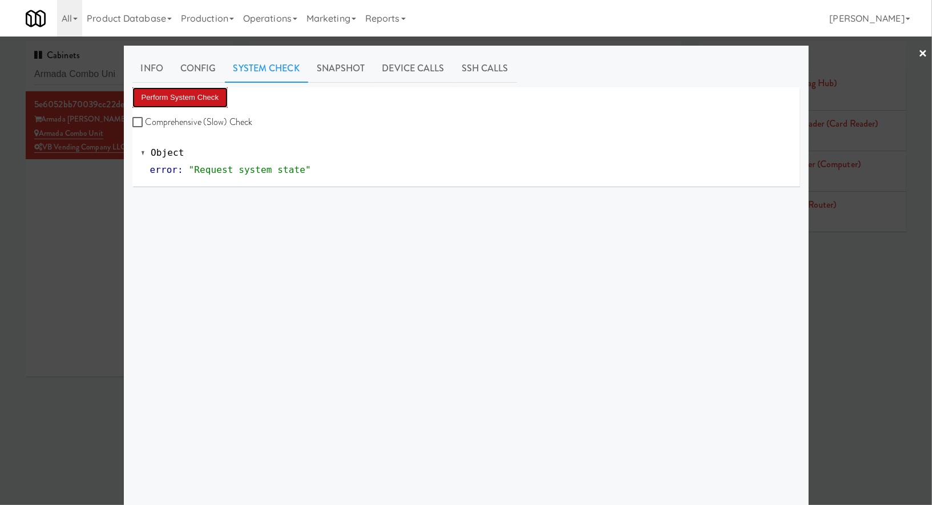
click at [204, 101] on button "Perform System Check" at bounding box center [180, 97] width 96 height 21
click at [98, 206] on div at bounding box center [466, 252] width 932 height 505
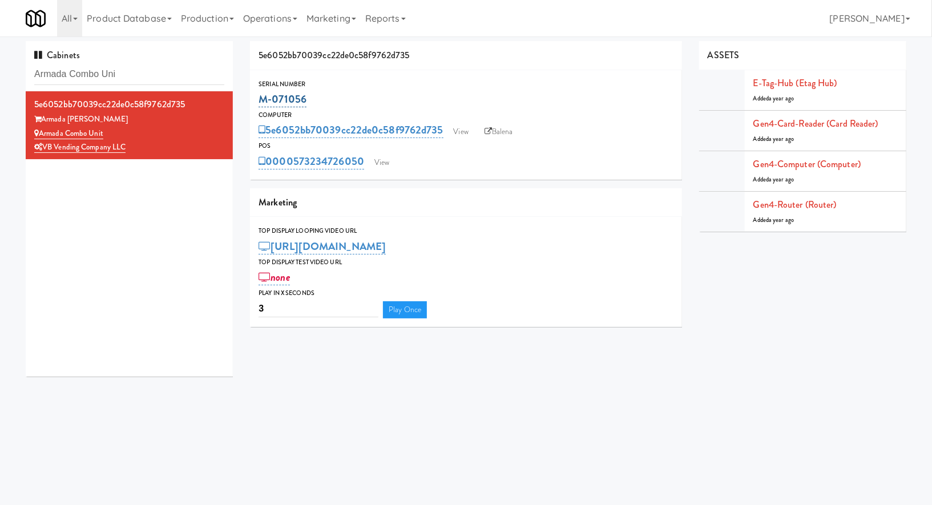
drag, startPoint x: 316, startPoint y: 94, endPoint x: 259, endPoint y: 94, distance: 57.7
click at [259, 94] on div "M-071056" at bounding box center [466, 99] width 415 height 19
click at [158, 79] on input "Armada Combo Uni" at bounding box center [129, 74] width 190 height 21
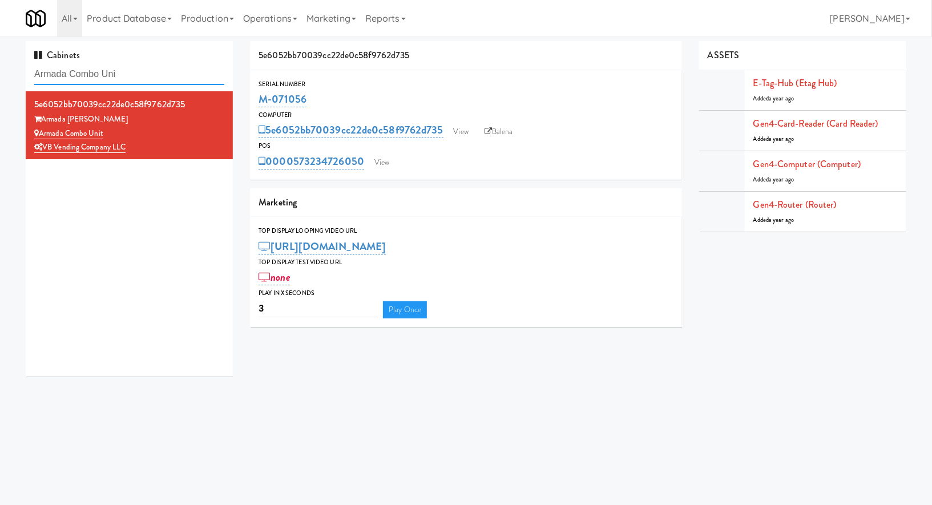
click at [148, 71] on input "Armada Combo Uni" at bounding box center [129, 74] width 190 height 21
paste input "The Park at Arlington Ridge - Cooler #"
click at [148, 71] on input "Armada Combo The Park at Arlington Ridge - Cooler #" at bounding box center [129, 74] width 190 height 21
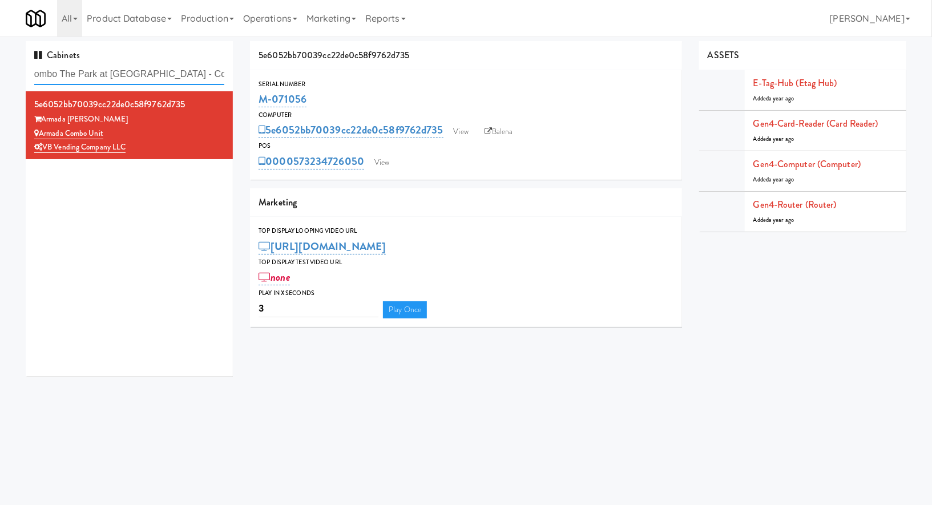
click at [148, 71] on input "Armada Combo The Park at Arlington Ridge - Cooler #" at bounding box center [129, 74] width 190 height 21
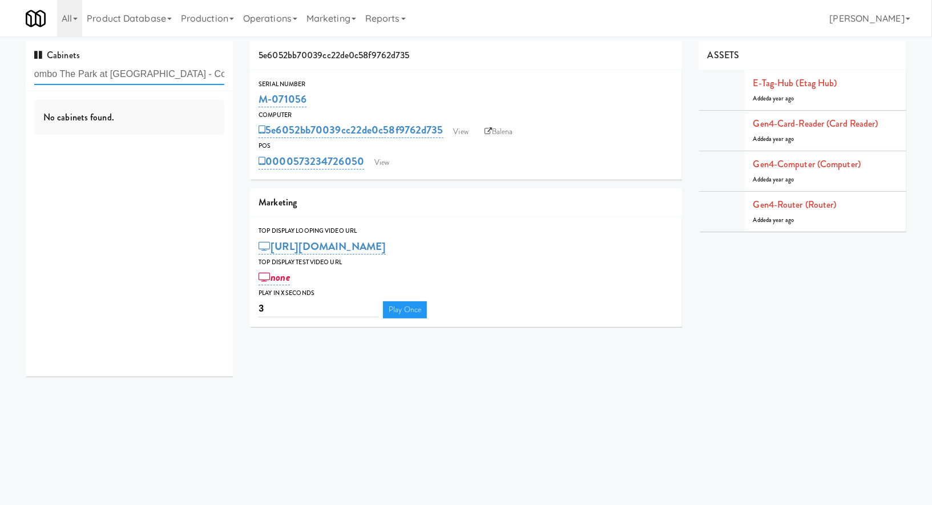
paste input "text"
type input "The Park at Arlington Ridge - Cooler #"
click at [178, 77] on input "The Park at Arlington Ridge - Cooler #" at bounding box center [129, 74] width 190 height 21
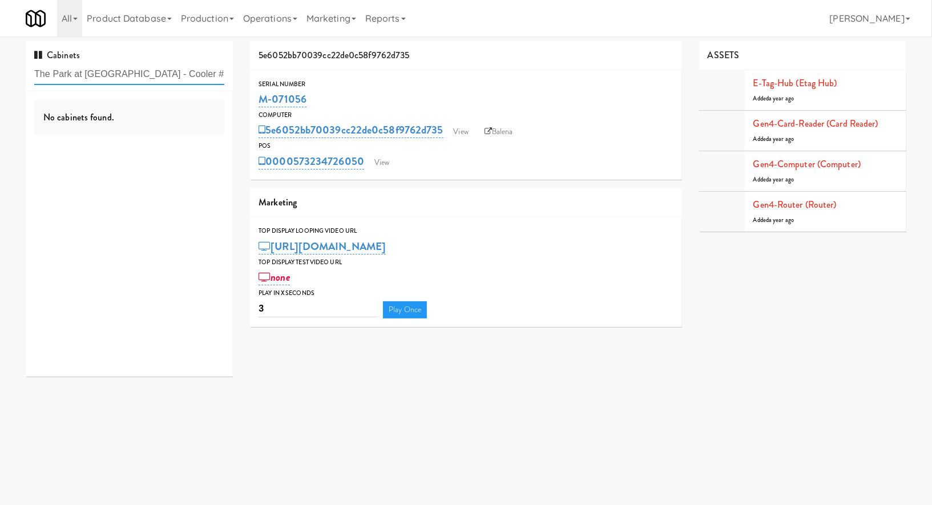
click at [178, 77] on input "The Park at Arlington Ridge - Cooler #" at bounding box center [129, 74] width 190 height 21
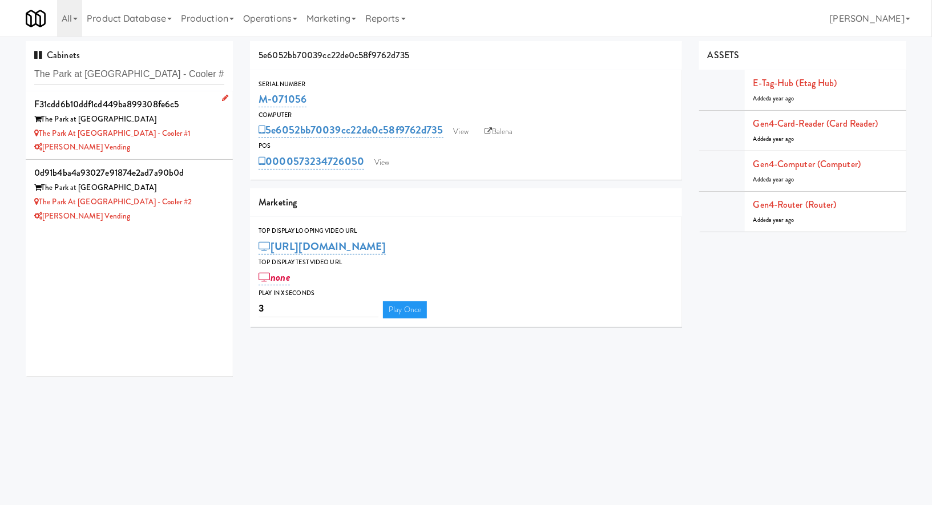
click at [198, 147] on div "[PERSON_NAME] Vending" at bounding box center [129, 147] width 190 height 14
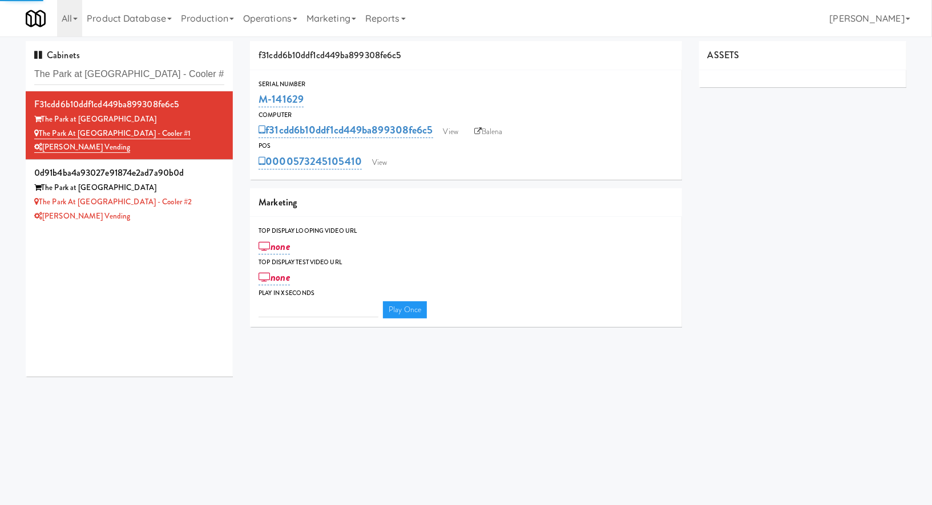
type input "3"
click at [383, 166] on link "View" at bounding box center [380, 162] width 26 height 17
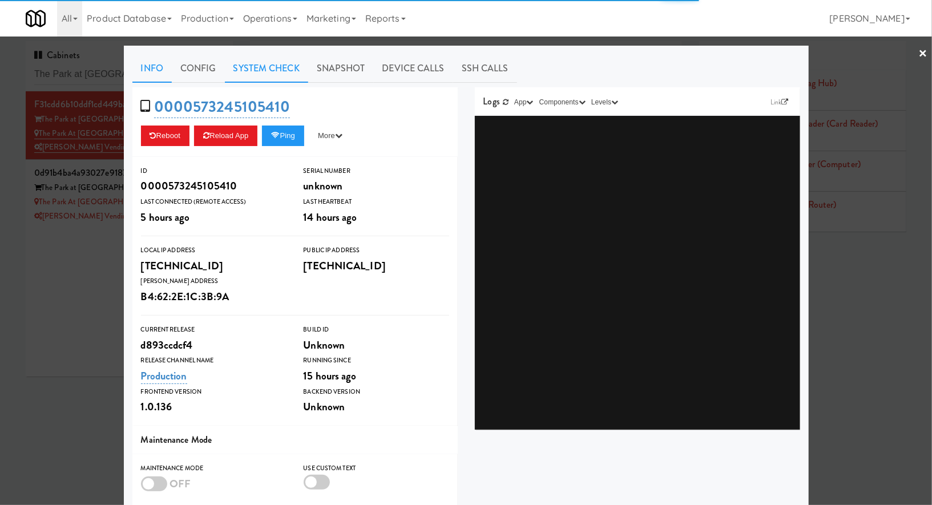
click at [292, 67] on link "System Check" at bounding box center [266, 68] width 83 height 29
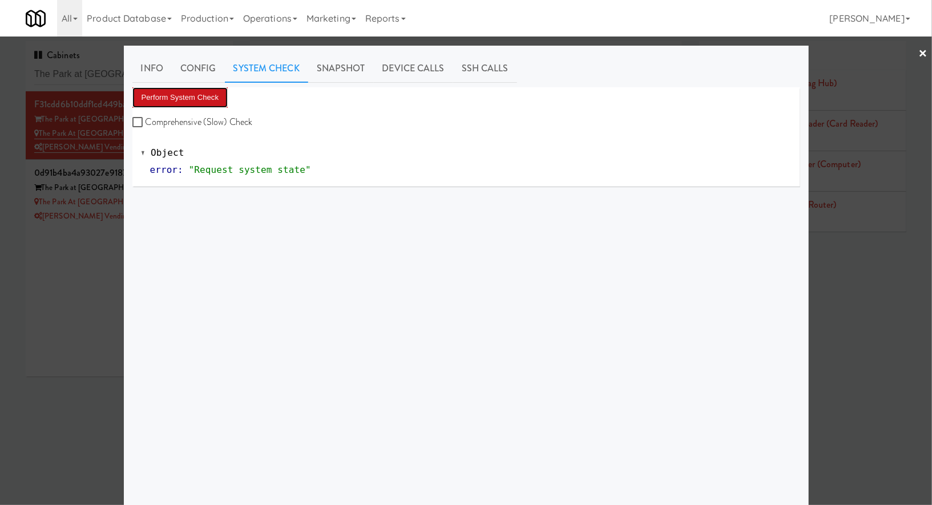
click at [221, 101] on button "Perform System Check" at bounding box center [180, 97] width 96 height 21
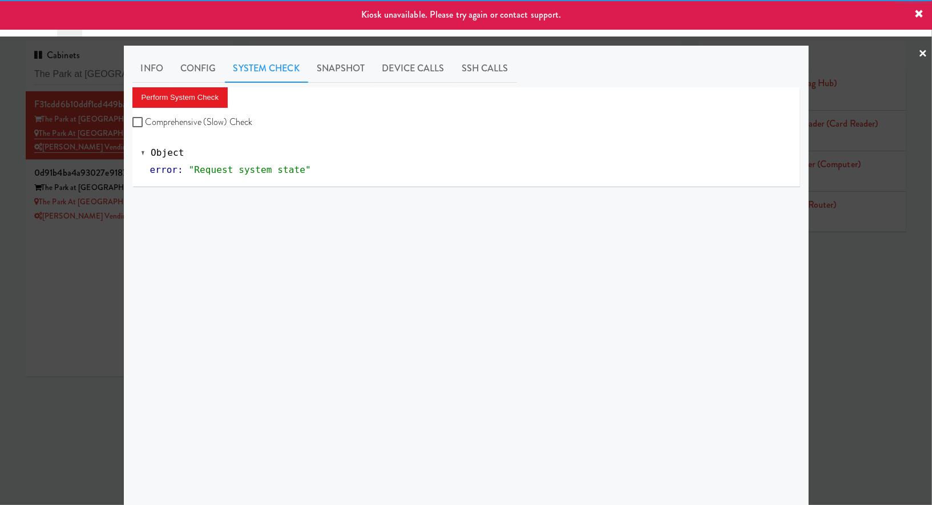
click at [96, 278] on div at bounding box center [466, 252] width 932 height 505
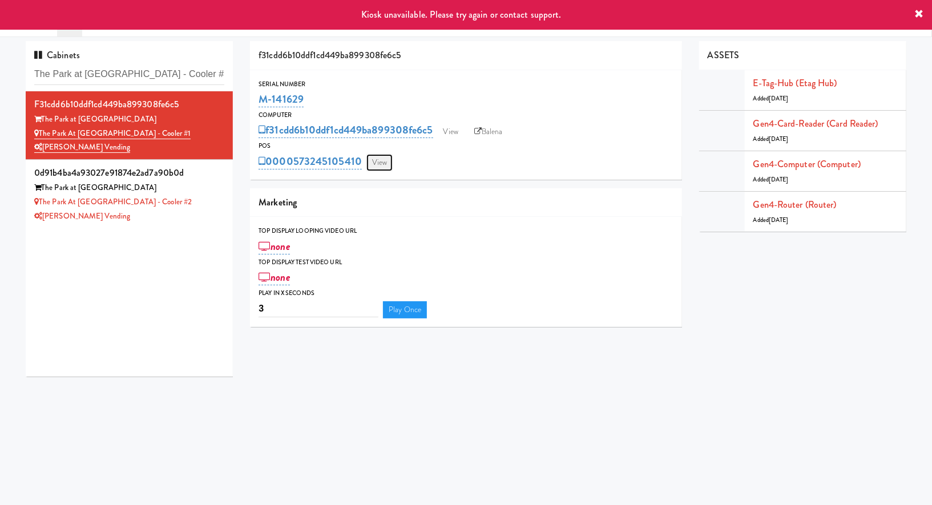
click at [373, 163] on link "View" at bounding box center [380, 162] width 26 height 17
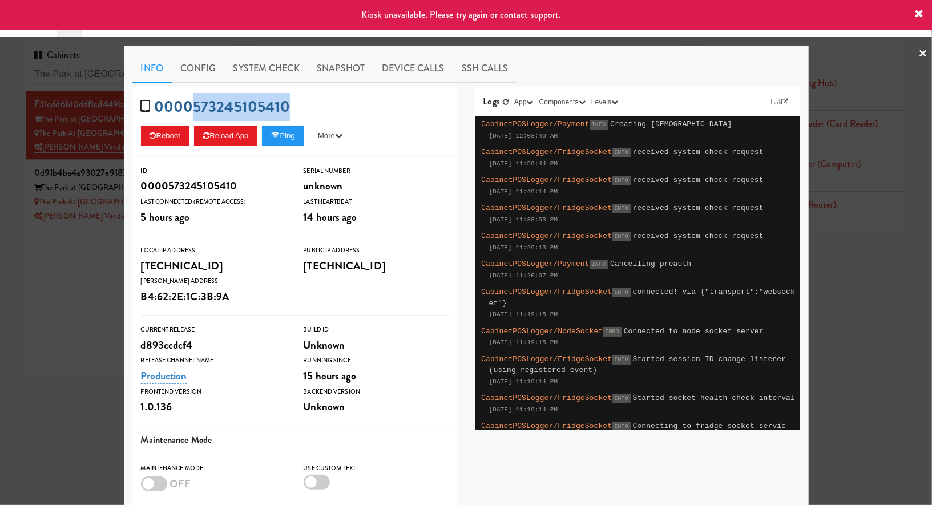
drag, startPoint x: 311, startPoint y: 102, endPoint x: 194, endPoint y: 108, distance: 117.7
click at [194, 108] on div "0000573245105410 Reboot Reload App Ping More Ping Server Restart Server Force R…" at bounding box center [294, 122] width 325 height 70
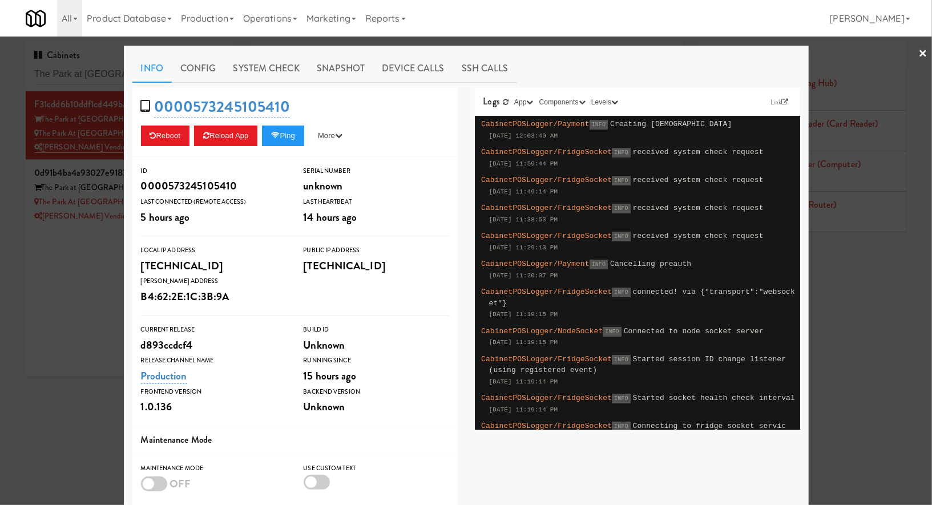
click at [109, 234] on div at bounding box center [466, 252] width 932 height 505
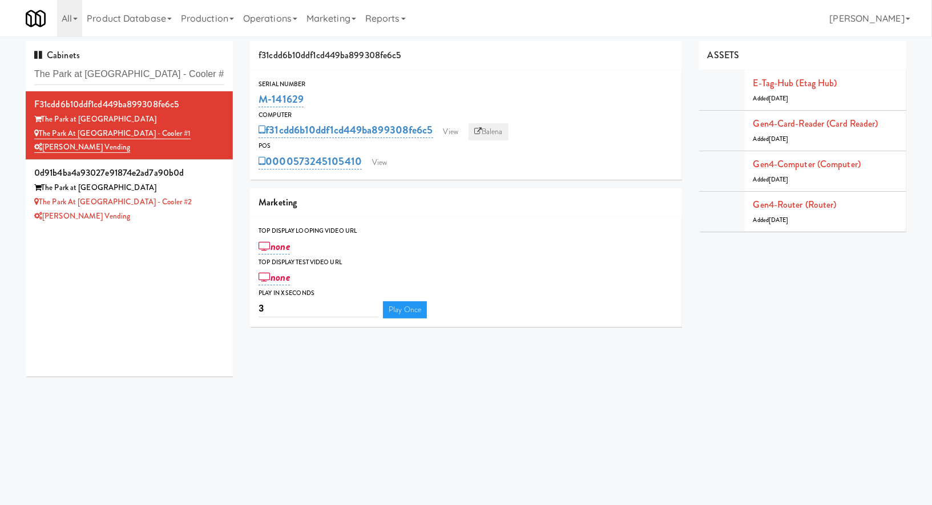
click at [479, 128] on icon at bounding box center [477, 131] width 7 height 7
click at [158, 69] on input "The Park at Arlington Ridge - Cooler #" at bounding box center [129, 74] width 190 height 21
paste input "Armada Hoffler"
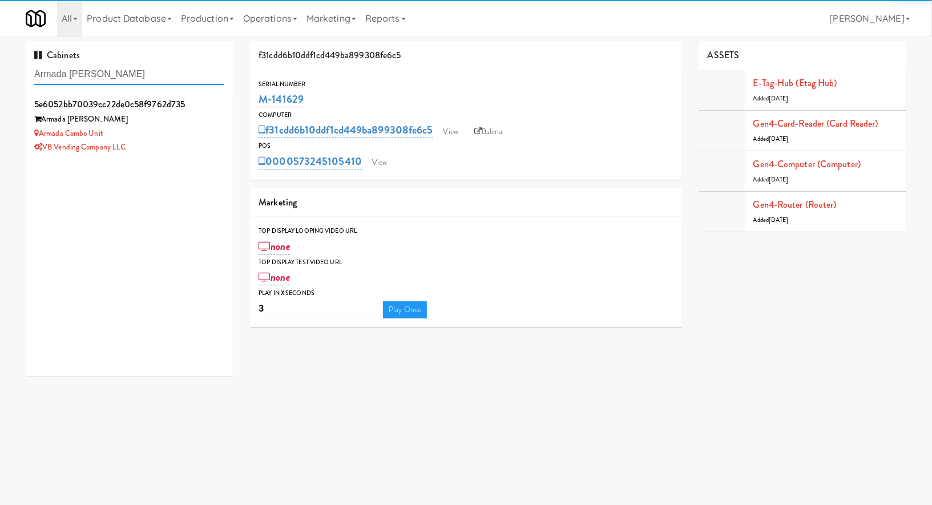
type input "Armada Hoffler"
click at [193, 136] on div "Armada Combo Unit" at bounding box center [129, 134] width 190 height 14
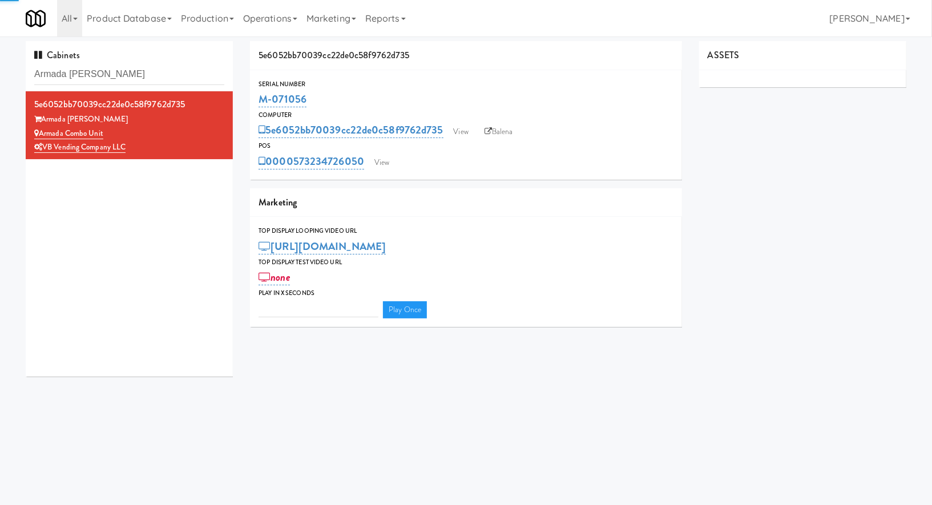
type input "3"
click at [381, 158] on link "View" at bounding box center [382, 162] width 26 height 17
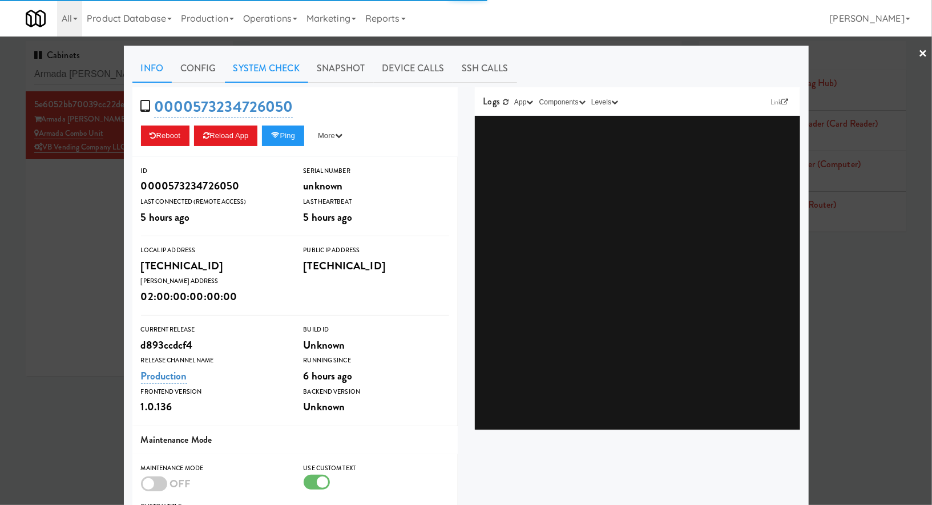
click at [265, 77] on link "System Check" at bounding box center [266, 68] width 83 height 29
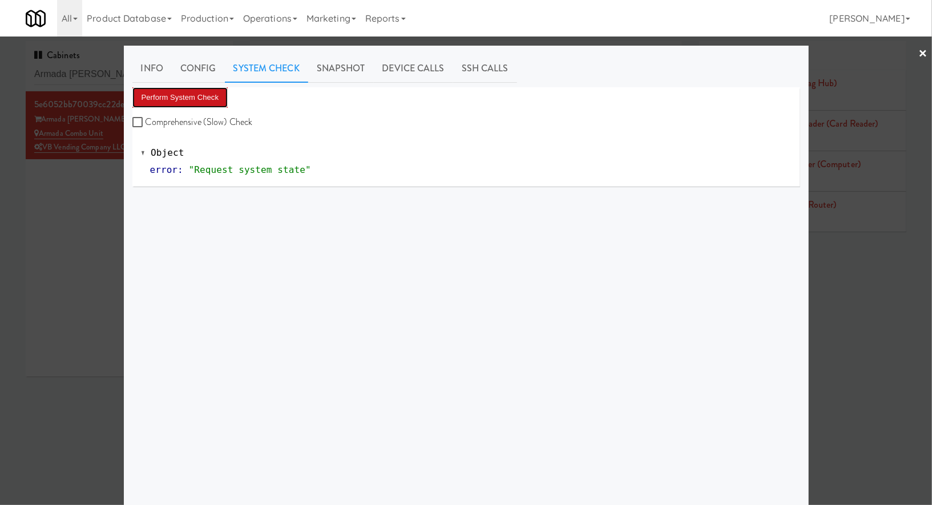
click at [223, 98] on button "Perform System Check" at bounding box center [180, 97] width 96 height 21
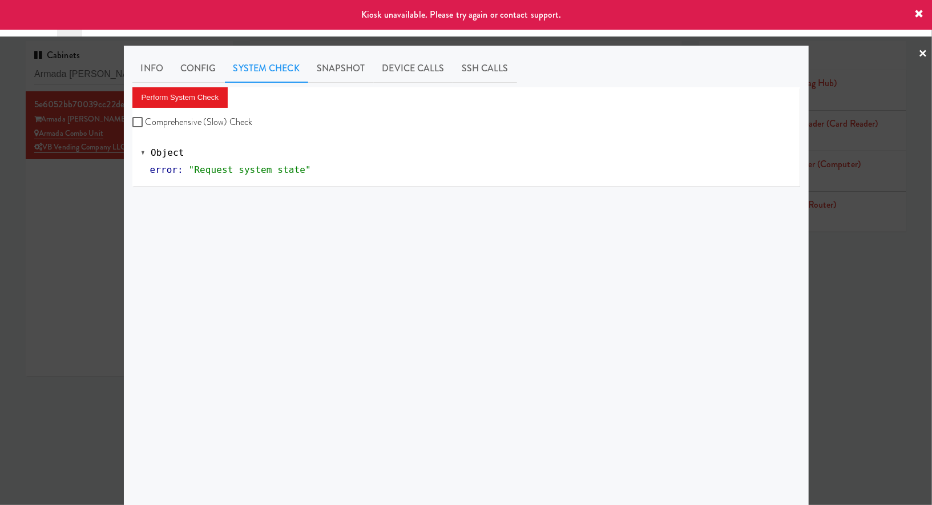
click at [62, 206] on div at bounding box center [466, 252] width 932 height 505
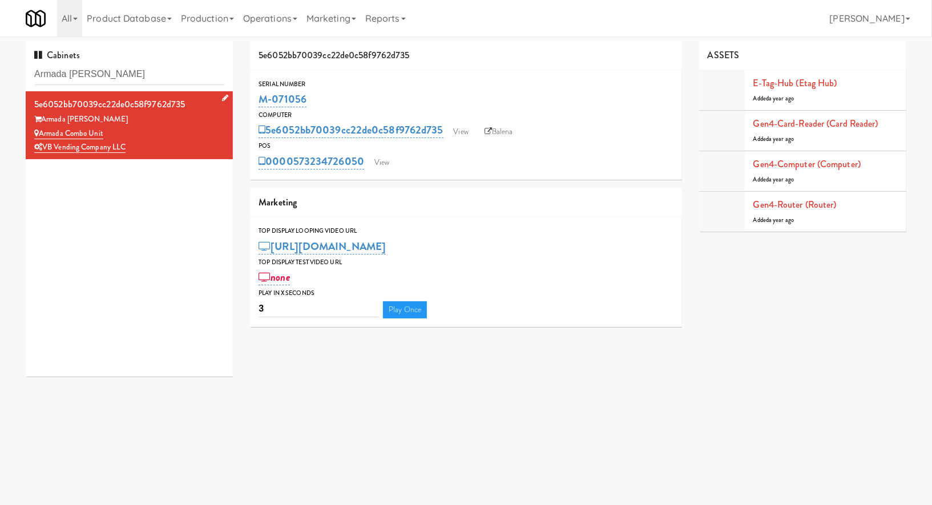
drag, startPoint x: 116, startPoint y: 134, endPoint x: 42, endPoint y: 134, distance: 74.8
click at [42, 134] on div "Armada Combo Unit" at bounding box center [129, 134] width 190 height 14
click at [141, 75] on input "Armada Hoffler" at bounding box center [129, 74] width 190 height 21
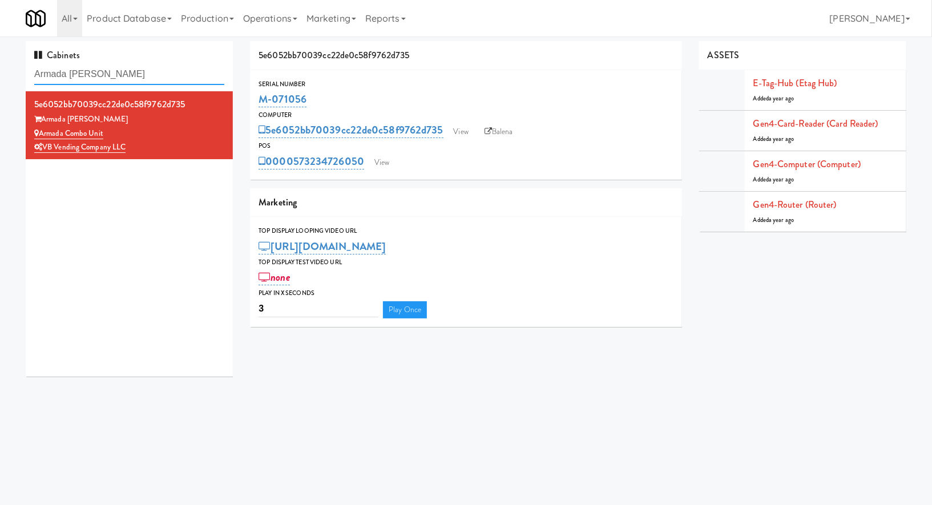
paste input "Nova - Coo"
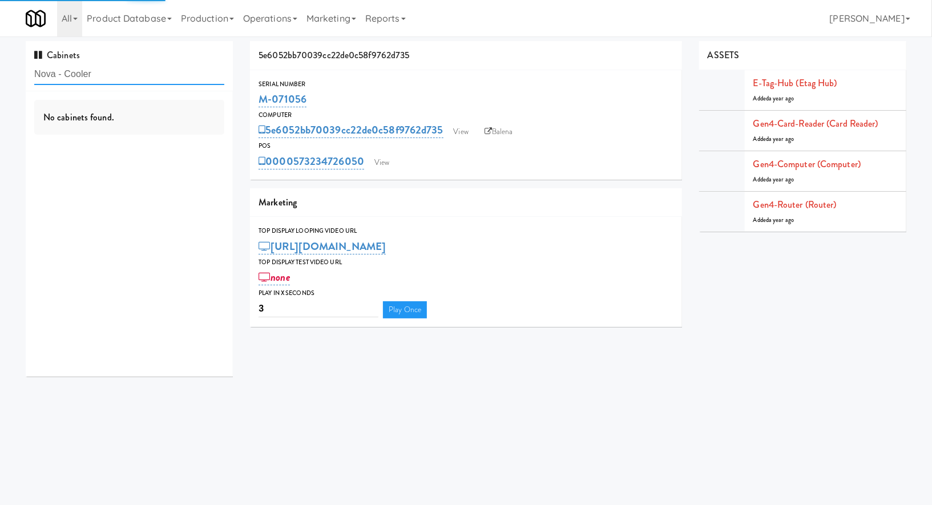
type input "Nova - Cooler"
click at [174, 116] on div "No cabinets found." at bounding box center [129, 117] width 190 height 35
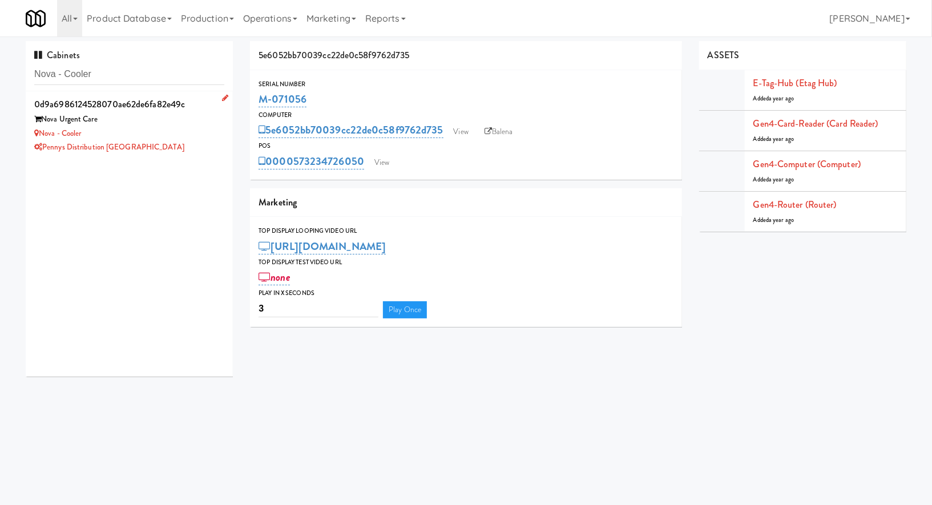
click at [206, 139] on div "Nova - Cooler" at bounding box center [129, 134] width 190 height 14
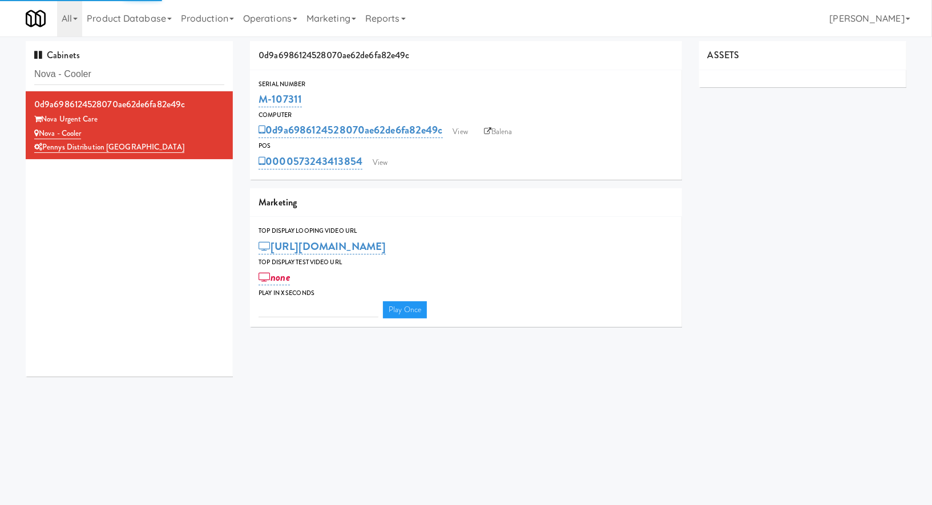
drag, startPoint x: 325, startPoint y: 98, endPoint x: 249, endPoint y: 98, distance: 75.9
click at [250, 98] on div "Serial Number M-107311" at bounding box center [466, 94] width 432 height 31
click at [381, 158] on link "View" at bounding box center [380, 162] width 26 height 17
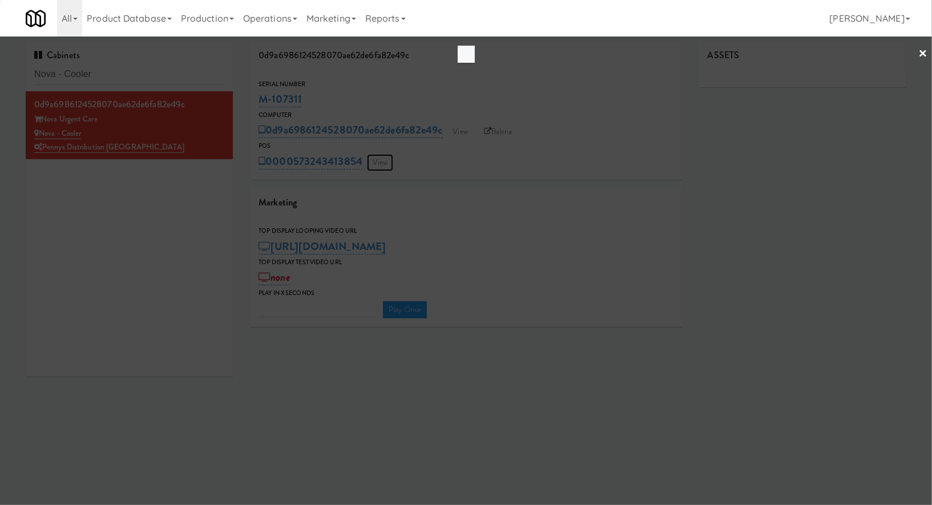
type input "3"
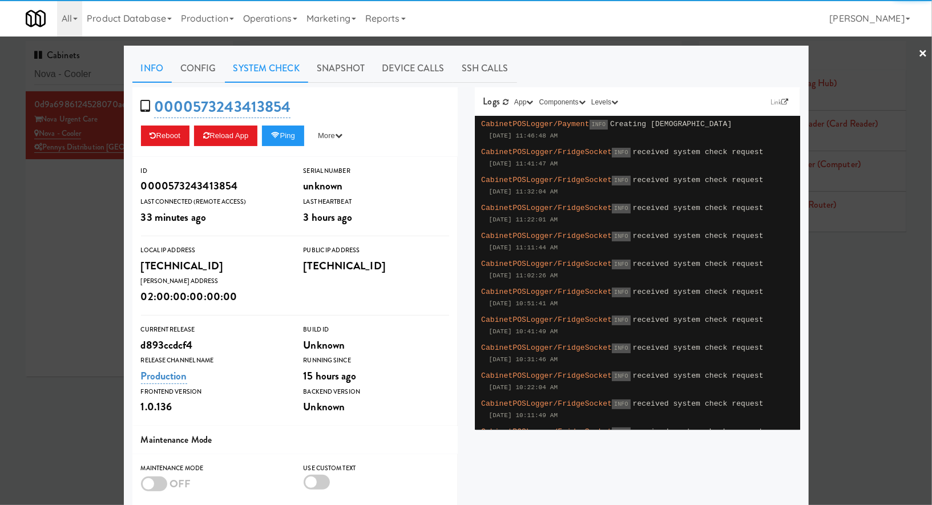
click at [303, 72] on link "System Check" at bounding box center [266, 68] width 83 height 29
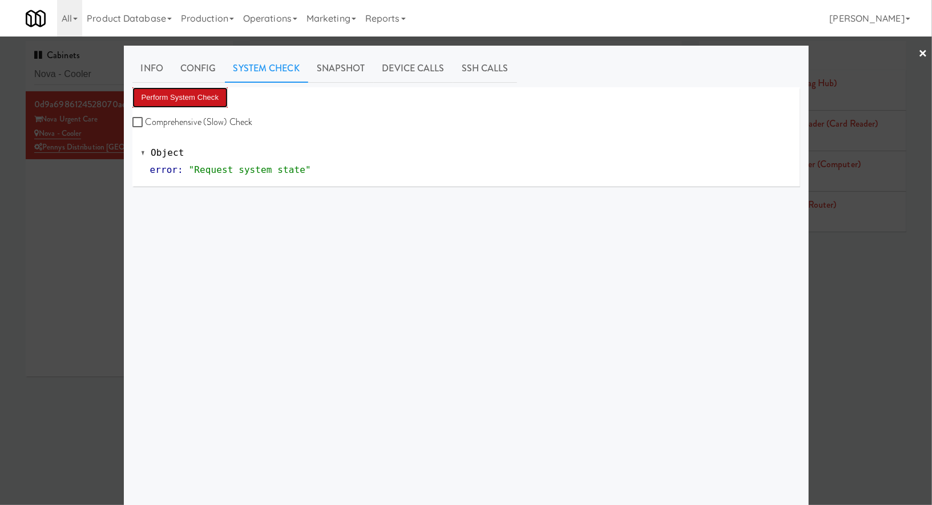
click at [218, 91] on button "Perform System Check" at bounding box center [180, 97] width 96 height 21
click at [116, 185] on div at bounding box center [466, 252] width 932 height 505
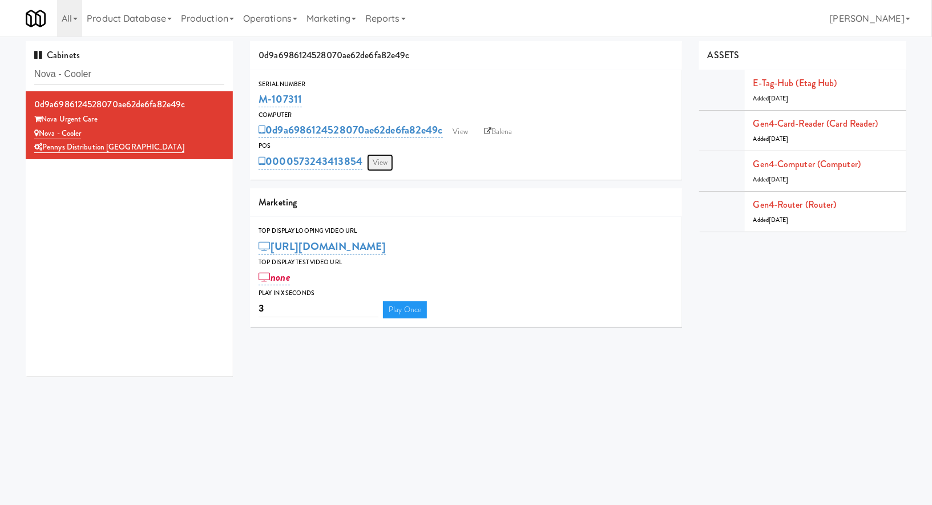
click at [388, 161] on link "View" at bounding box center [380, 162] width 26 height 17
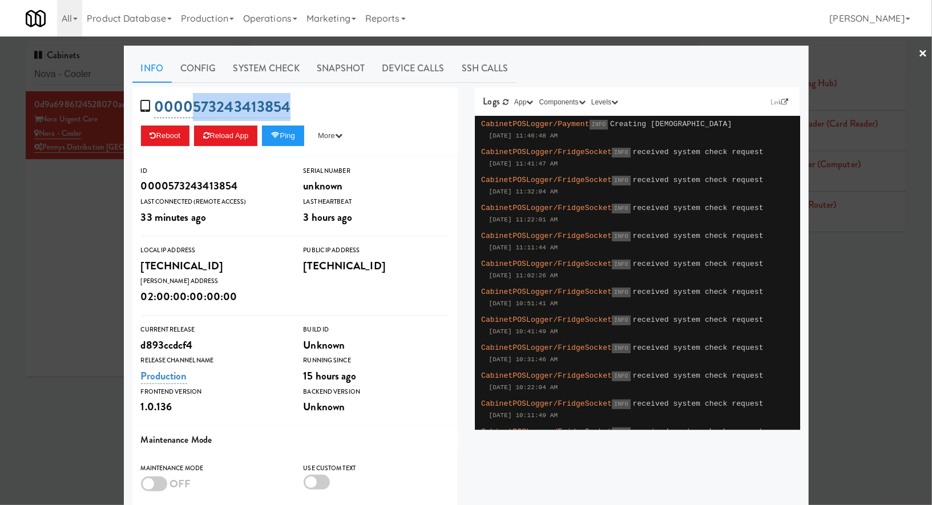
drag, startPoint x: 337, startPoint y: 102, endPoint x: 194, endPoint y: 107, distance: 142.8
click at [194, 107] on div "0000573243413854 Reboot Reload App Ping More Ping Server Restart Server Force R…" at bounding box center [294, 122] width 325 height 70
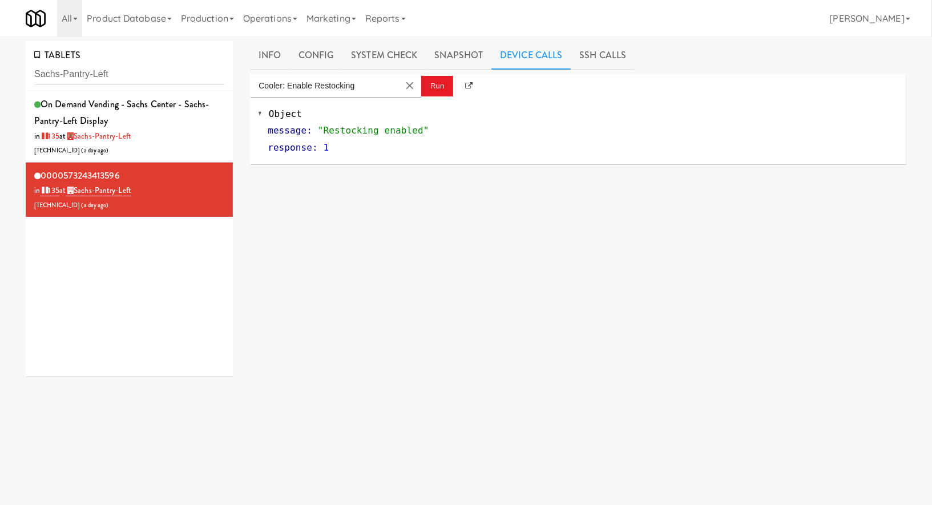
click at [119, 86] on div "TABLETS Sachs-Pantry-Left" at bounding box center [129, 66] width 207 height 50
click at [119, 84] on div "TABLETS Sachs-Pantry-Left" at bounding box center [129, 66] width 207 height 50
click at [122, 65] on input "Sachs-Pantry-Left" at bounding box center [129, 74] width 190 height 21
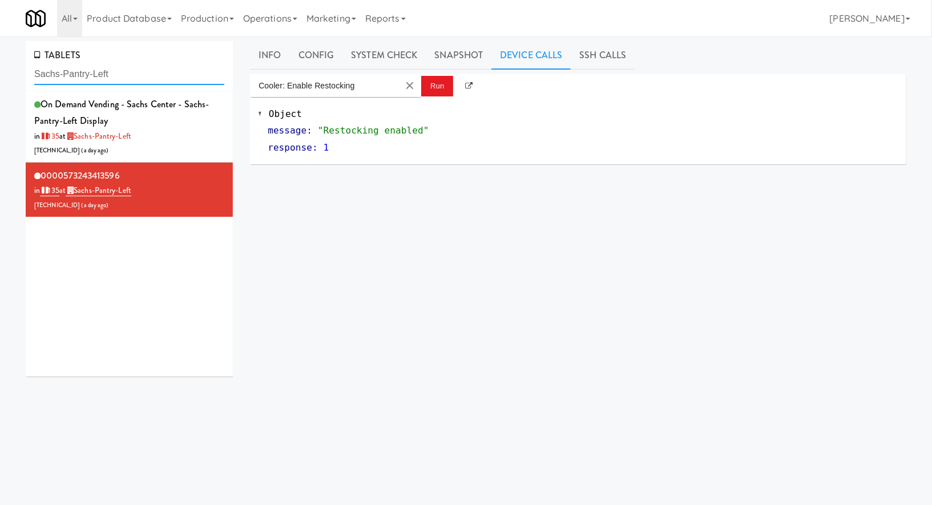
click at [122, 65] on input "Sachs-Pantry-Left" at bounding box center [129, 74] width 190 height 21
paste input "Armada Combo Uni"
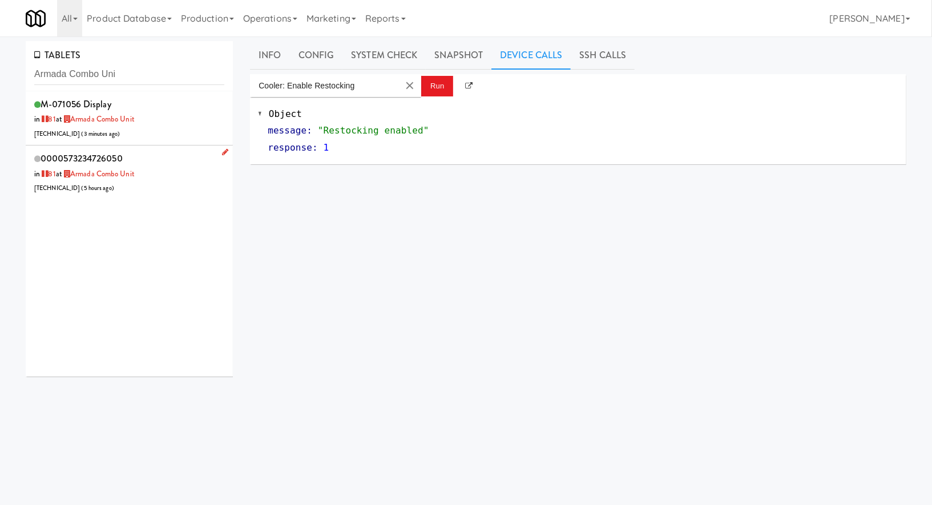
click at [169, 169] on div "0000573234726050 in 81 at Armada Combo Unit [TECHNICAL_ID] ( 5 hours ago )" at bounding box center [129, 172] width 190 height 45
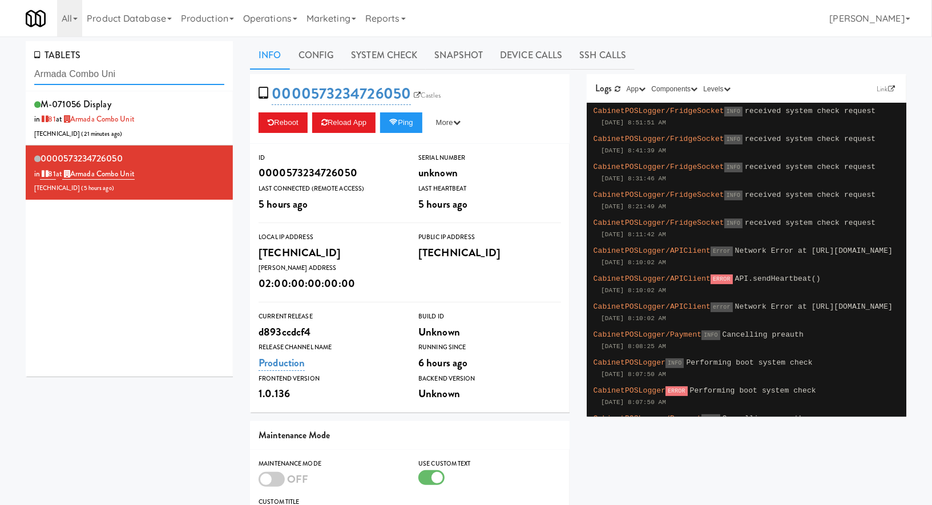
click at [92, 73] on input "Armada Combo Uni" at bounding box center [129, 74] width 190 height 21
paste input "Armada Hoffler"
click at [92, 73] on input "Armada ComArmada Hofflerbo Uni" at bounding box center [129, 74] width 190 height 21
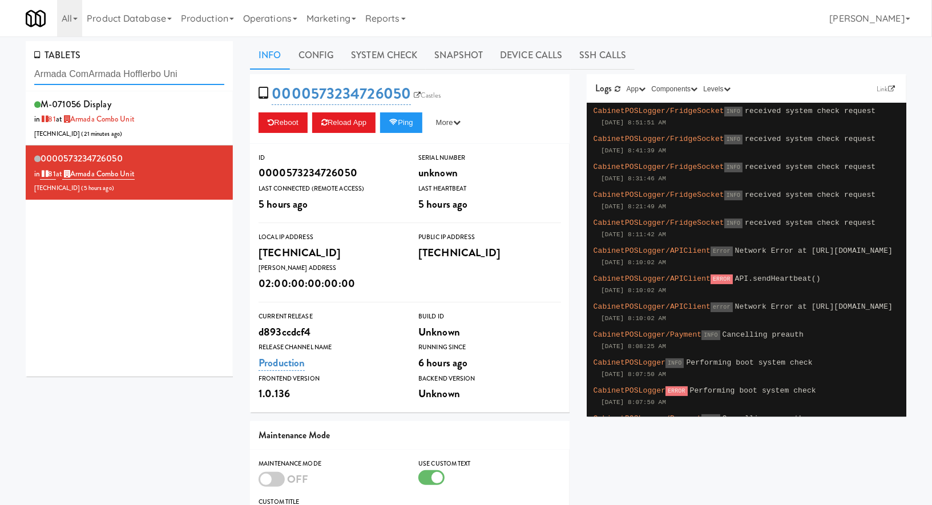
click at [92, 73] on input "Armada ComArmada Hofflerbo Uni" at bounding box center [129, 74] width 190 height 21
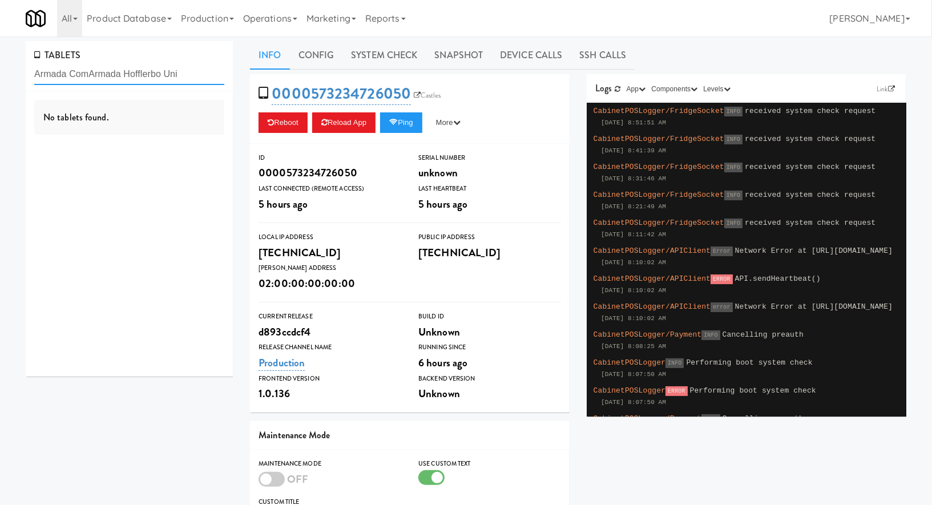
click at [92, 73] on input "Armada ComArmada Hofflerbo Uni" at bounding box center [129, 74] width 190 height 21
paste input "Armada Hoffler"
click at [92, 73] on input "Armada ComArmada HofflerArmada Hofflerbo Uni" at bounding box center [129, 74] width 190 height 21
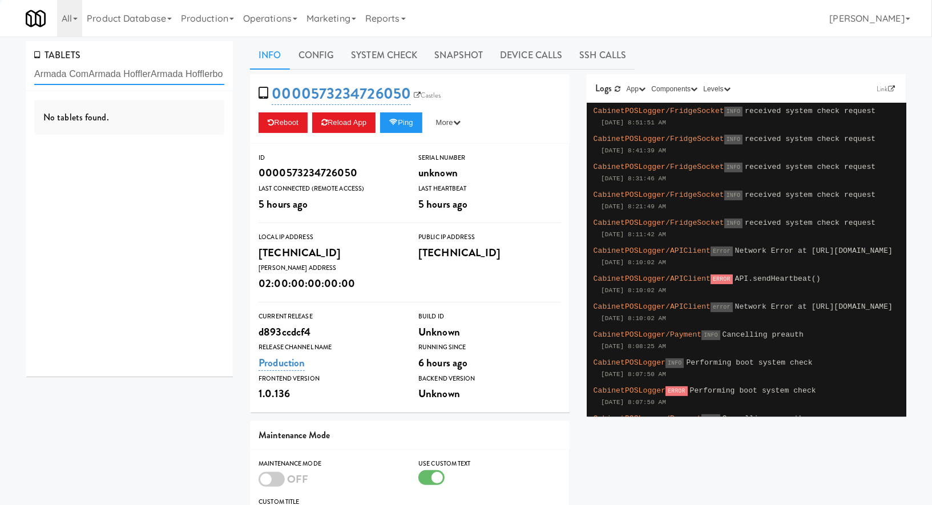
paste input "Hoffler"
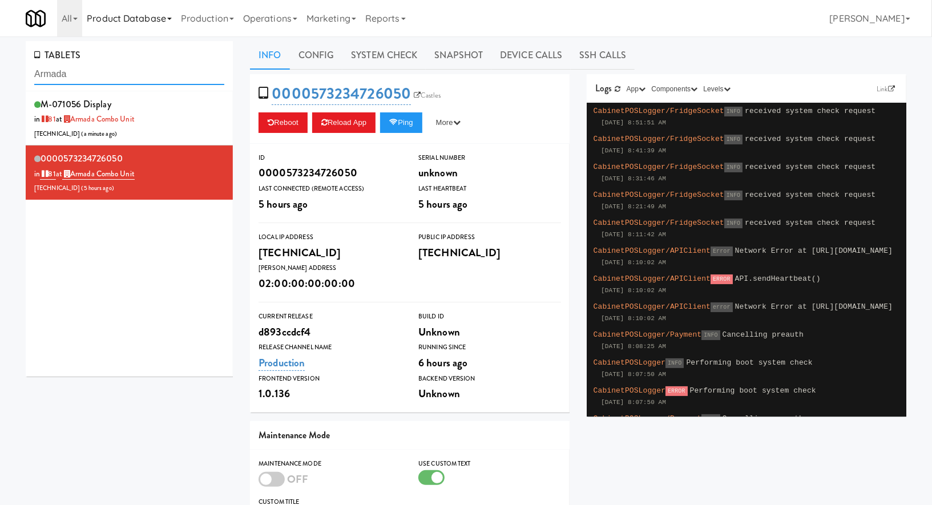
type input "Armada"
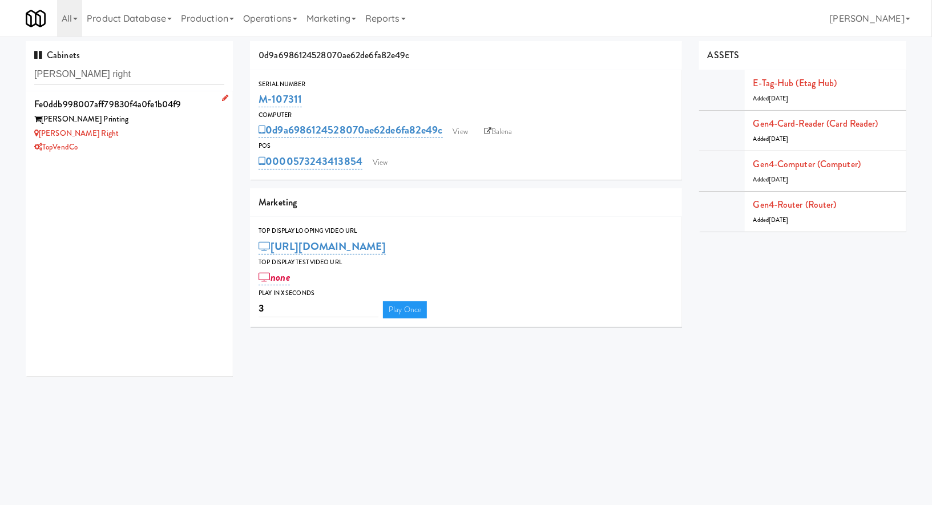
type input "[PERSON_NAME] right"
click at [142, 143] on div "TopVendCo" at bounding box center [129, 147] width 190 height 14
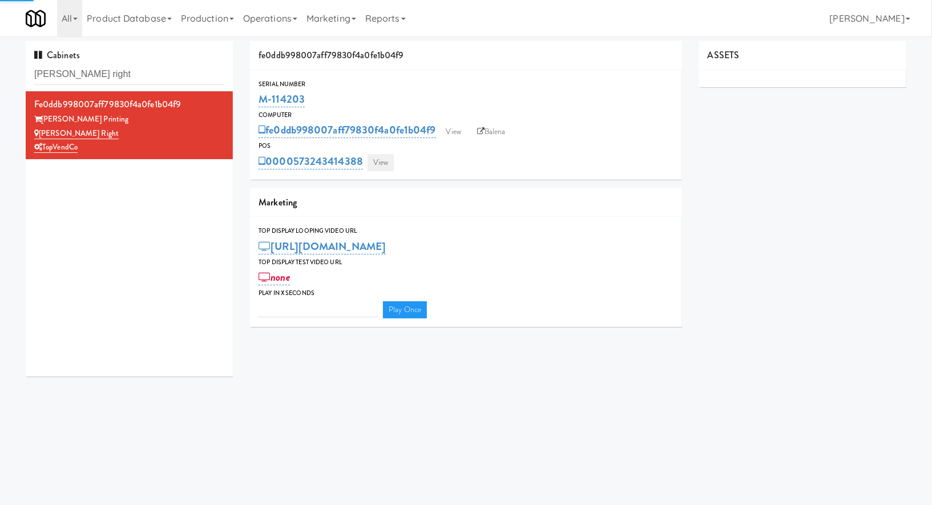
type input "3"
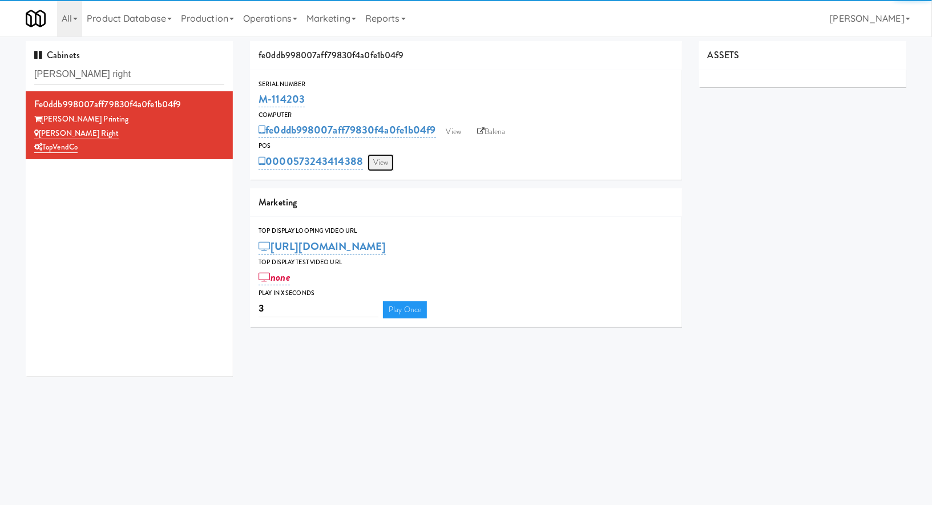
click at [385, 167] on link "View" at bounding box center [381, 162] width 26 height 17
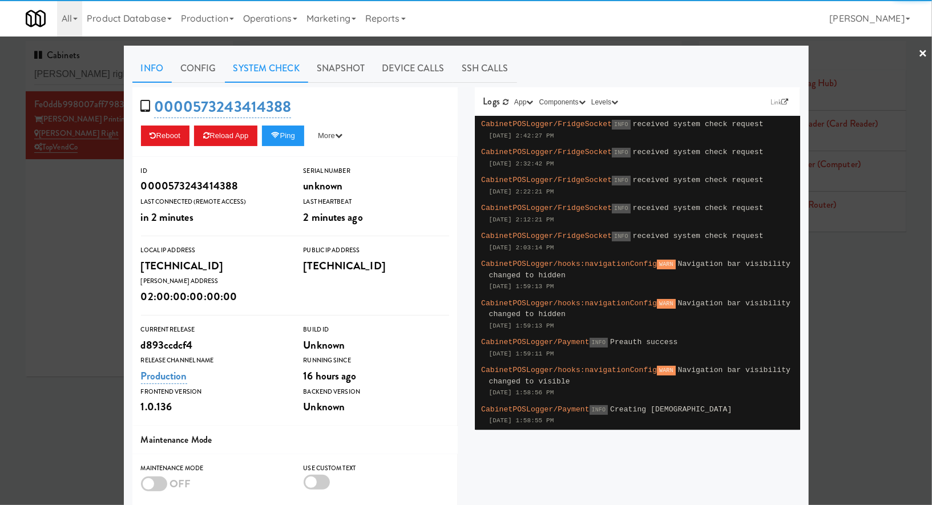
click at [279, 67] on link "System Check" at bounding box center [266, 68] width 83 height 29
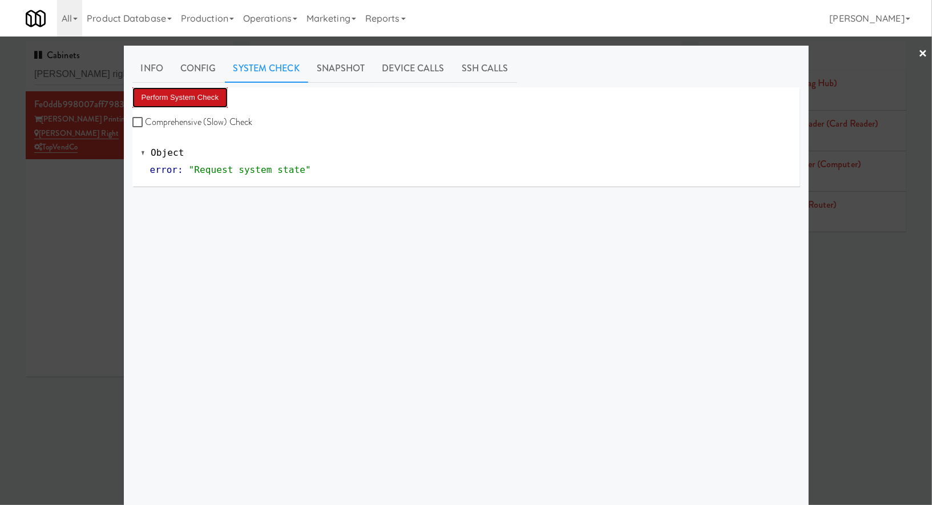
click at [212, 95] on button "Perform System Check" at bounding box center [180, 97] width 96 height 21
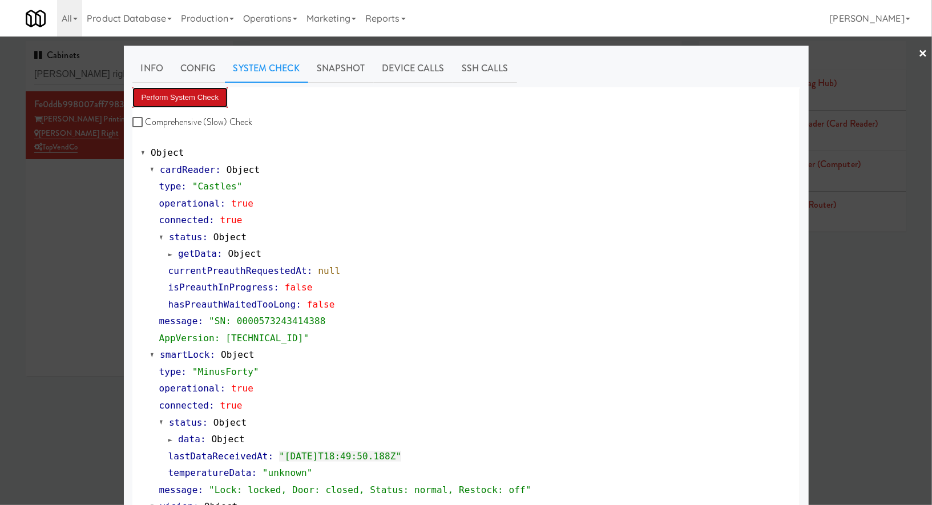
click at [202, 92] on button "Perform System Check" at bounding box center [180, 97] width 96 height 21
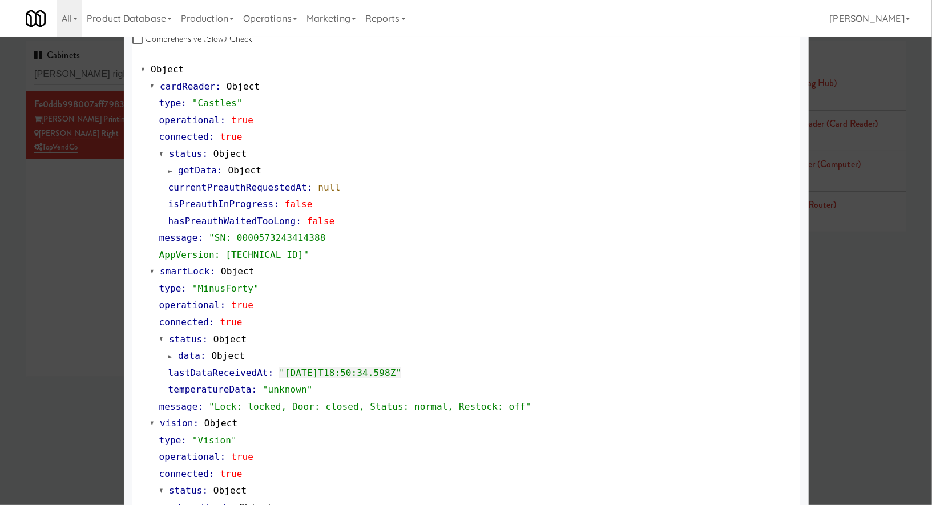
click at [70, 79] on div at bounding box center [466, 252] width 932 height 505
click at [70, 79] on input "[PERSON_NAME] right" at bounding box center [129, 74] width 190 height 21
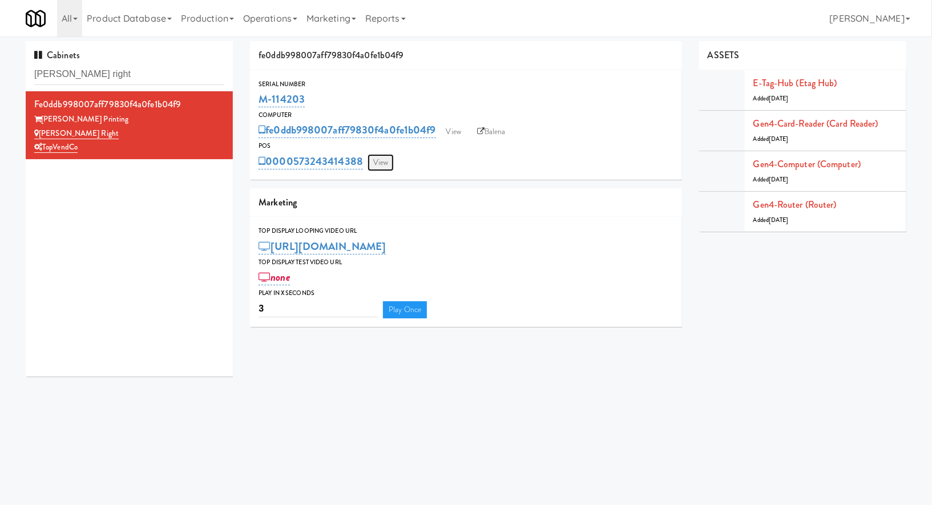
click at [380, 158] on link "View" at bounding box center [381, 162] width 26 height 17
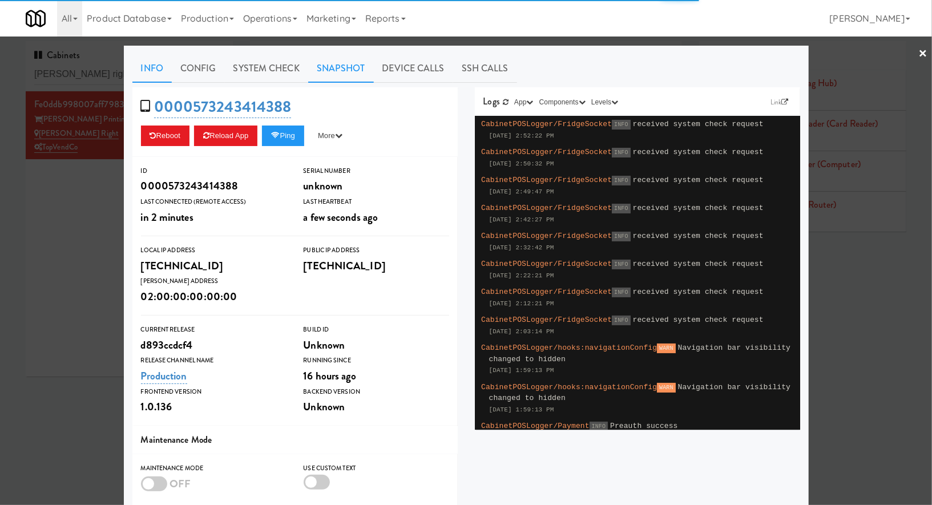
click at [345, 68] on link "Snapshot" at bounding box center [341, 68] width 66 height 29
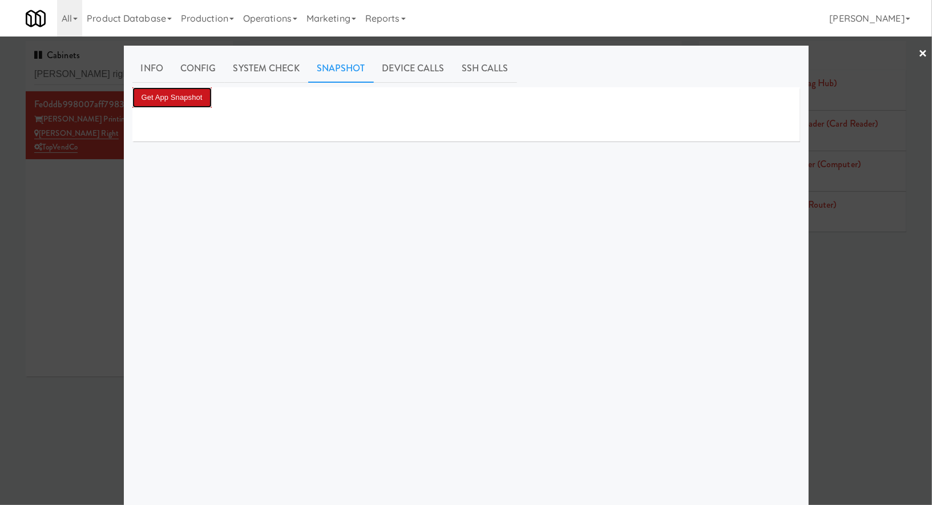
click at [196, 95] on button "Get App Snapshot" at bounding box center [171, 97] width 79 height 21
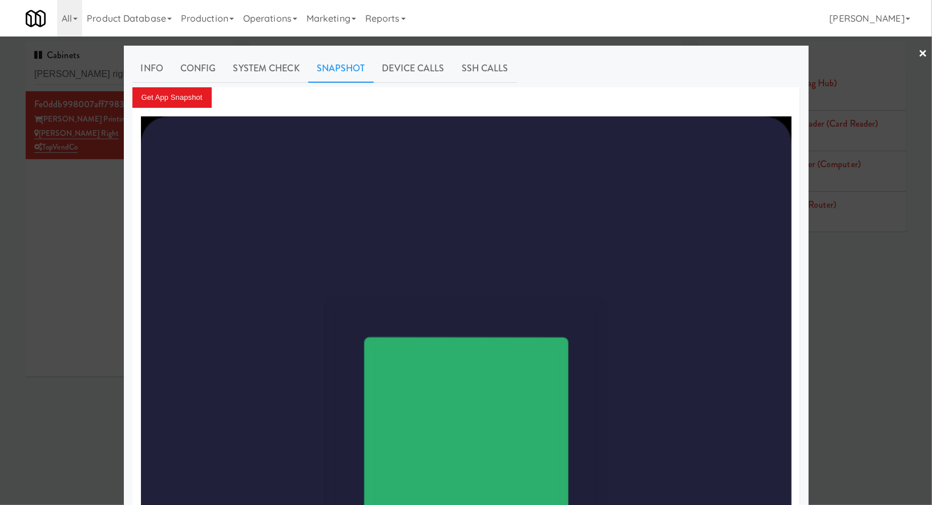
click at [50, 243] on div at bounding box center [466, 252] width 932 height 505
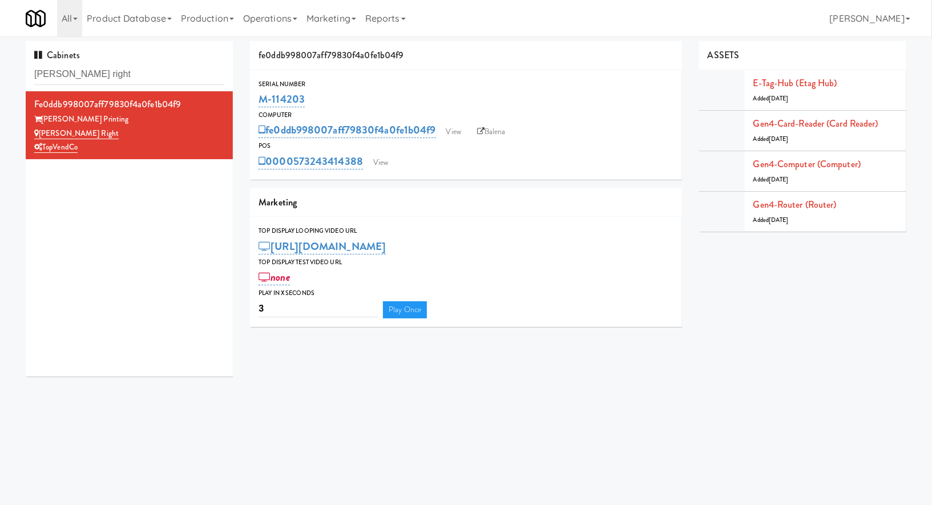
click at [498, 142] on div "POS" at bounding box center [466, 145] width 415 height 11
click at [500, 131] on link "Balena" at bounding box center [492, 131] width 40 height 17
click at [384, 154] on link "View" at bounding box center [381, 162] width 26 height 17
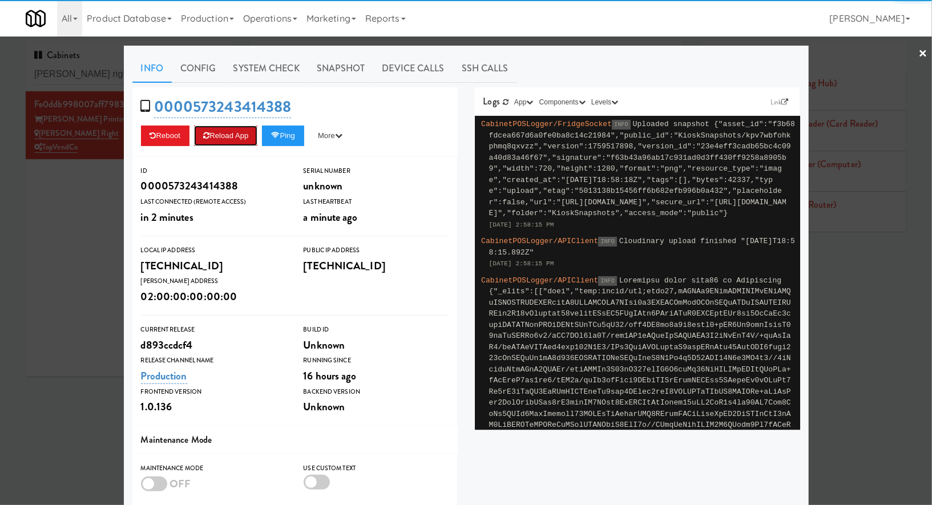
click at [240, 132] on button "Reload App" at bounding box center [225, 136] width 63 height 21
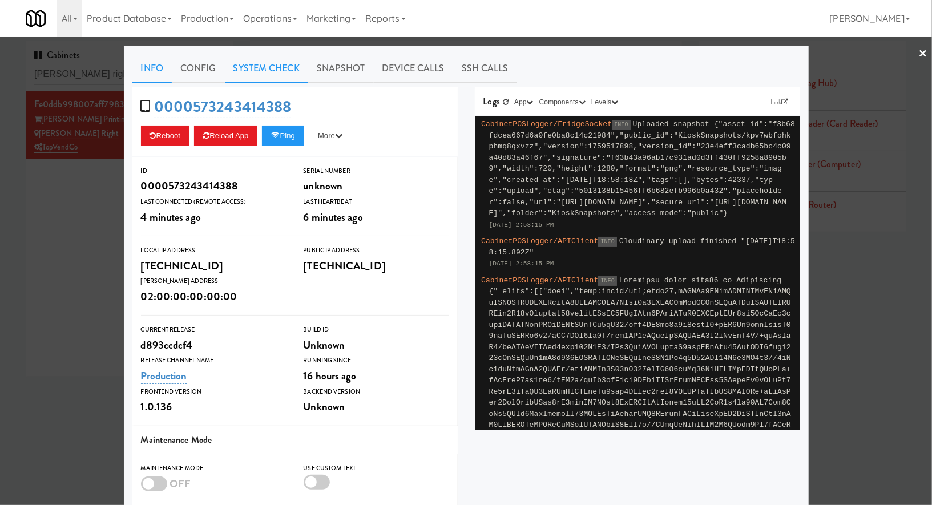
click at [258, 66] on link "System Check" at bounding box center [266, 68] width 83 height 29
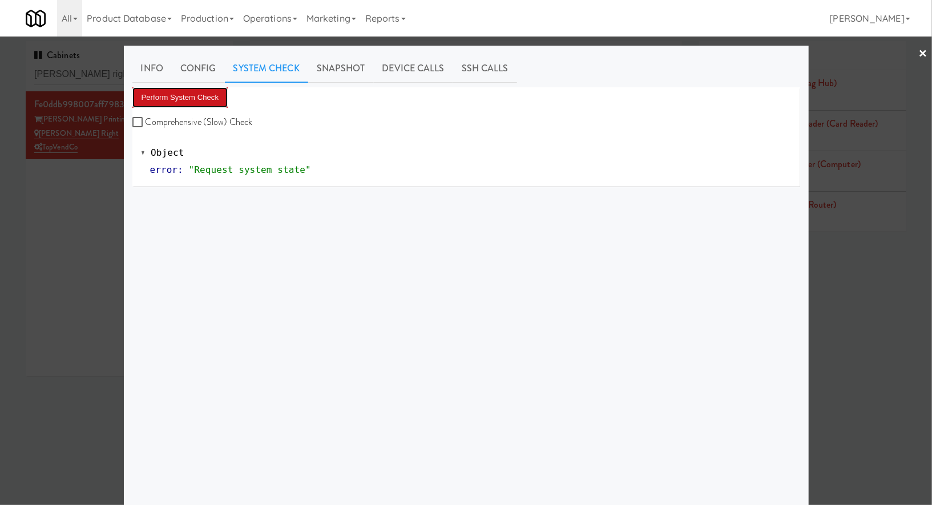
click at [222, 89] on button "Perform System Check" at bounding box center [180, 97] width 96 height 21
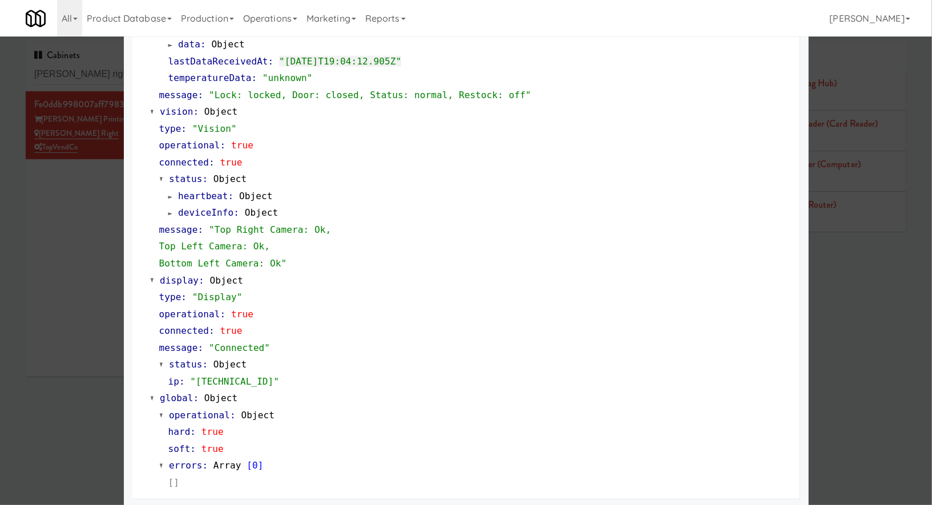
scroll to position [397, 0]
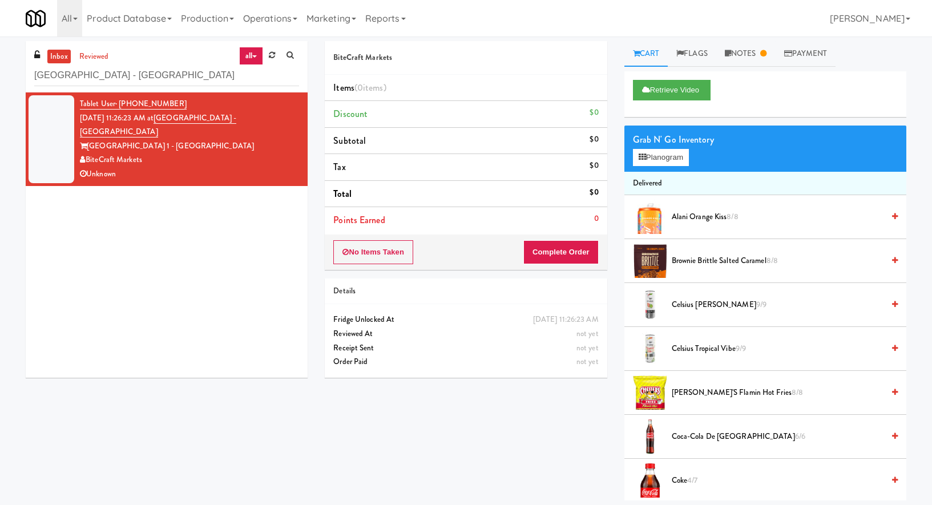
click at [59, 78] on input "[GEOGRAPHIC_DATA] - [GEOGRAPHIC_DATA]" at bounding box center [166, 75] width 265 height 21
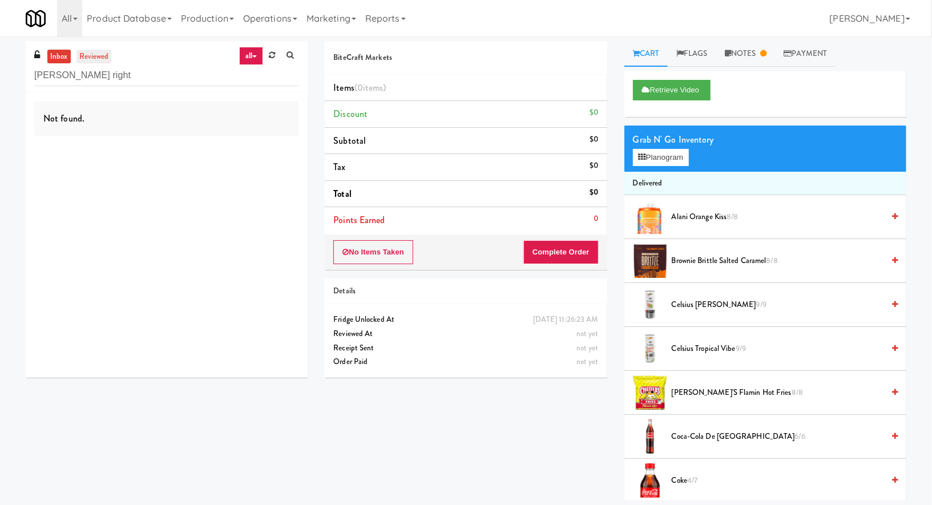
click at [93, 59] on link "reviewed" at bounding box center [94, 57] width 35 height 14
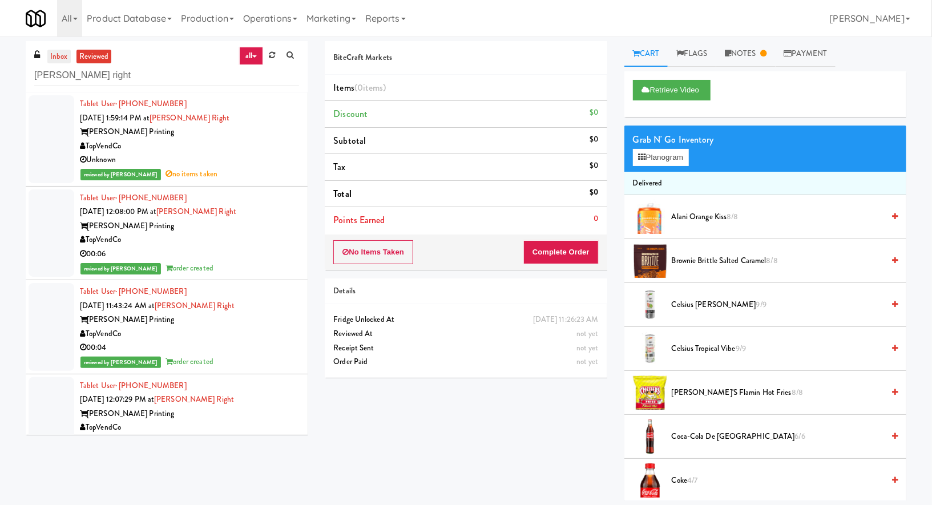
click at [61, 59] on link "inbox" at bounding box center [58, 57] width 23 height 14
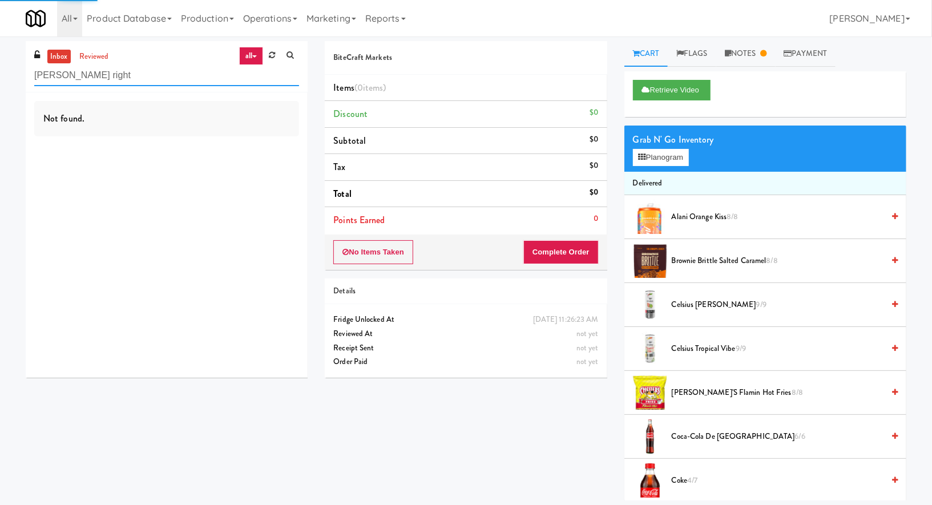
click at [64, 73] on input "[PERSON_NAME] right" at bounding box center [166, 75] width 265 height 21
paste input "Excellent Vending"
type input "Excellent Vending"
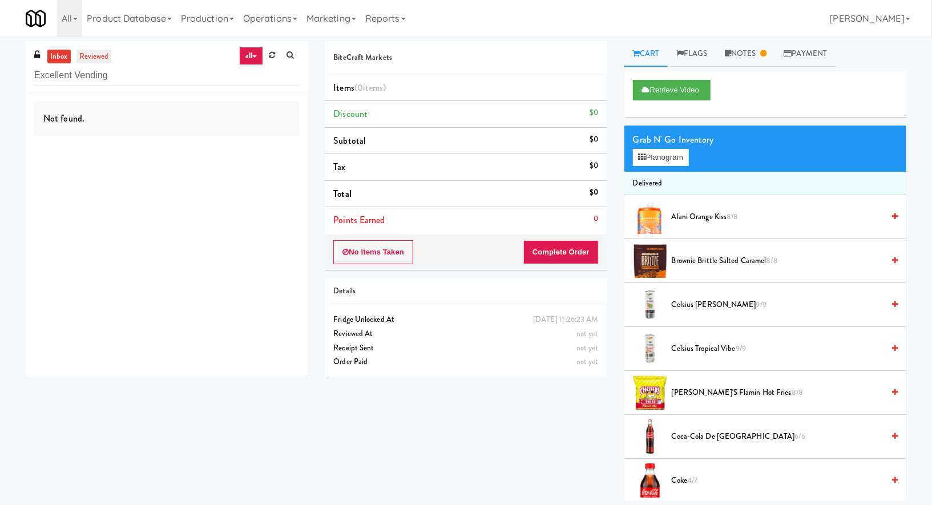
click at [100, 58] on link "reviewed" at bounding box center [94, 57] width 35 height 14
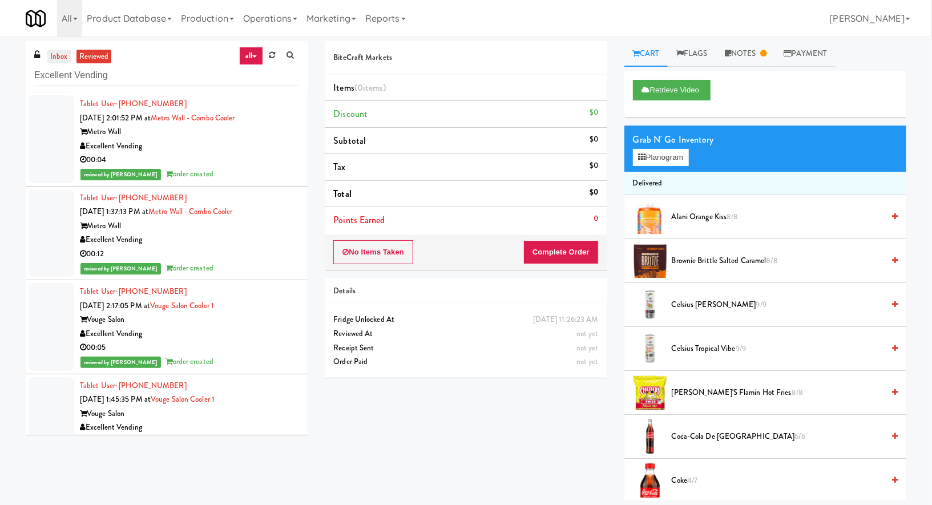
click at [62, 62] on link "inbox" at bounding box center [58, 57] width 23 height 14
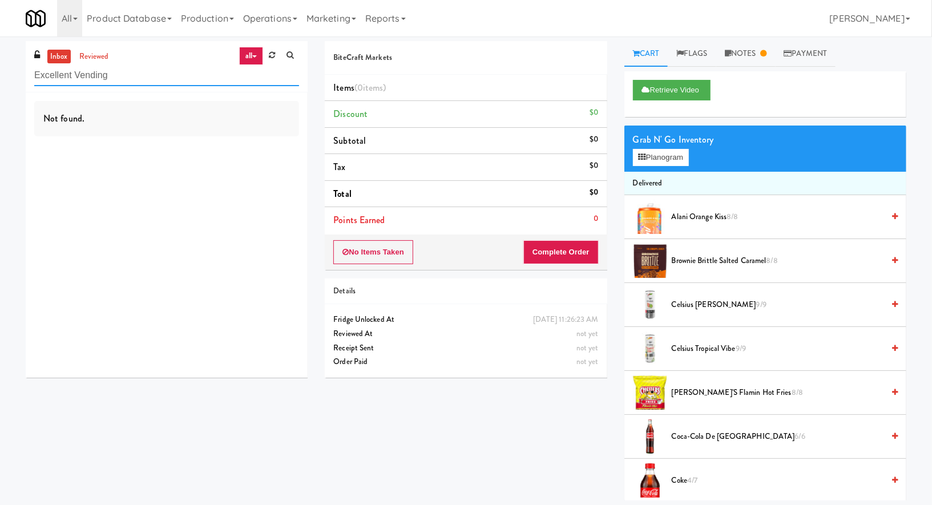
click at [192, 70] on input "Excellent Vending" at bounding box center [166, 75] width 265 height 21
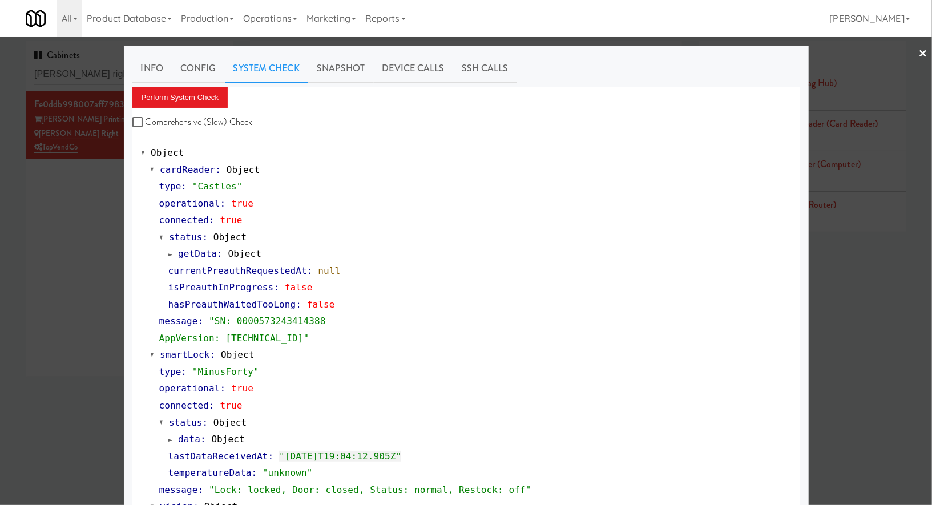
scroll to position [397, 0]
